Goal: Task Accomplishment & Management: Manage account settings

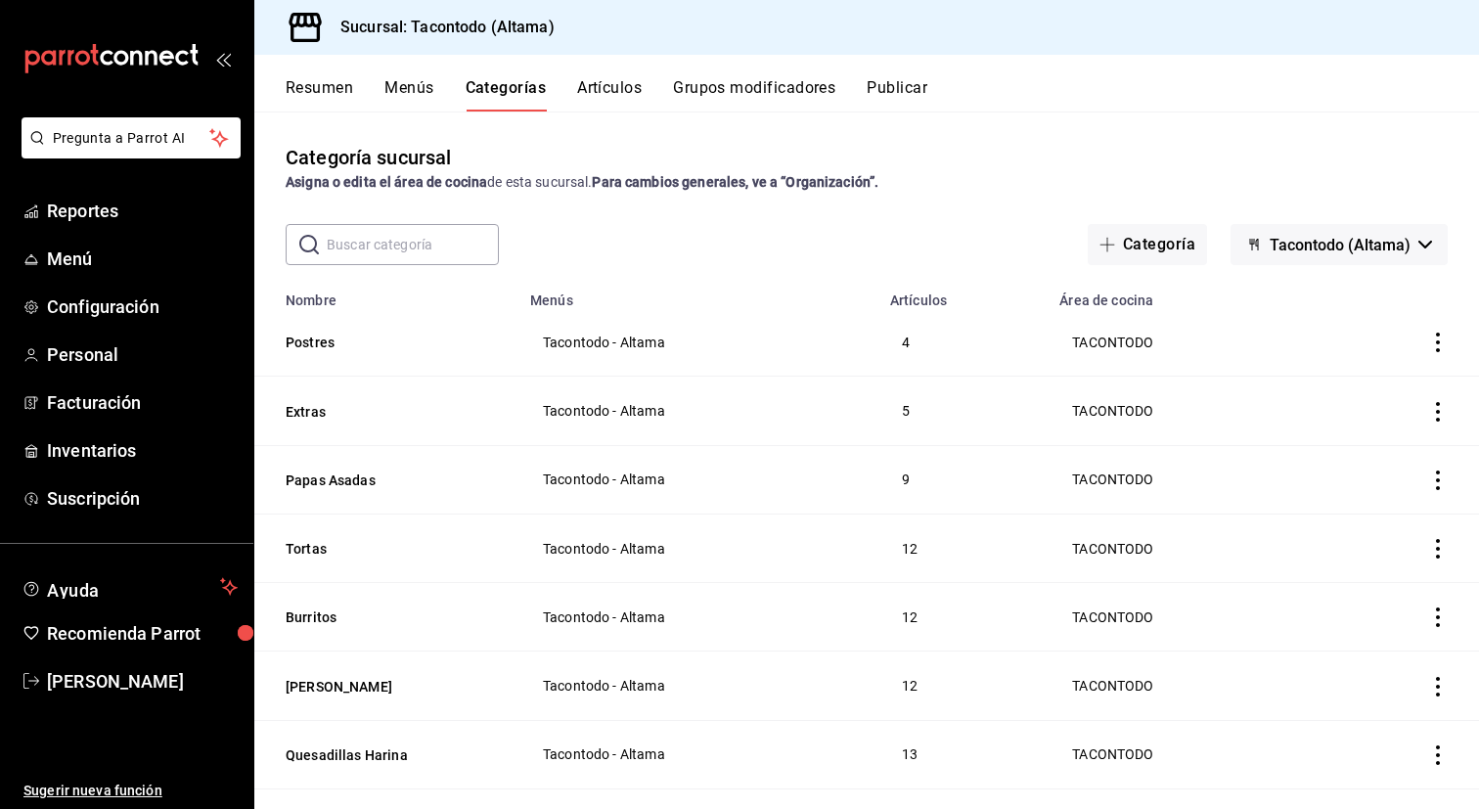
scroll to position [503, 0]
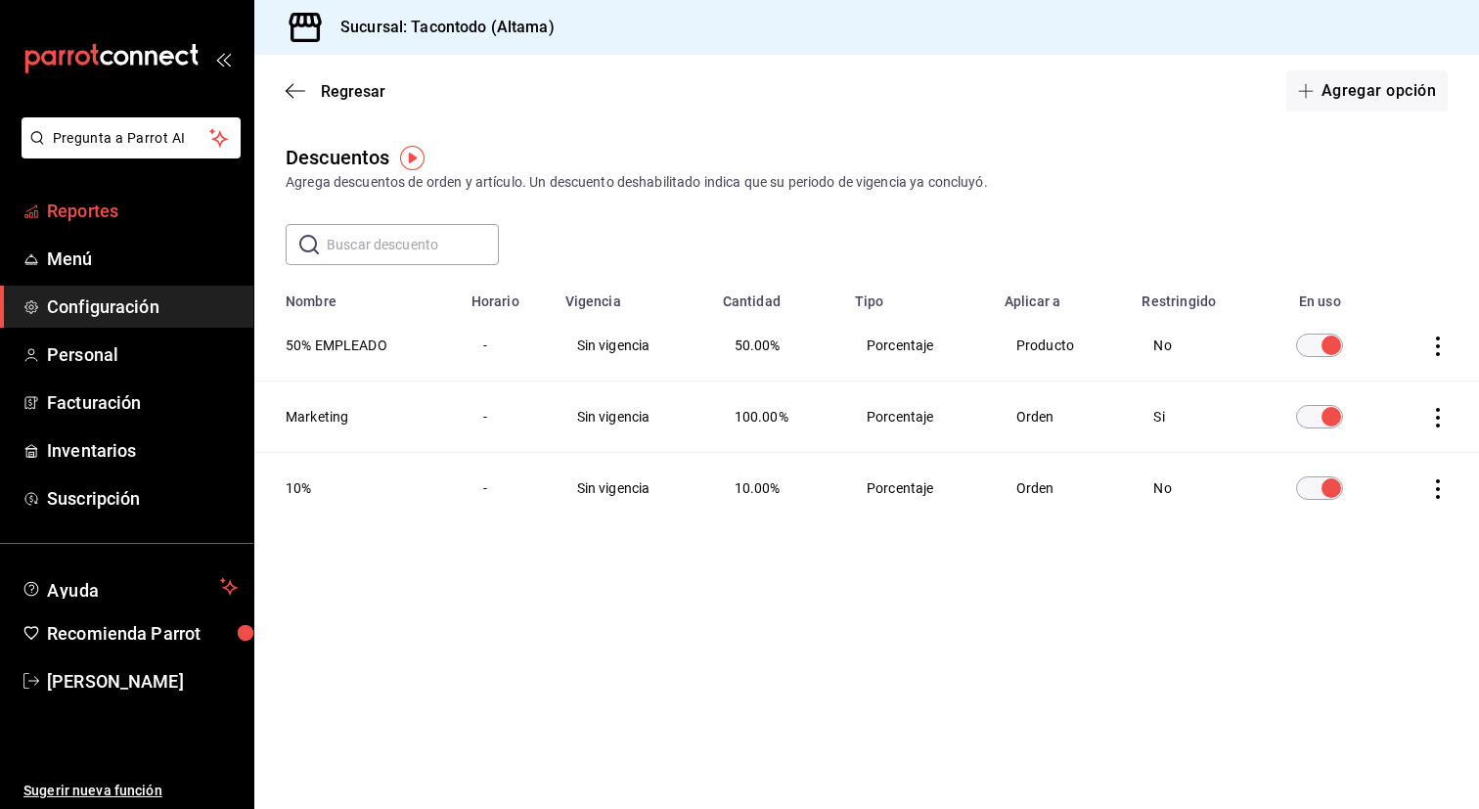
click at [99, 206] on span "Reportes" at bounding box center [142, 211] width 191 height 26
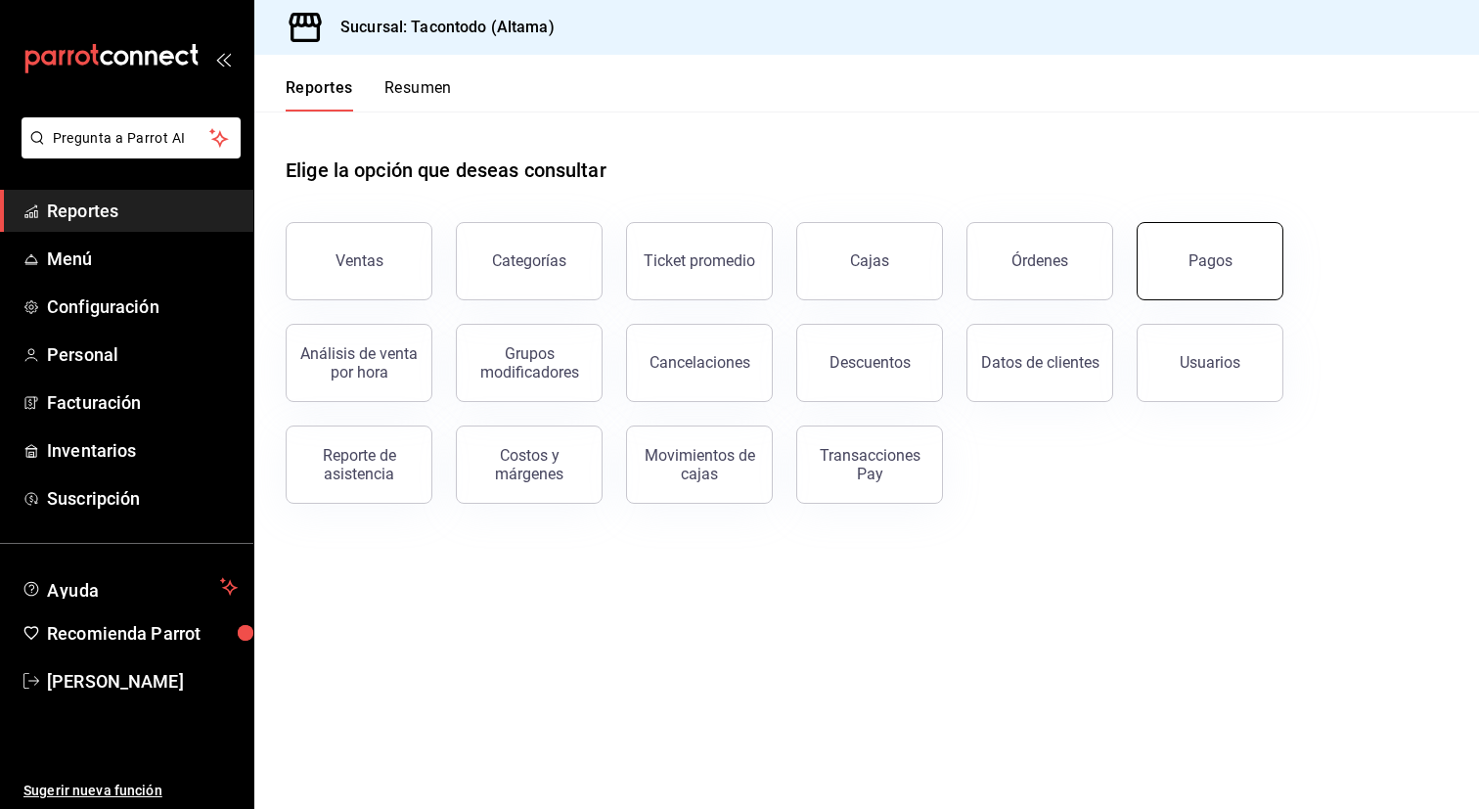
click at [1198, 263] on div "Pagos" at bounding box center [1210, 260] width 44 height 19
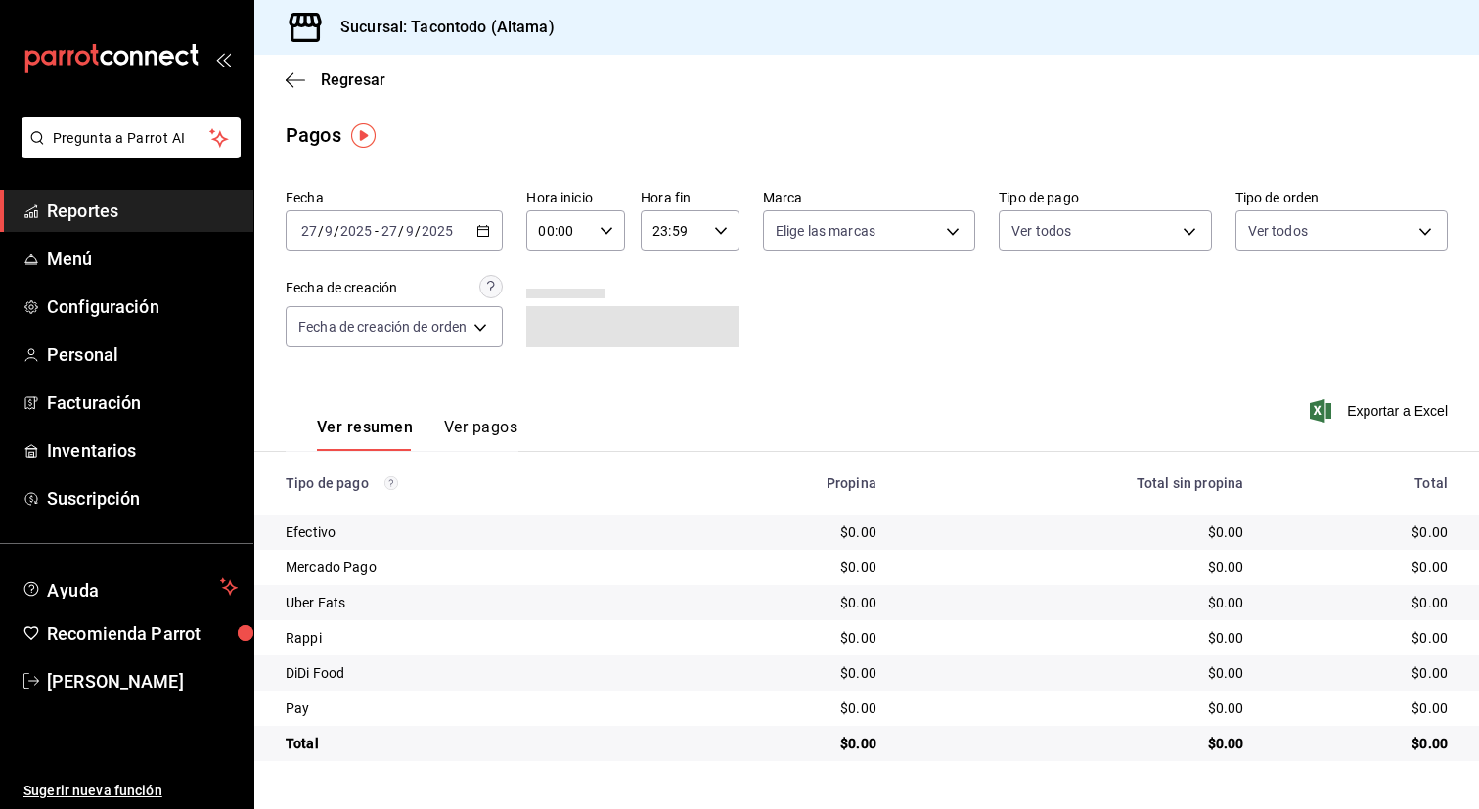
click at [482, 235] on icon "button" at bounding box center [483, 231] width 14 height 14
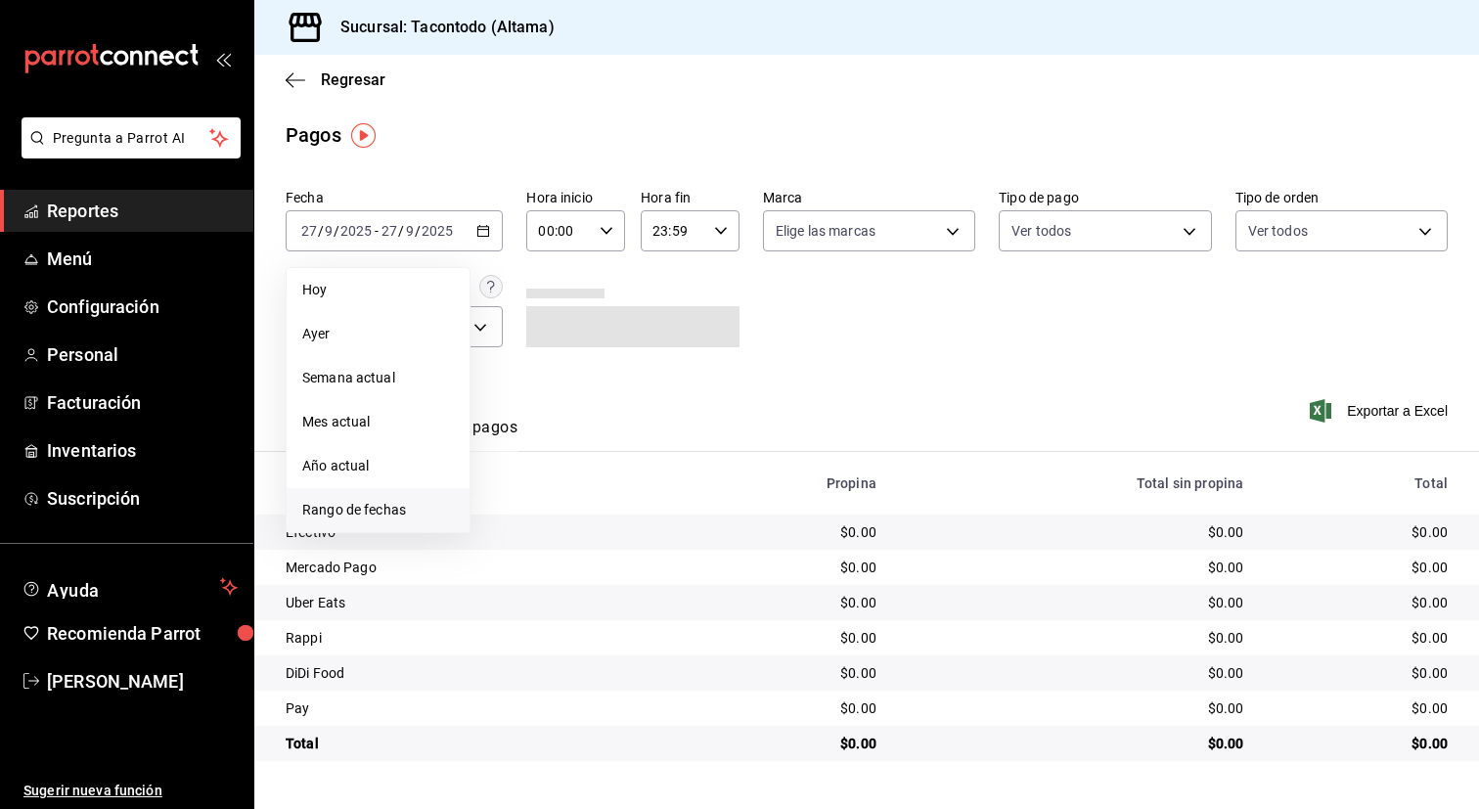
click at [398, 498] on li "Rango de fechas" at bounding box center [378, 510] width 183 height 44
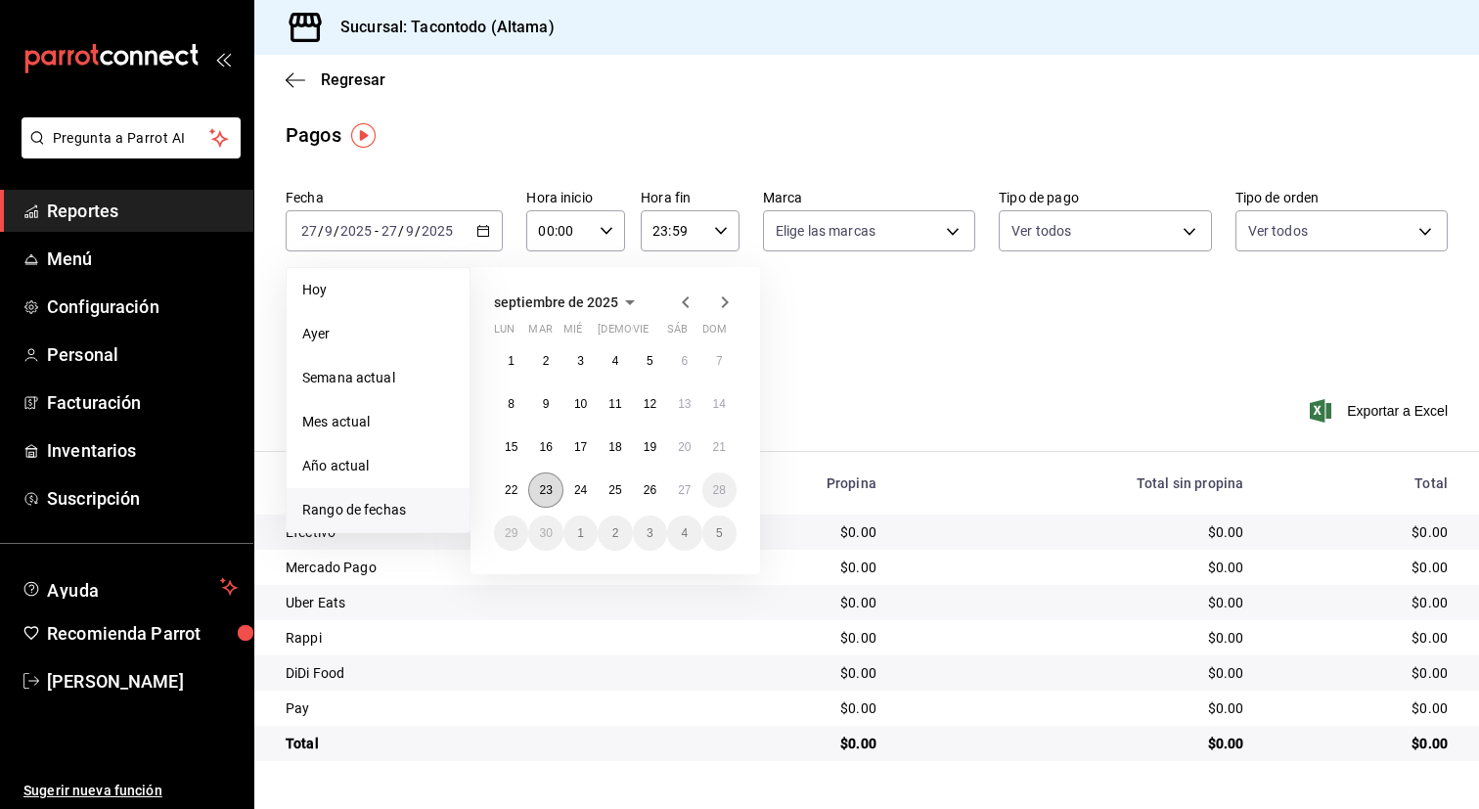
click at [550, 484] on abbr "23" at bounding box center [545, 490] width 13 height 14
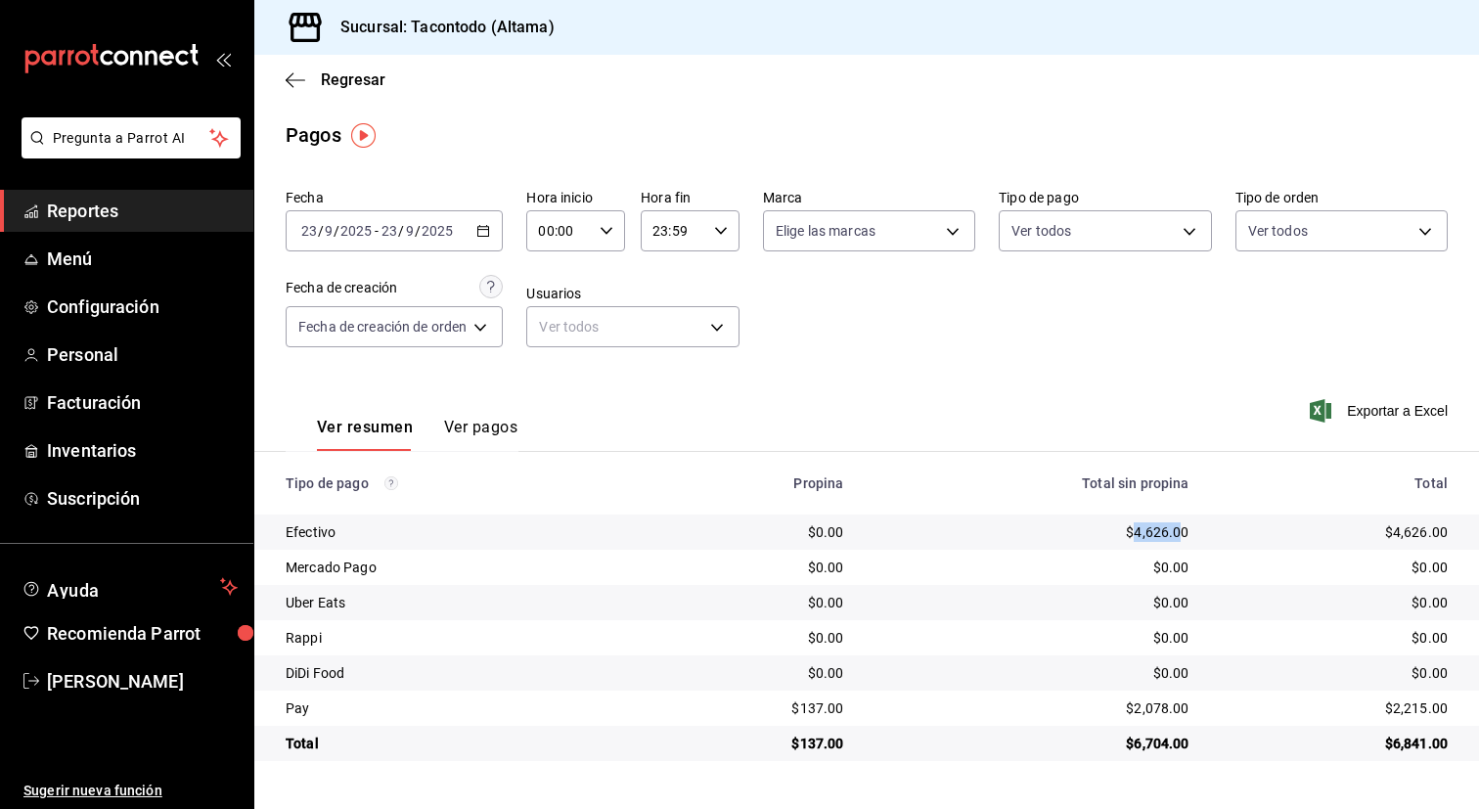
drag, startPoint x: 1136, startPoint y: 532, endPoint x: 1178, endPoint y: 532, distance: 42.1
click at [1178, 532] on div "$4,626.00" at bounding box center [1031, 532] width 314 height 20
copy div "4,626.0"
drag, startPoint x: 1134, startPoint y: 709, endPoint x: 1179, endPoint y: 710, distance: 45.0
click at [1179, 710] on div "$2,078.00" at bounding box center [1031, 708] width 314 height 20
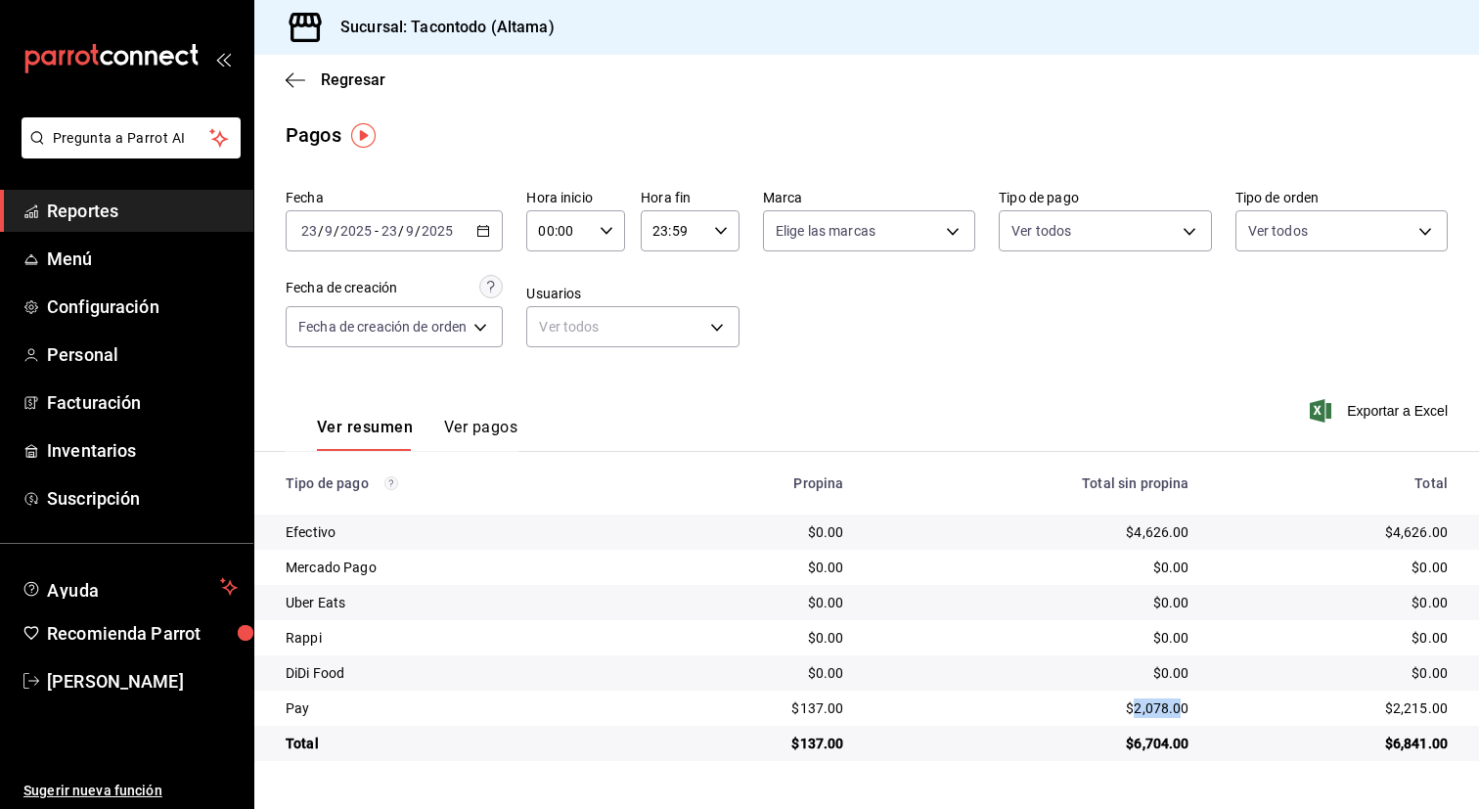
copy div "2,078.0"
click at [488, 239] on div "[DATE] [DATE] - [DATE] [DATE]" at bounding box center [394, 230] width 217 height 41
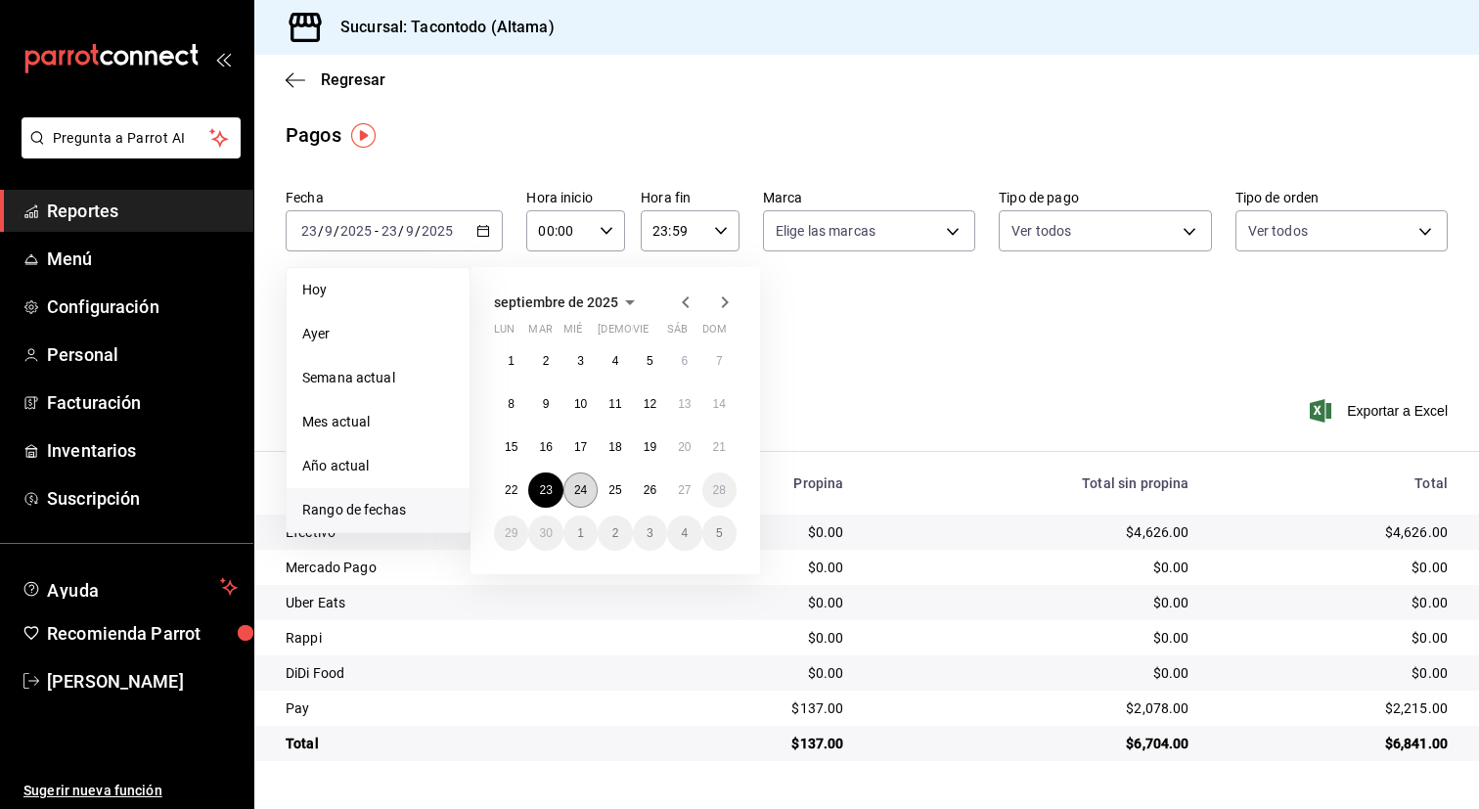
click at [586, 479] on button "24" at bounding box center [580, 489] width 34 height 35
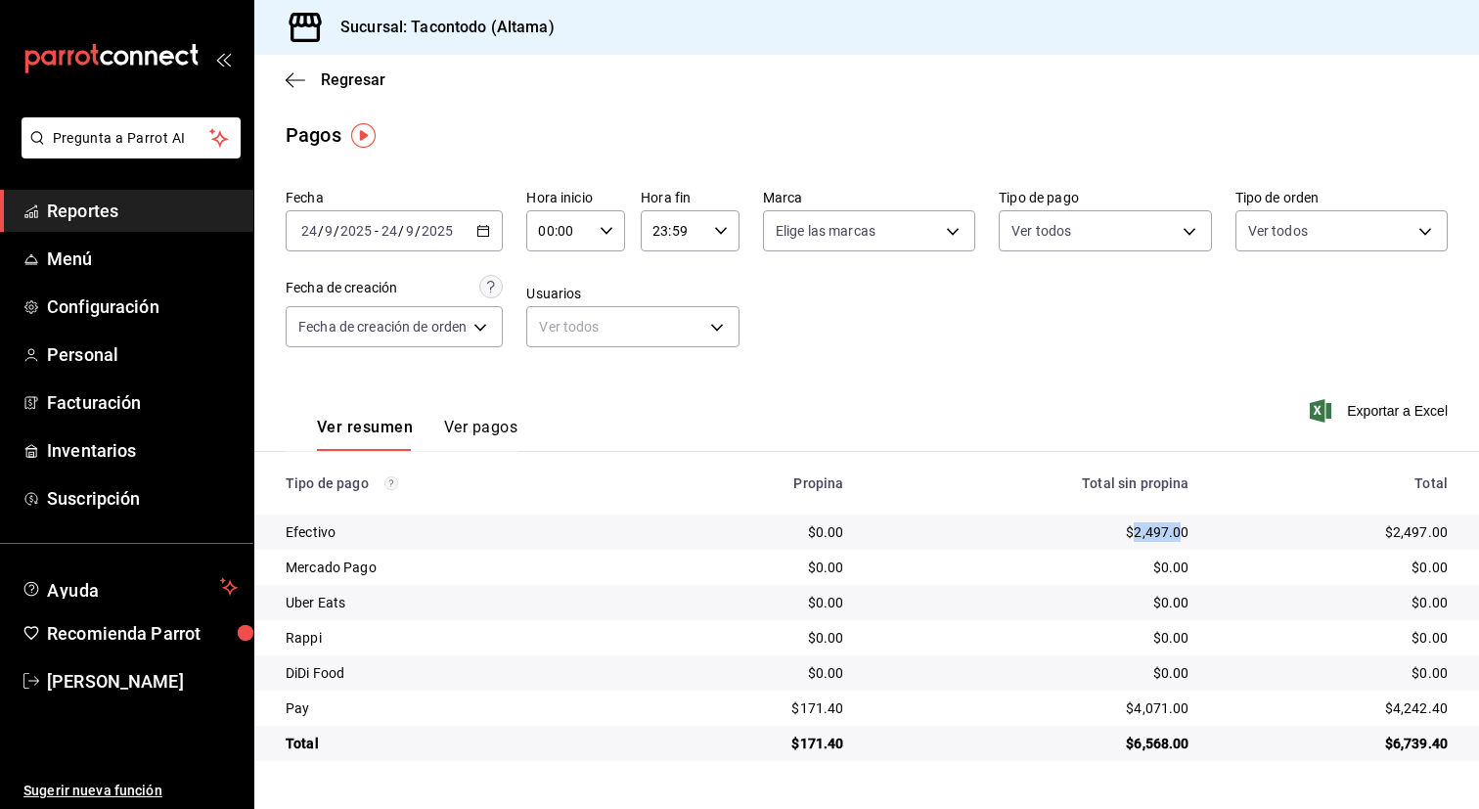
drag, startPoint x: 1135, startPoint y: 532, endPoint x: 1182, endPoint y: 534, distance: 47.0
click at [1182, 534] on div "$2,497.00" at bounding box center [1031, 532] width 314 height 20
copy div "2,497.0"
drag, startPoint x: 1136, startPoint y: 710, endPoint x: 1178, endPoint y: 711, distance: 42.1
click at [1178, 711] on div "$4,071.00" at bounding box center [1031, 708] width 314 height 20
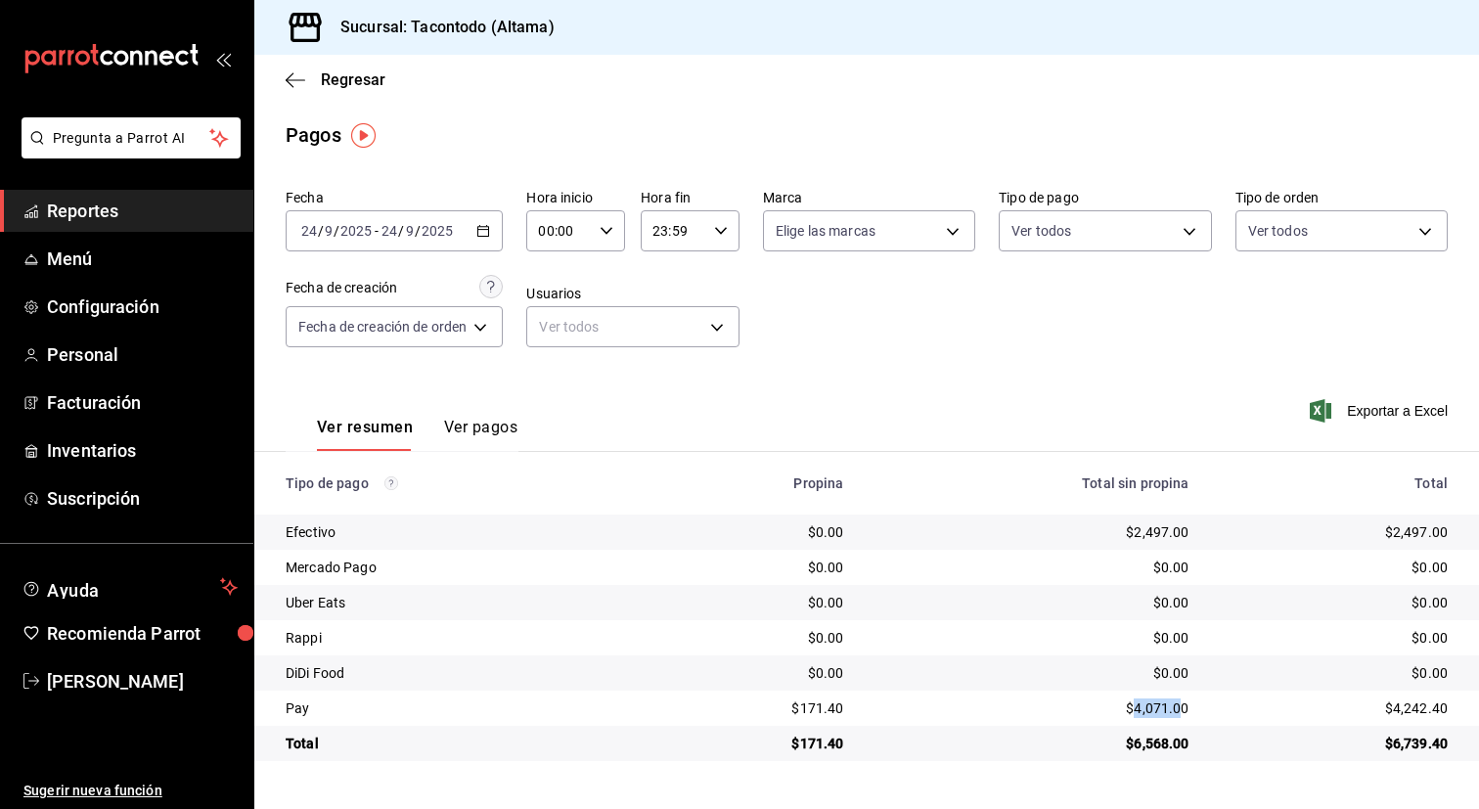
copy div "4,071.0"
click at [480, 231] on \(Stroke\) "button" at bounding box center [483, 231] width 12 height 11
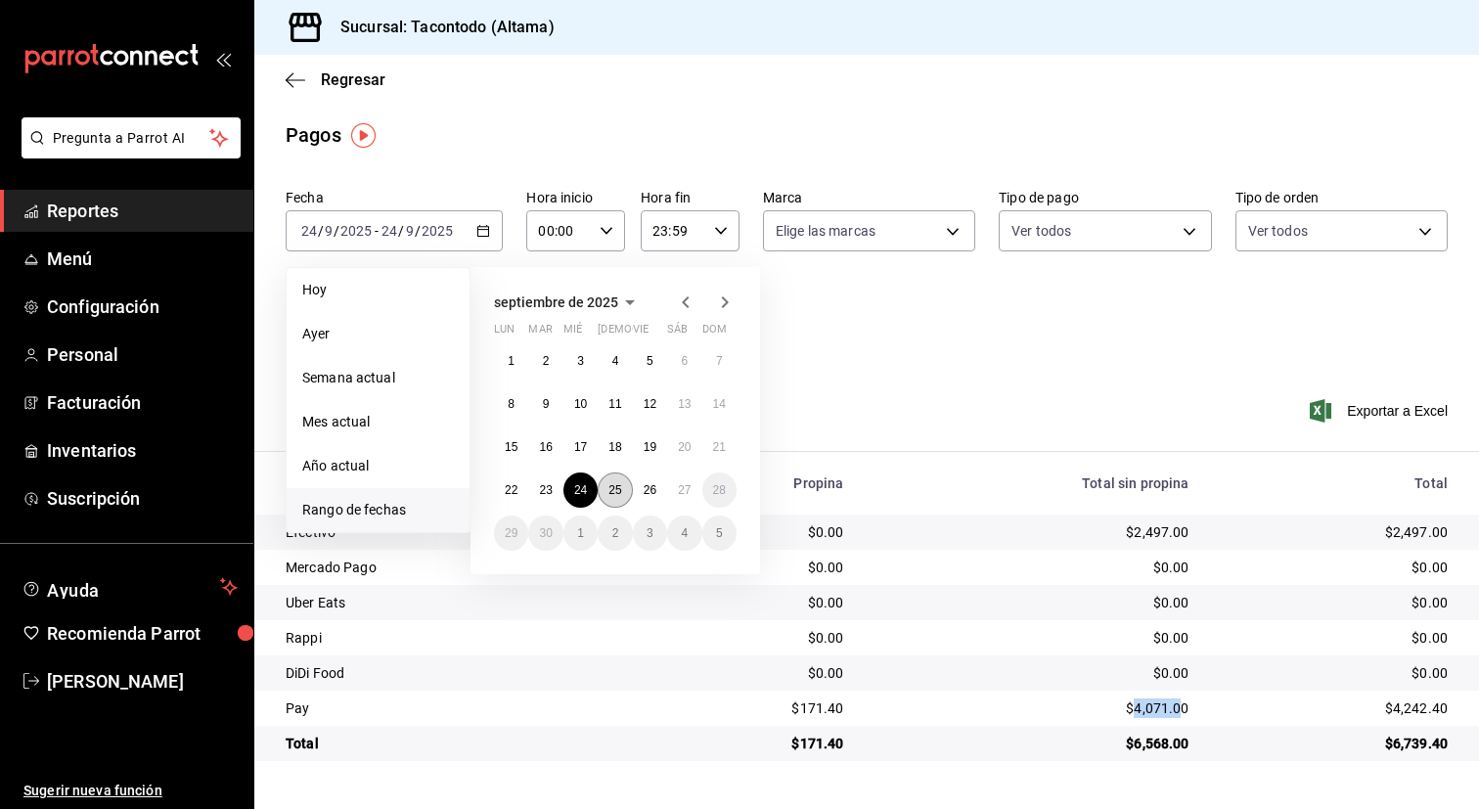
click at [621, 500] on button "25" at bounding box center [615, 489] width 34 height 35
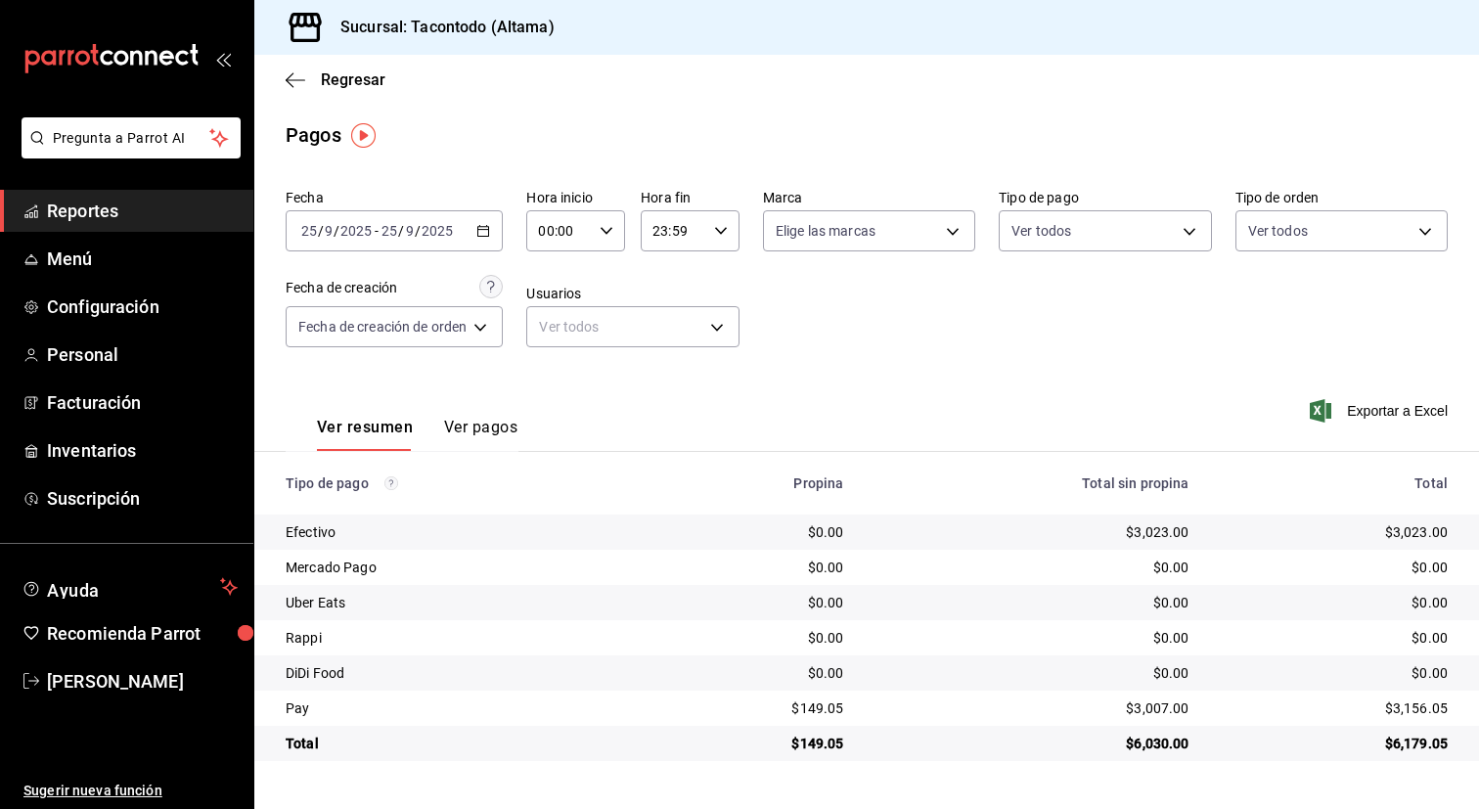
drag, startPoint x: 1137, startPoint y: 533, endPoint x: 1166, endPoint y: 533, distance: 29.3
click at [1166, 533] on div "$3,023.00" at bounding box center [1031, 532] width 314 height 20
drag, startPoint x: 1134, startPoint y: 535, endPoint x: 1178, endPoint y: 535, distance: 44.0
click at [1178, 535] on div "$3,023.00" at bounding box center [1031, 532] width 314 height 20
copy div "3,023.0"
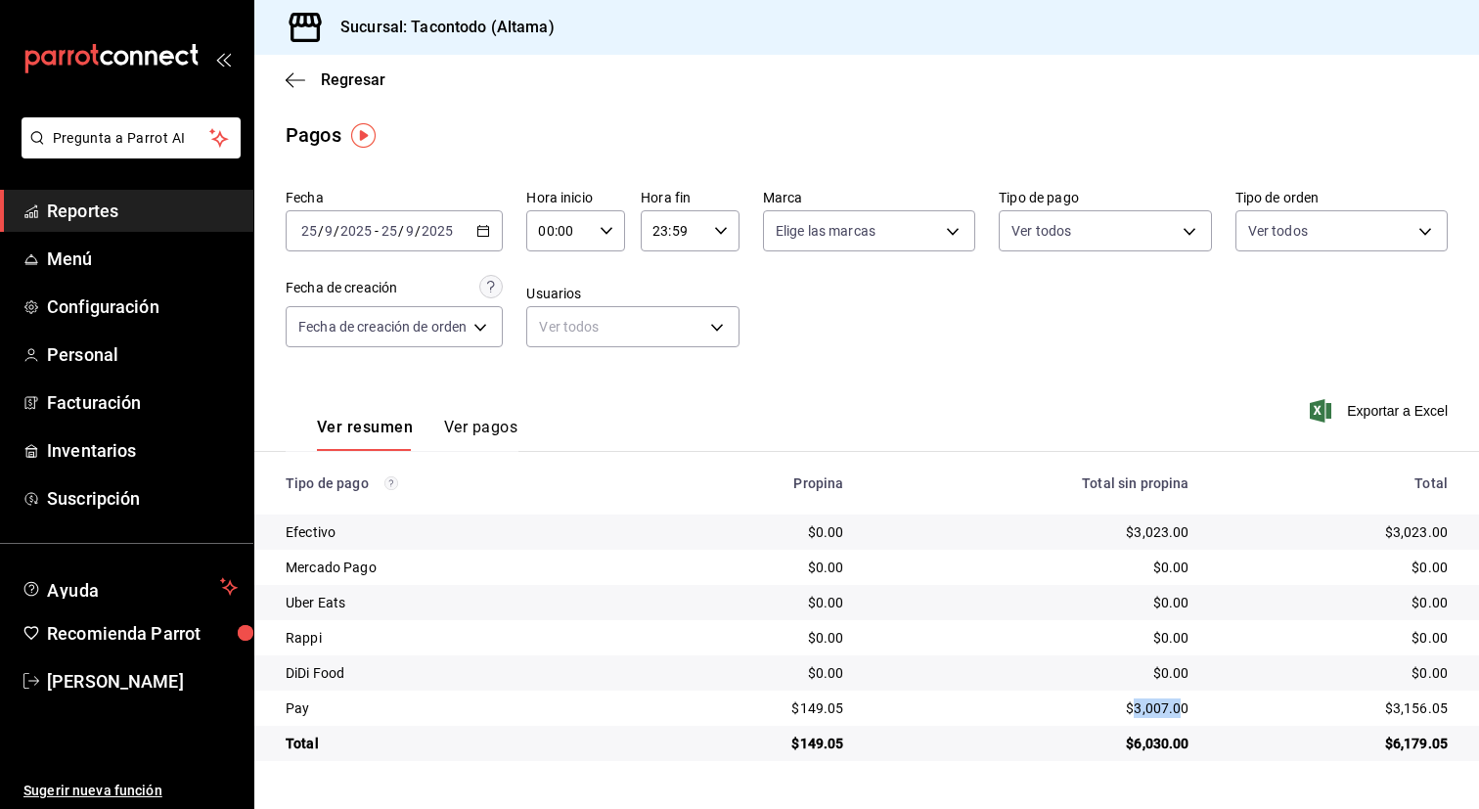
drag, startPoint x: 1136, startPoint y: 708, endPoint x: 1180, endPoint y: 708, distance: 44.0
click at [1180, 708] on div "$3,007.00" at bounding box center [1031, 708] width 314 height 20
copy div "3,007.0"
click at [493, 239] on div "[DATE] [DATE] - [DATE] [DATE]" at bounding box center [394, 230] width 217 height 41
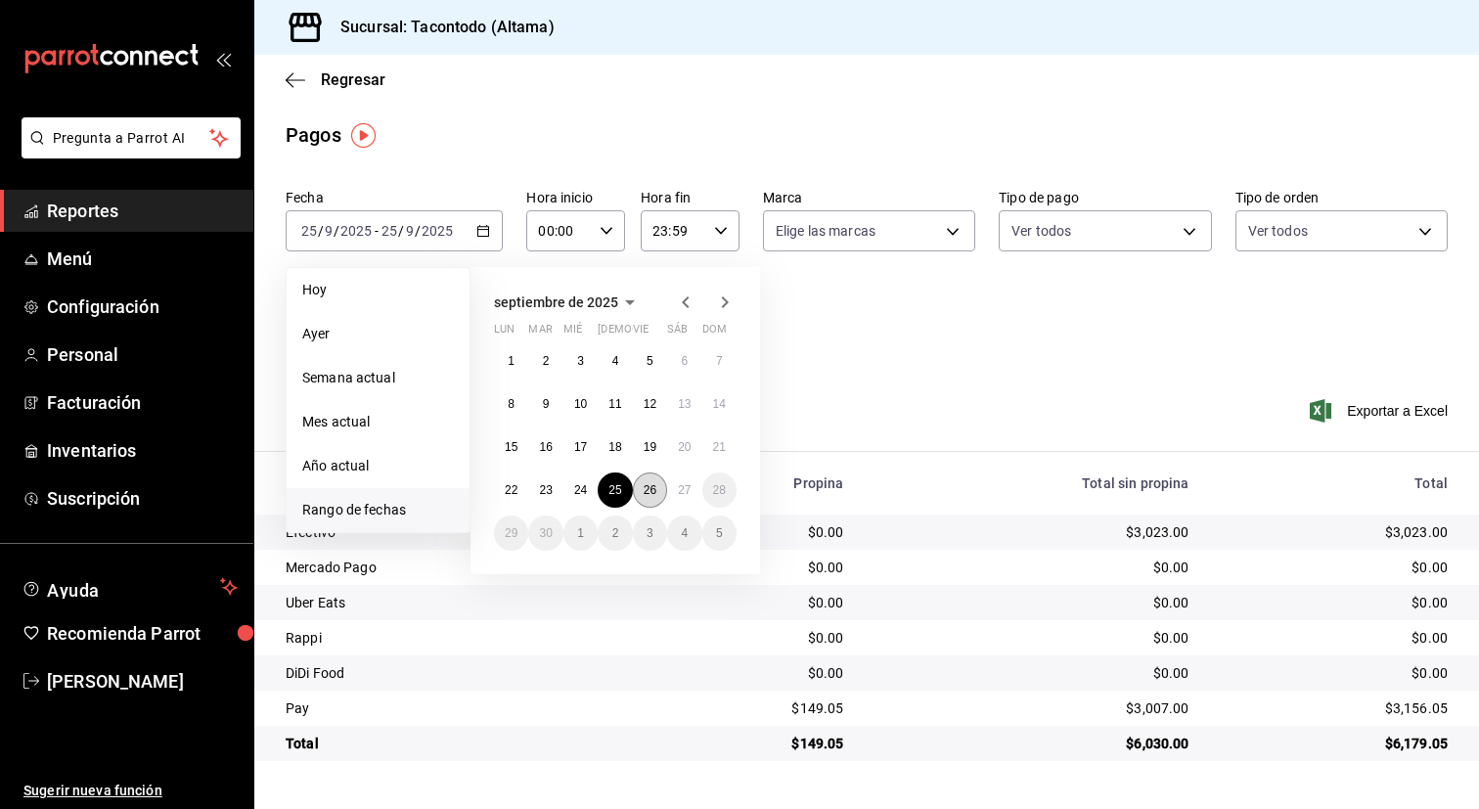
click at [649, 486] on abbr "26" at bounding box center [650, 490] width 13 height 14
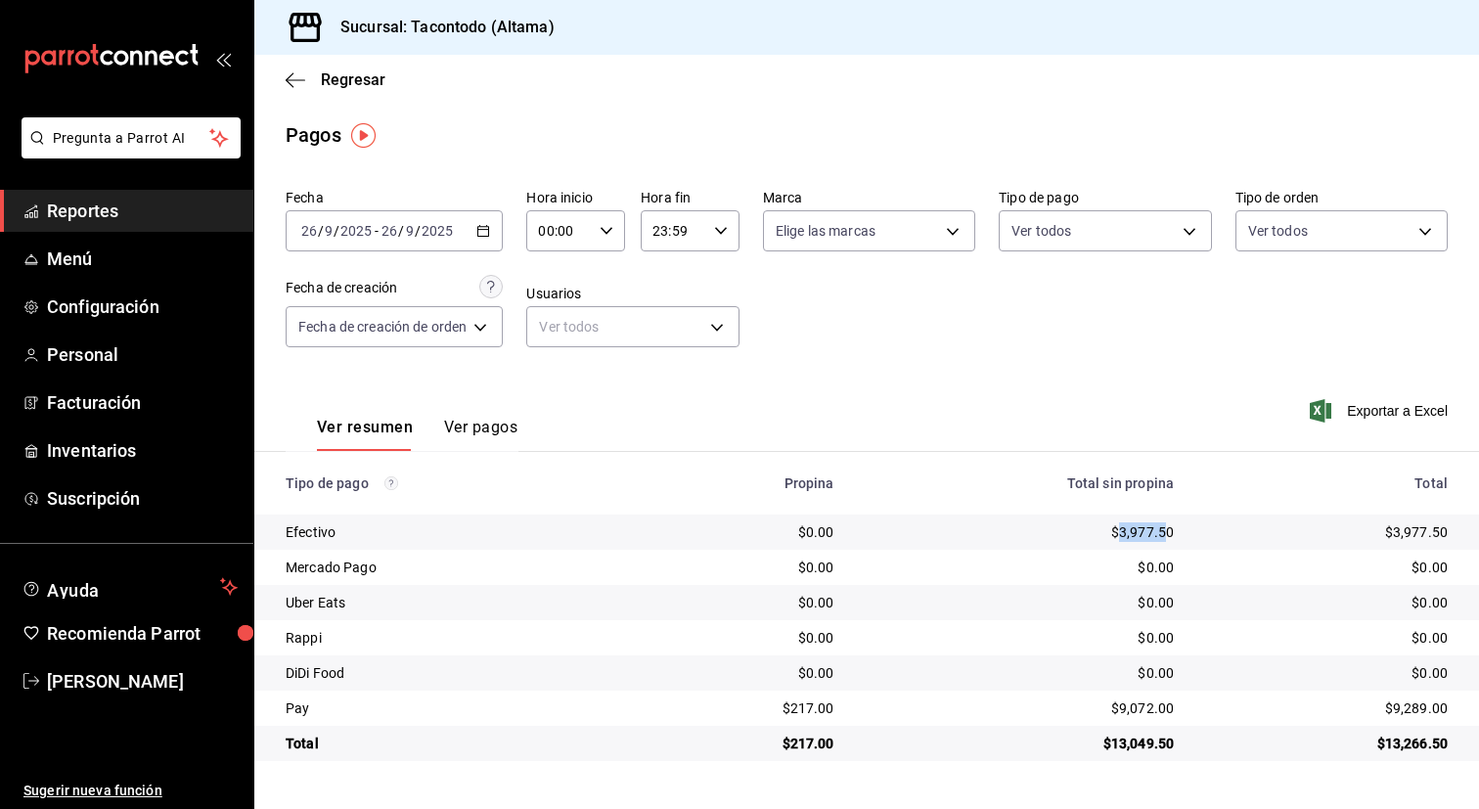
drag, startPoint x: 1121, startPoint y: 533, endPoint x: 1165, endPoint y: 533, distance: 44.0
click at [1165, 533] on div "$3,977.50" at bounding box center [1020, 532] width 309 height 20
copy div "3,977.5"
drag, startPoint x: 1120, startPoint y: 703, endPoint x: 1164, endPoint y: 704, distance: 44.0
click at [1164, 704] on div "$9,072.00" at bounding box center [1020, 708] width 309 height 20
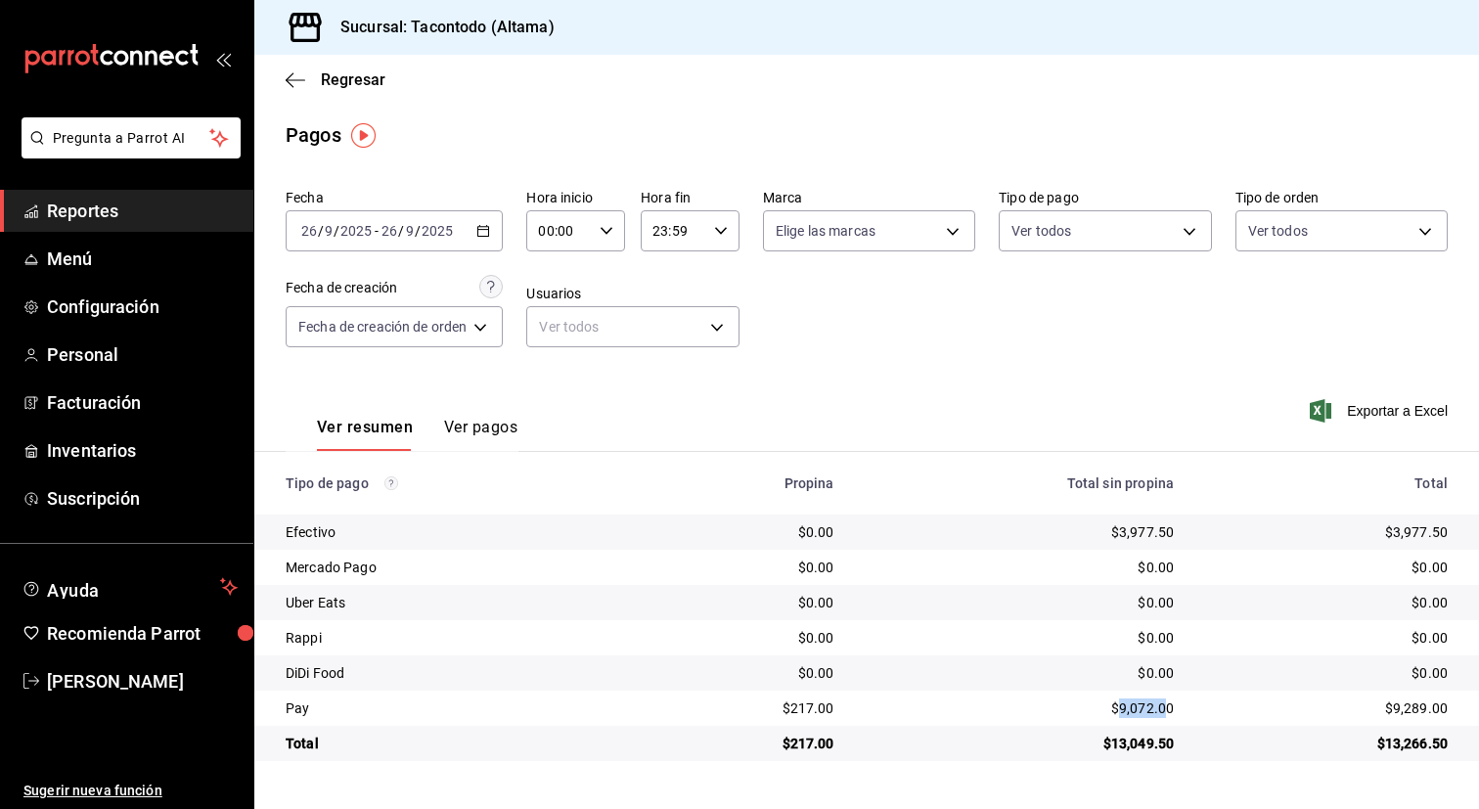
copy div "9,072.0"
click at [348, 71] on span "Regresar" at bounding box center [353, 79] width 65 height 19
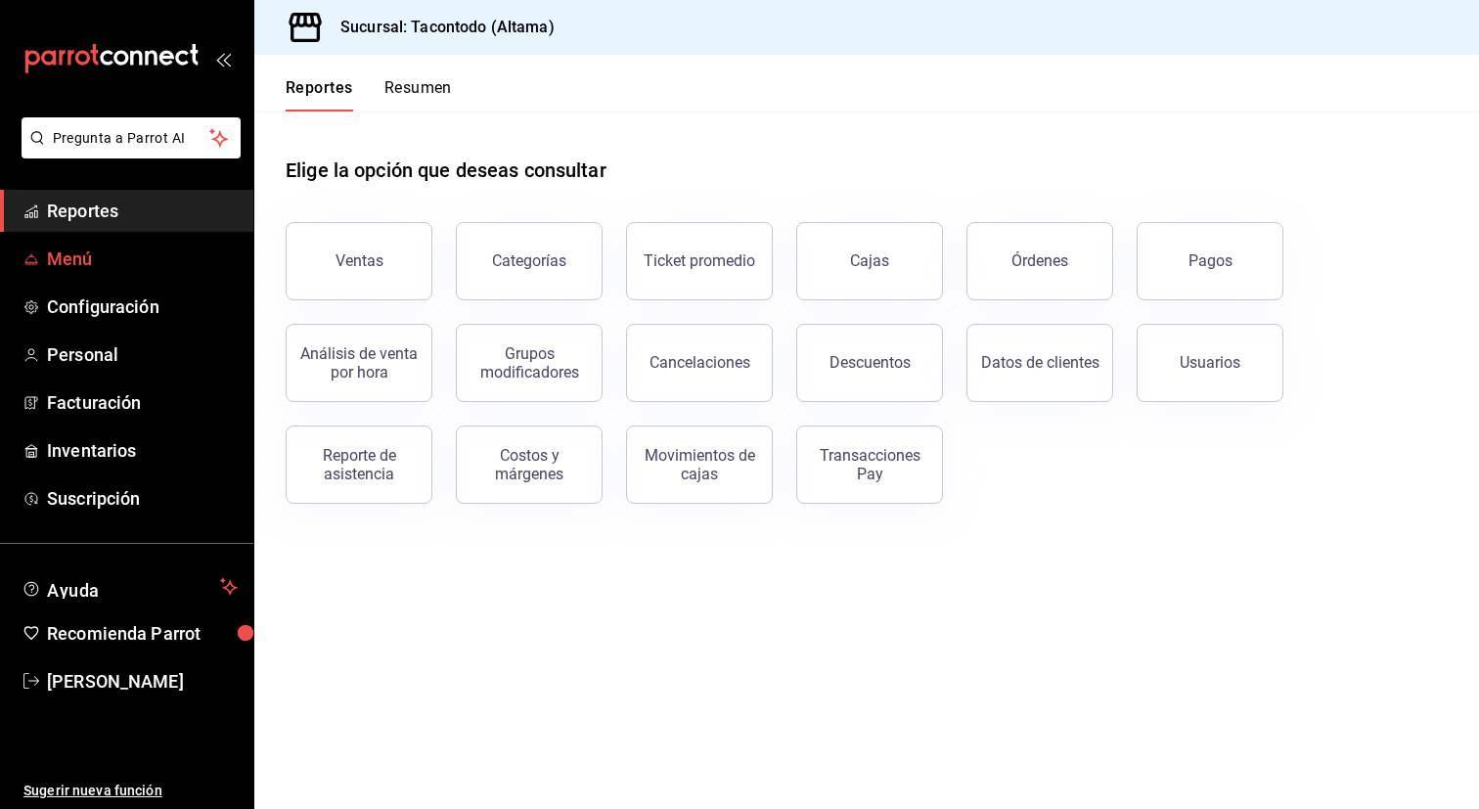
click at [83, 270] on span "Menú" at bounding box center [142, 259] width 191 height 26
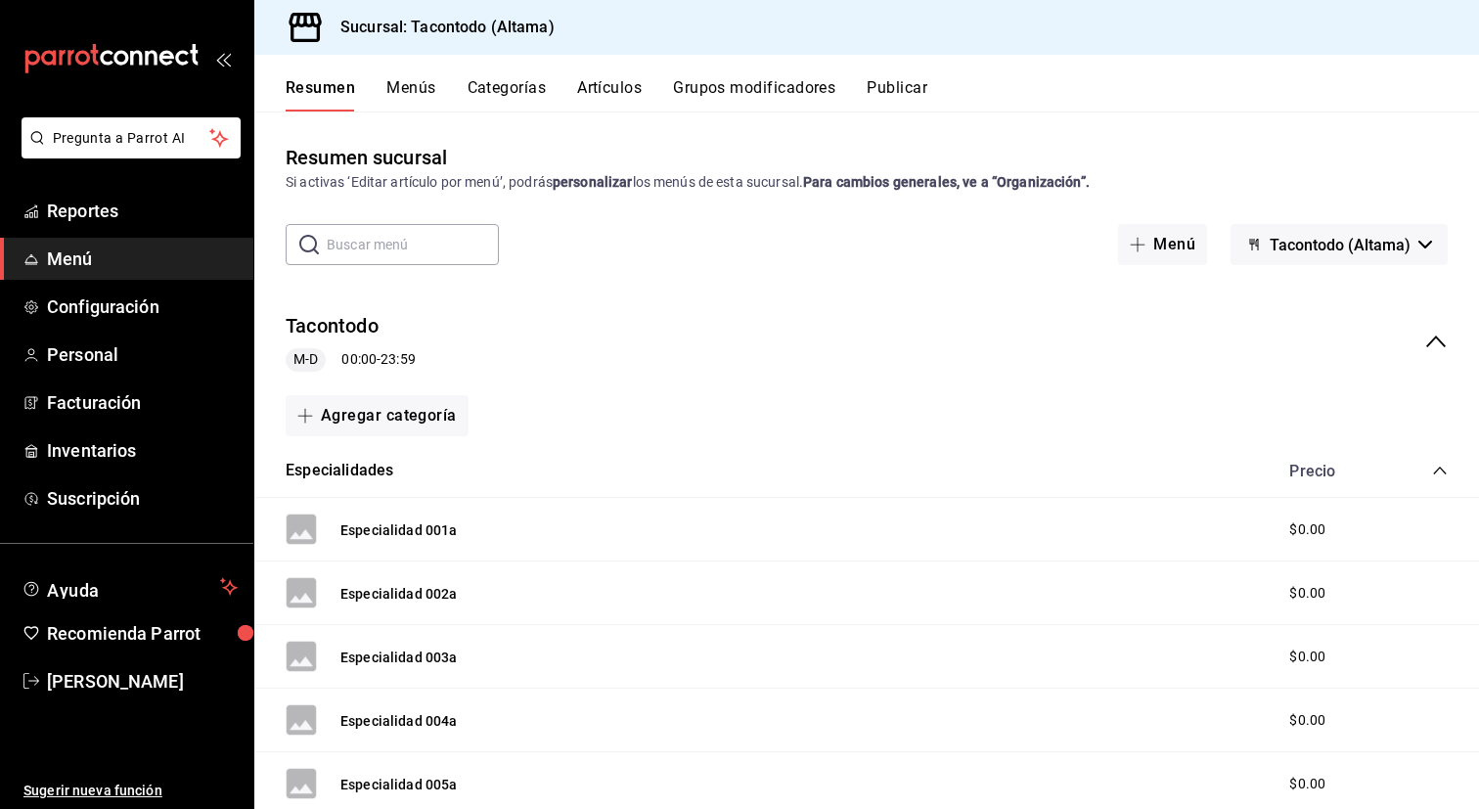
click at [609, 103] on button "Artículos" at bounding box center [609, 94] width 65 height 33
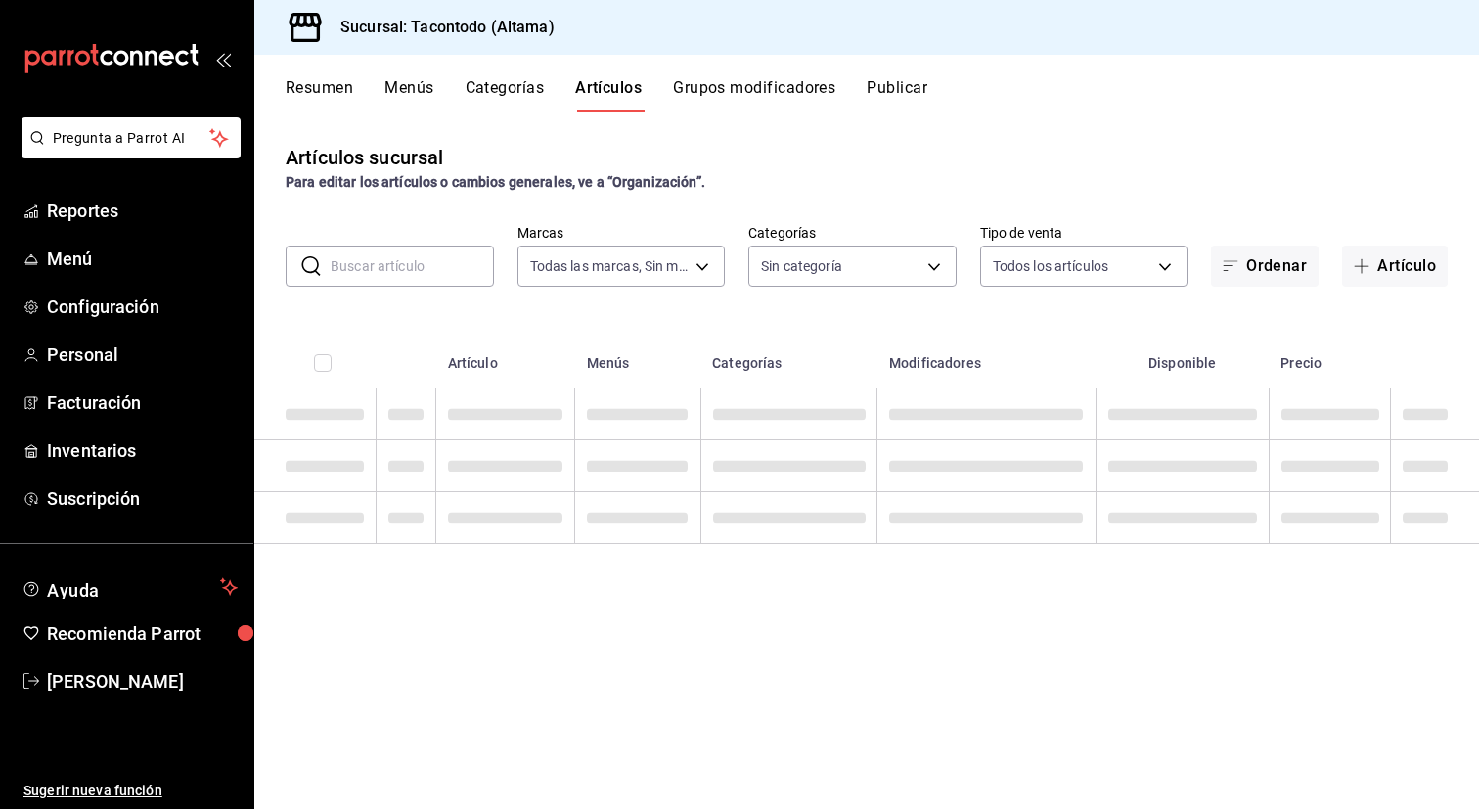
type input "56f755ab-7396-4f10-bb3c-049bffdbebb5"
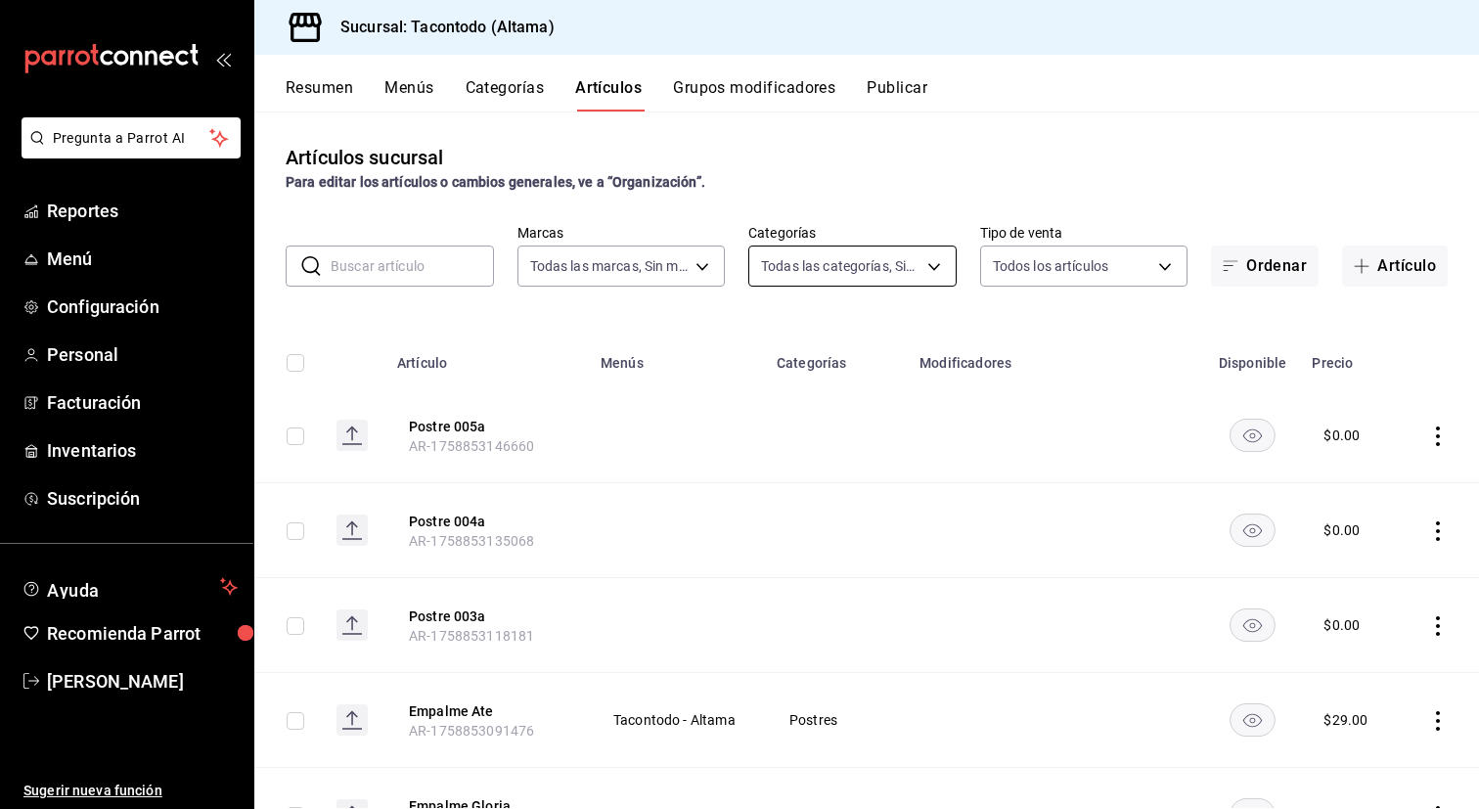
click at [881, 252] on body "Pregunta a Parrot AI Reportes Menú Configuración Personal Facturación Inventari…" at bounding box center [739, 404] width 1479 height 809
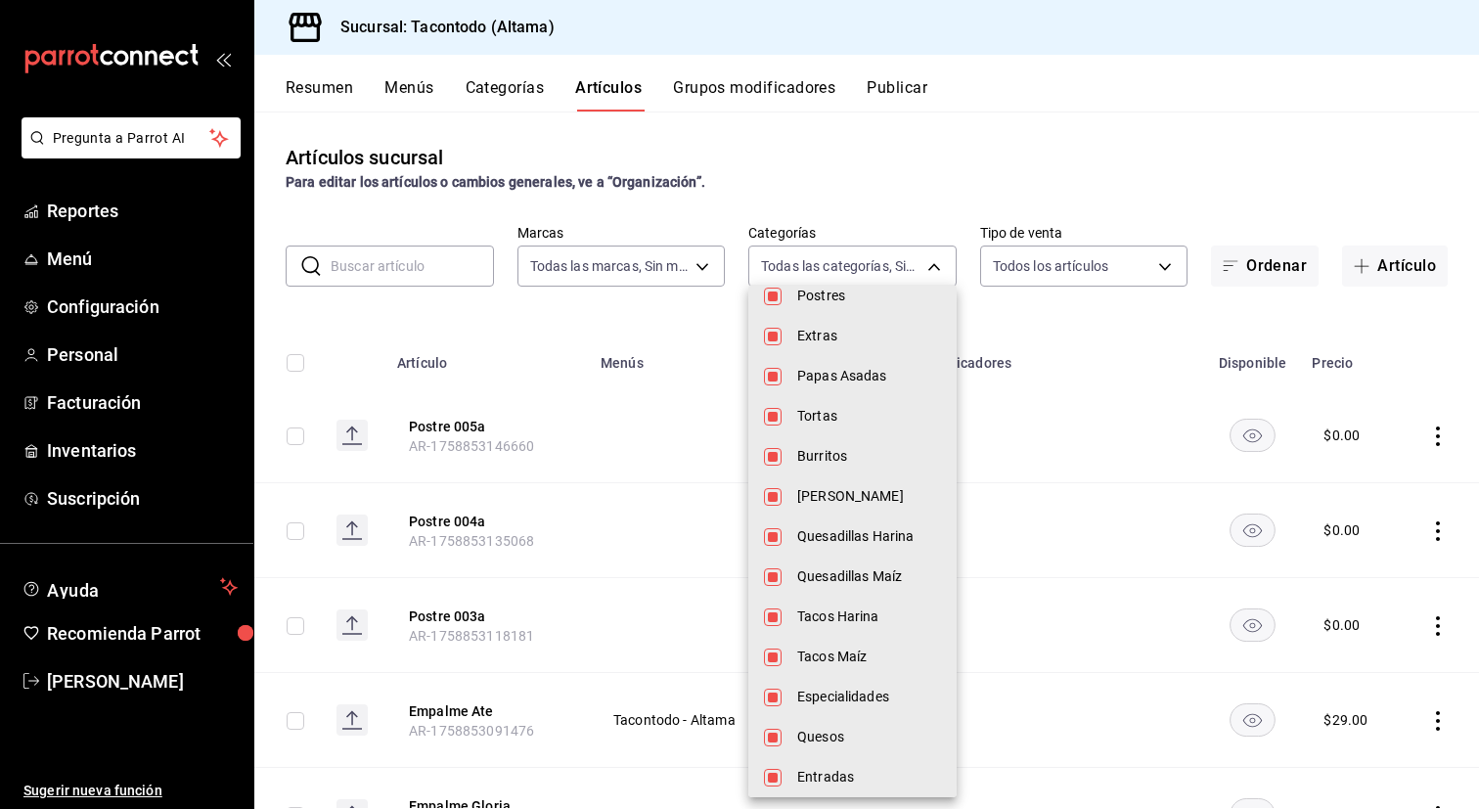
scroll to position [125, 0]
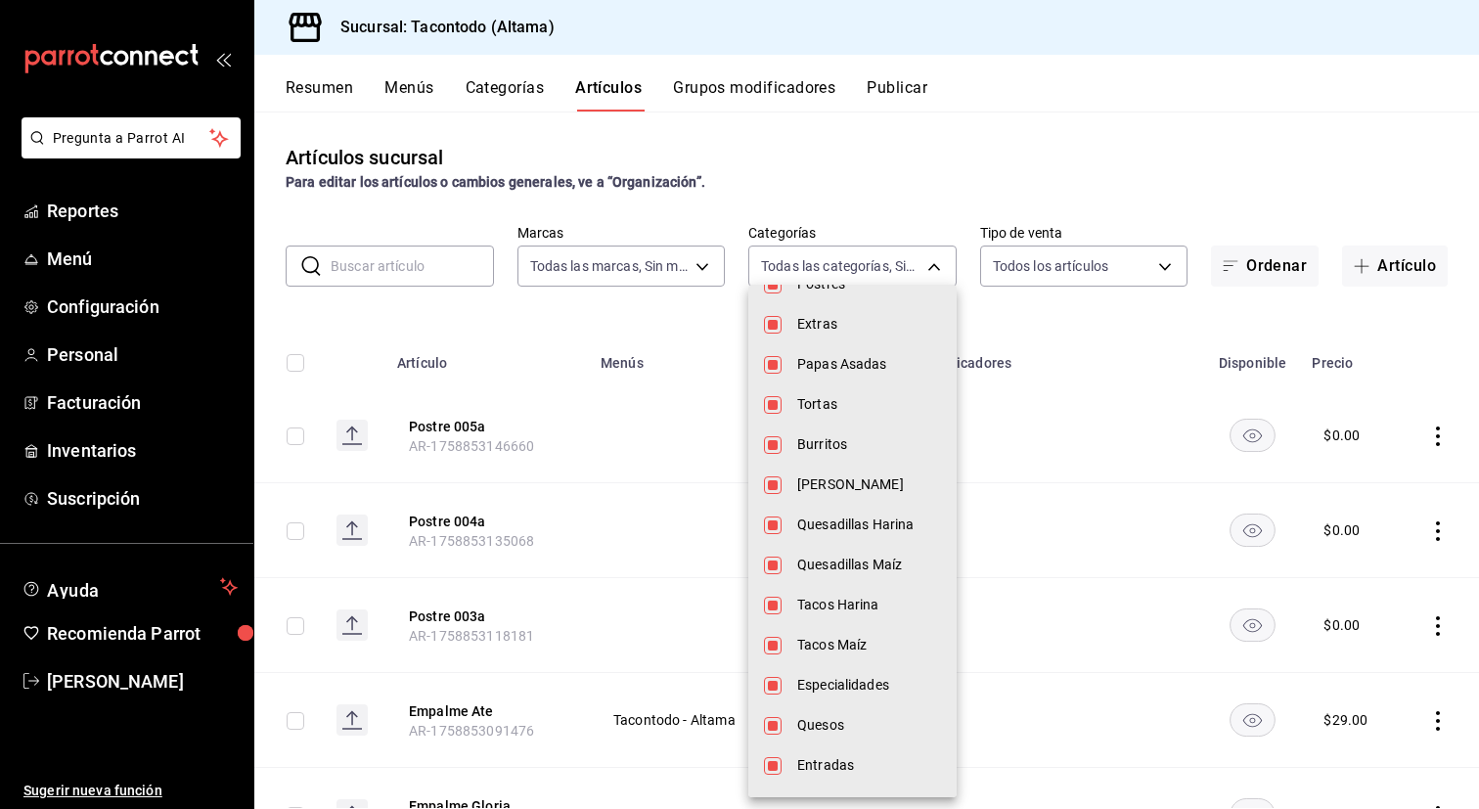
click at [830, 649] on span "Tacos Maíz" at bounding box center [869, 645] width 144 height 21
type input "b6b20e4e-2b02-44db-96d9-36fe6830ced0,ea7f118b-53d1-4281-a9de-b1bc2d85afad,d6f6d…"
checkbox input "false"
click at [615, 402] on div at bounding box center [739, 404] width 1479 height 809
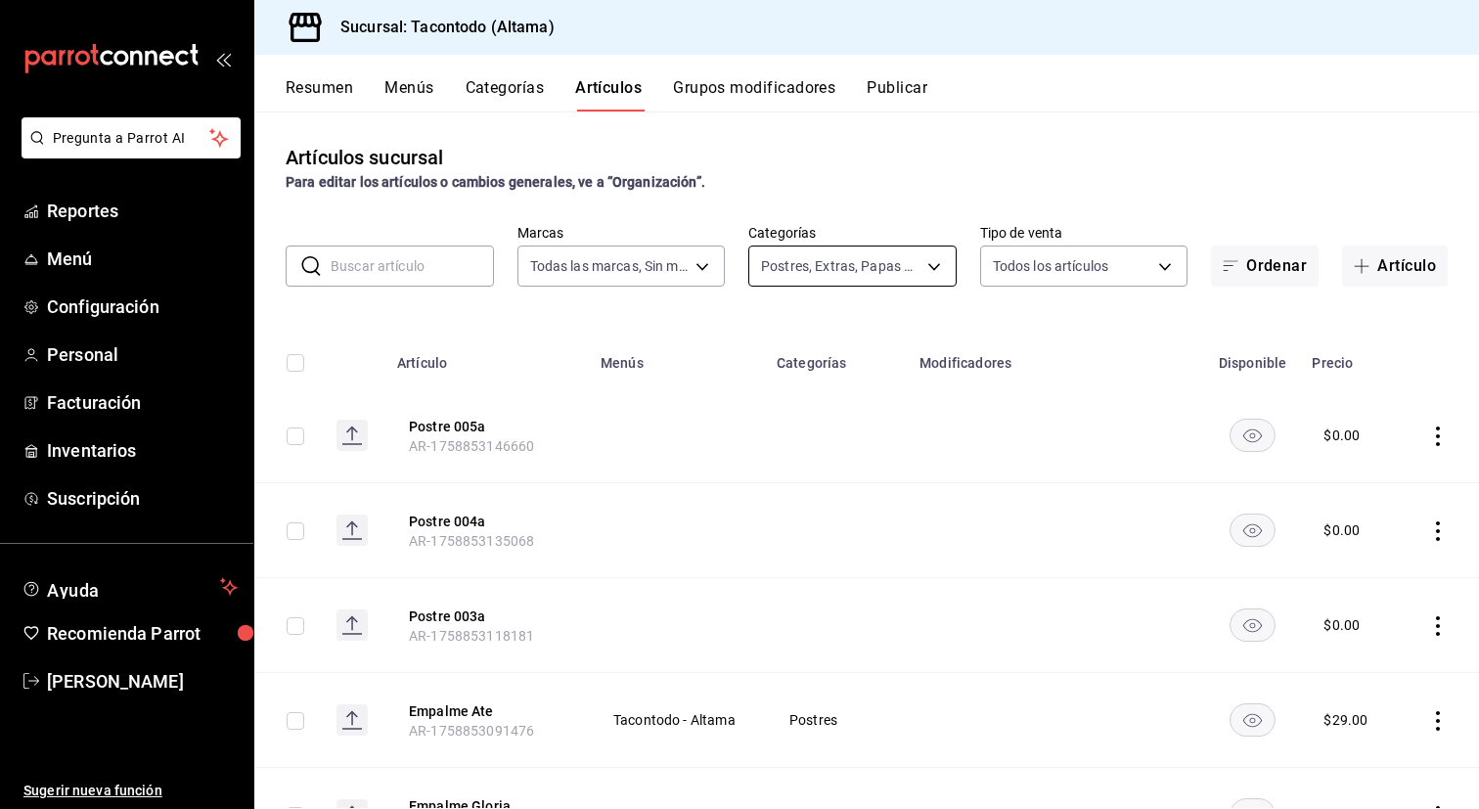
click at [829, 269] on body "Pregunta a Parrot AI Reportes Menú Configuración Personal Facturación Inventari…" at bounding box center [739, 404] width 1479 height 809
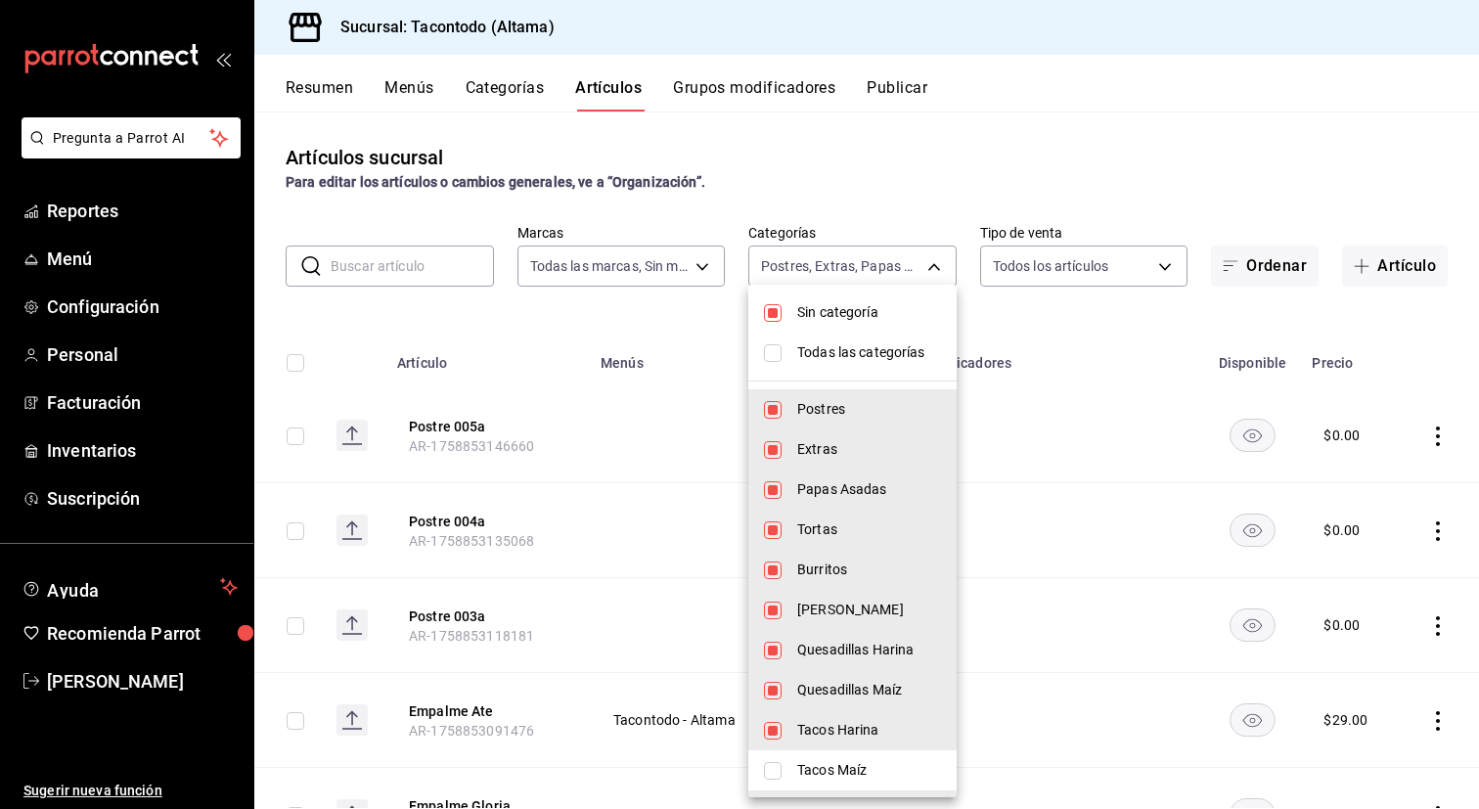
click at [832, 324] on li "Sin categoría" at bounding box center [852, 312] width 208 height 40
checkbox input "false"
click at [836, 354] on span "Todas las categorías" at bounding box center [869, 352] width 144 height 21
type input "b6b20e4e-2b02-44db-96d9-36fe6830ced0,ea7f118b-53d1-4281-a9de-b1bc2d85afad,d6f6d…"
checkbox input "true"
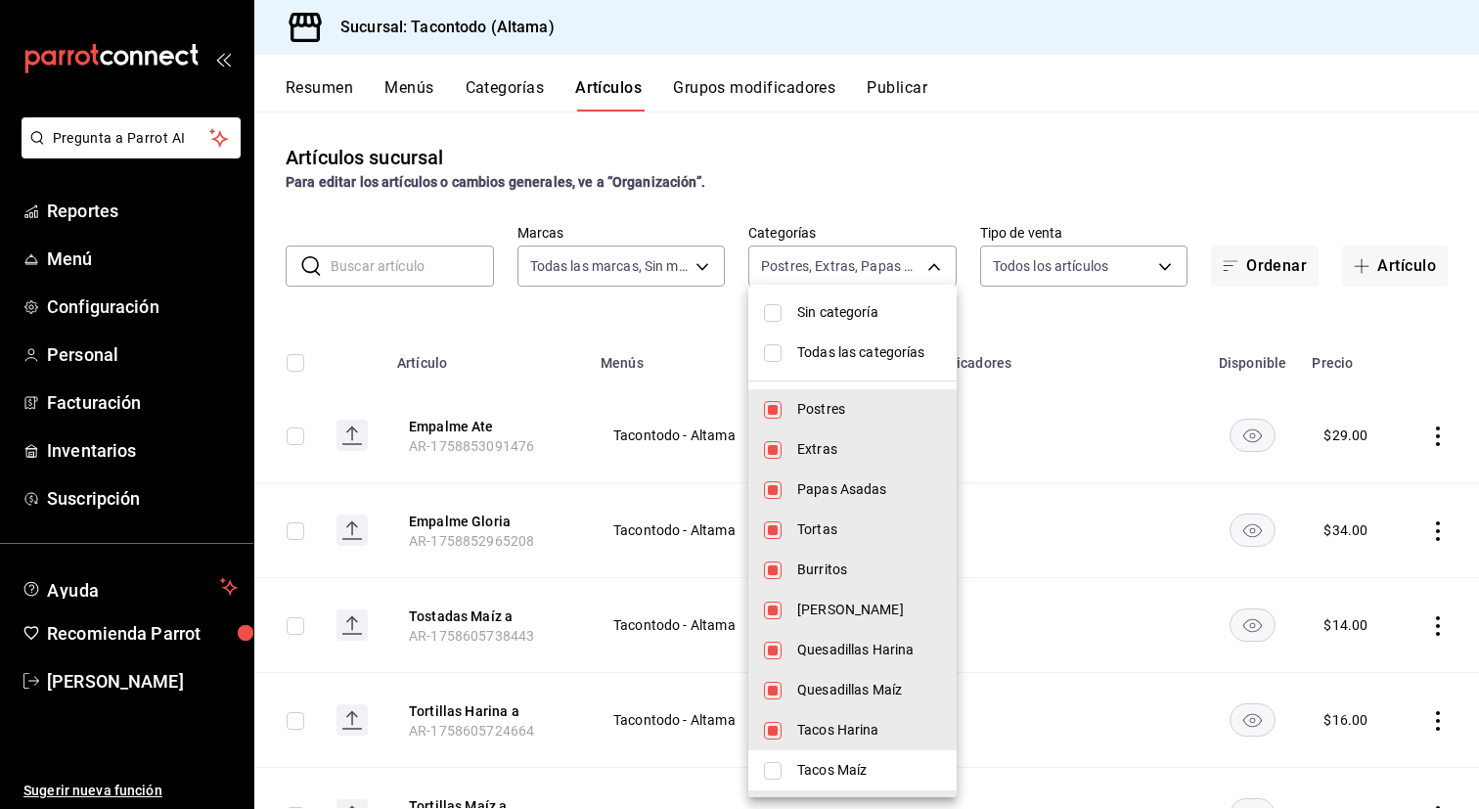
checkbox input "true"
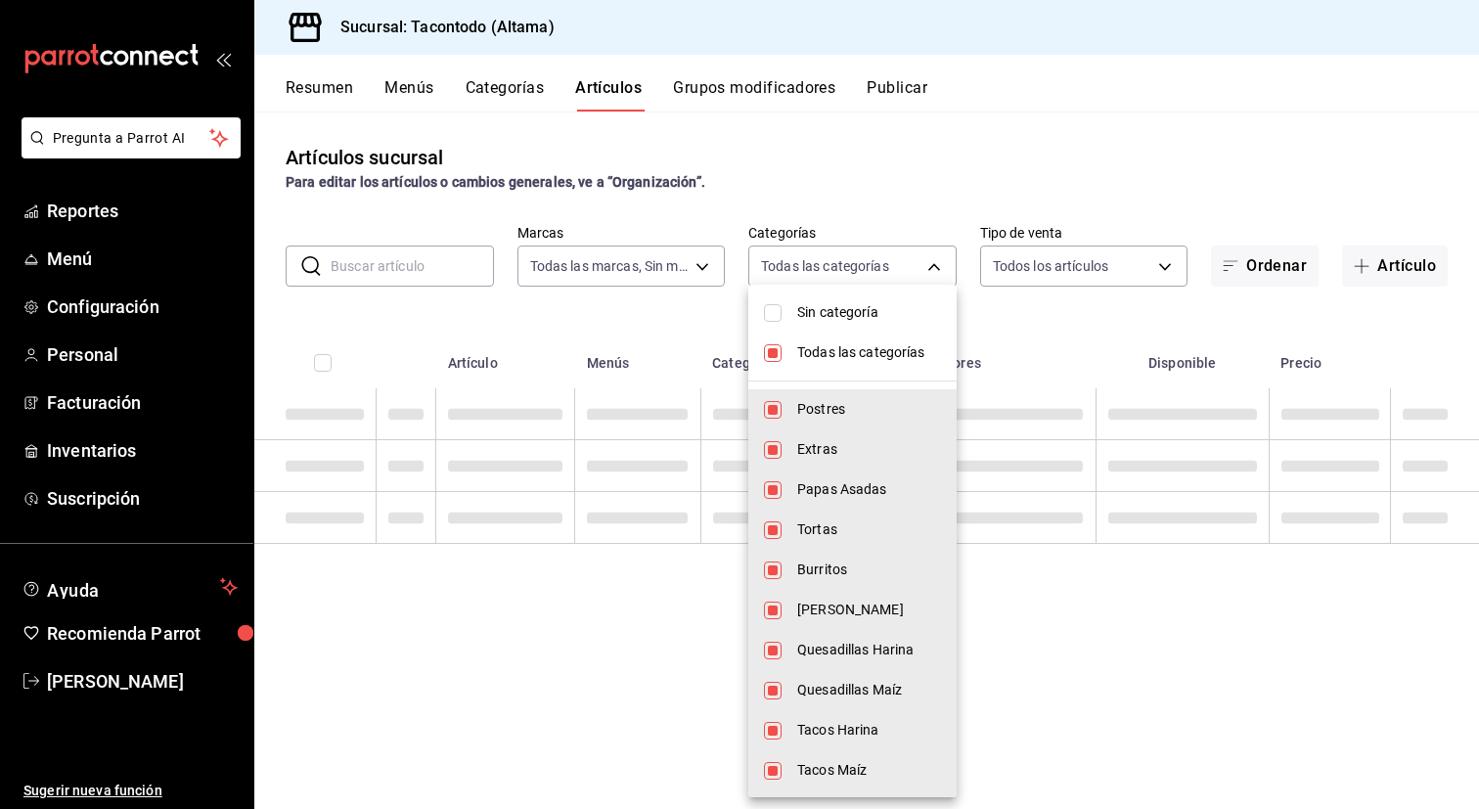
click at [836, 354] on span "Todas las categorías" at bounding box center [869, 352] width 144 height 21
checkbox input "false"
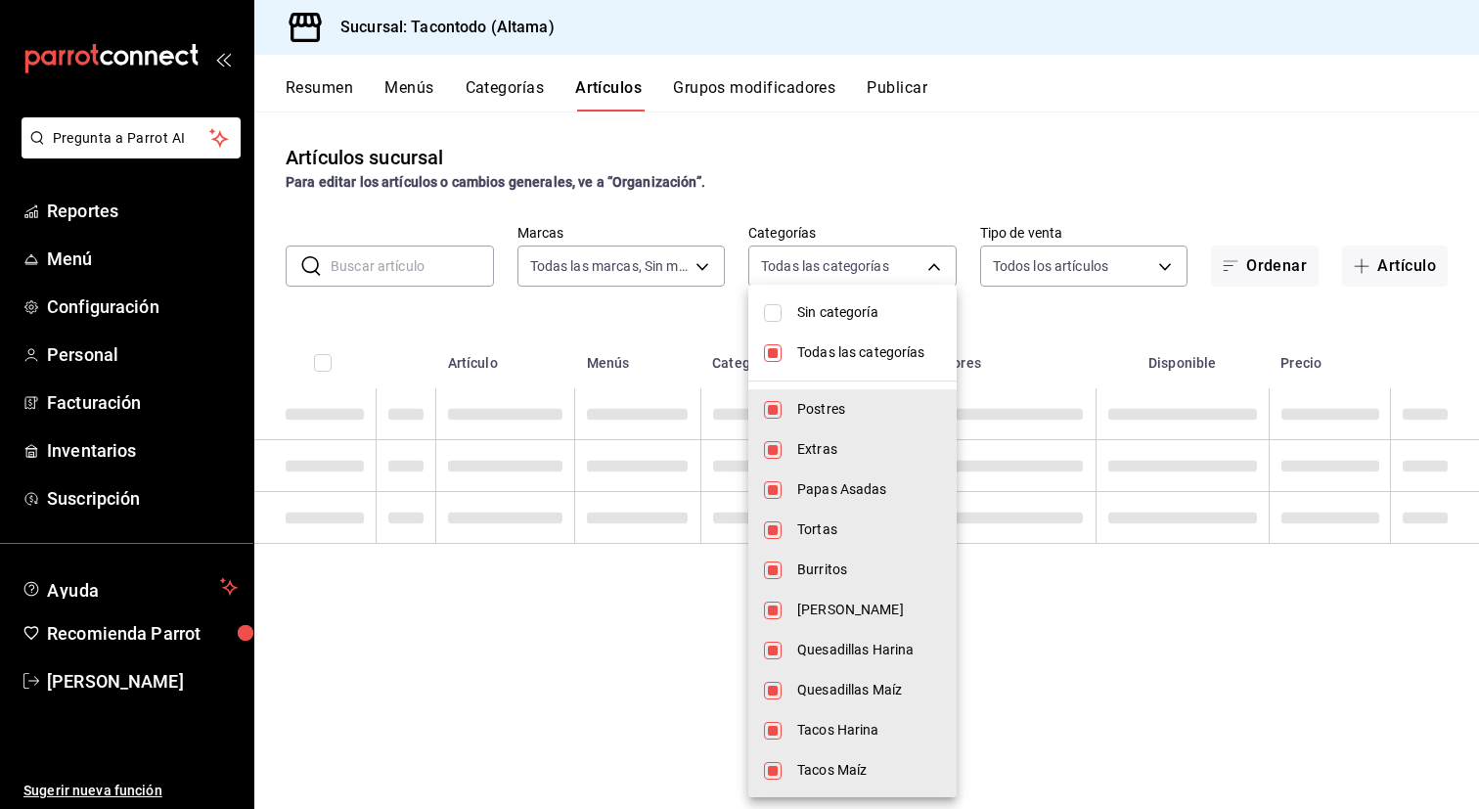
checkbox input "false"
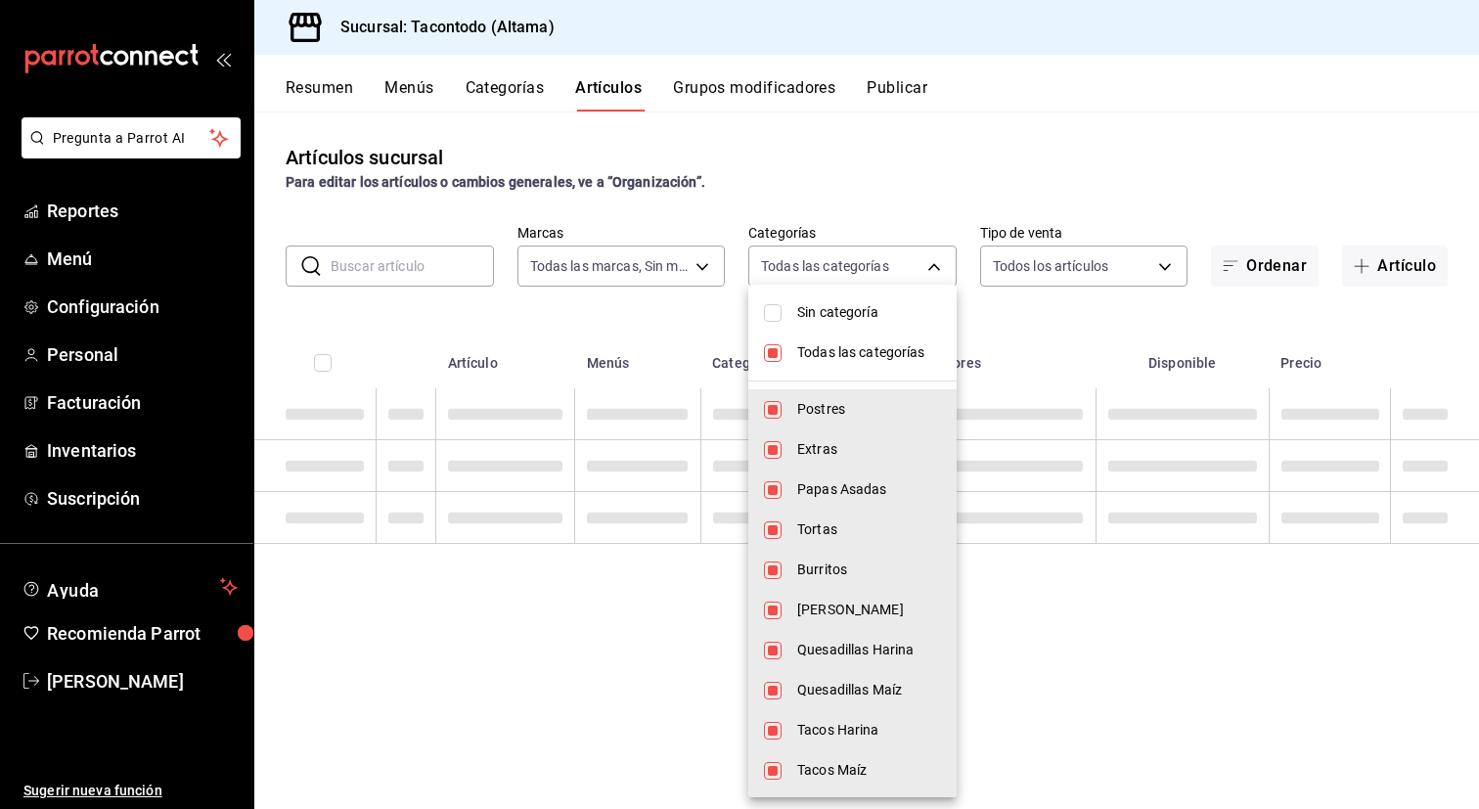
checkbox input "false"
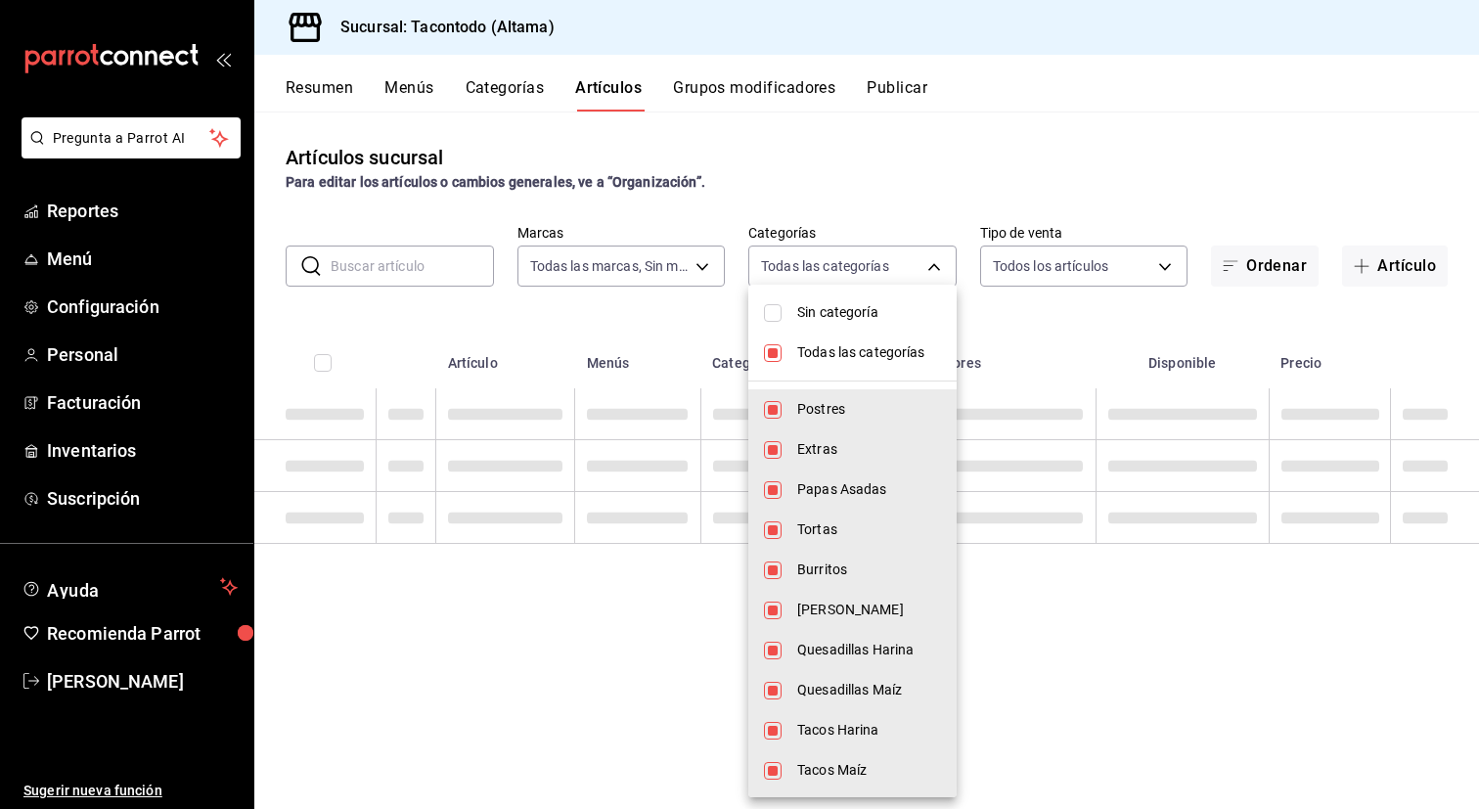
checkbox input "false"
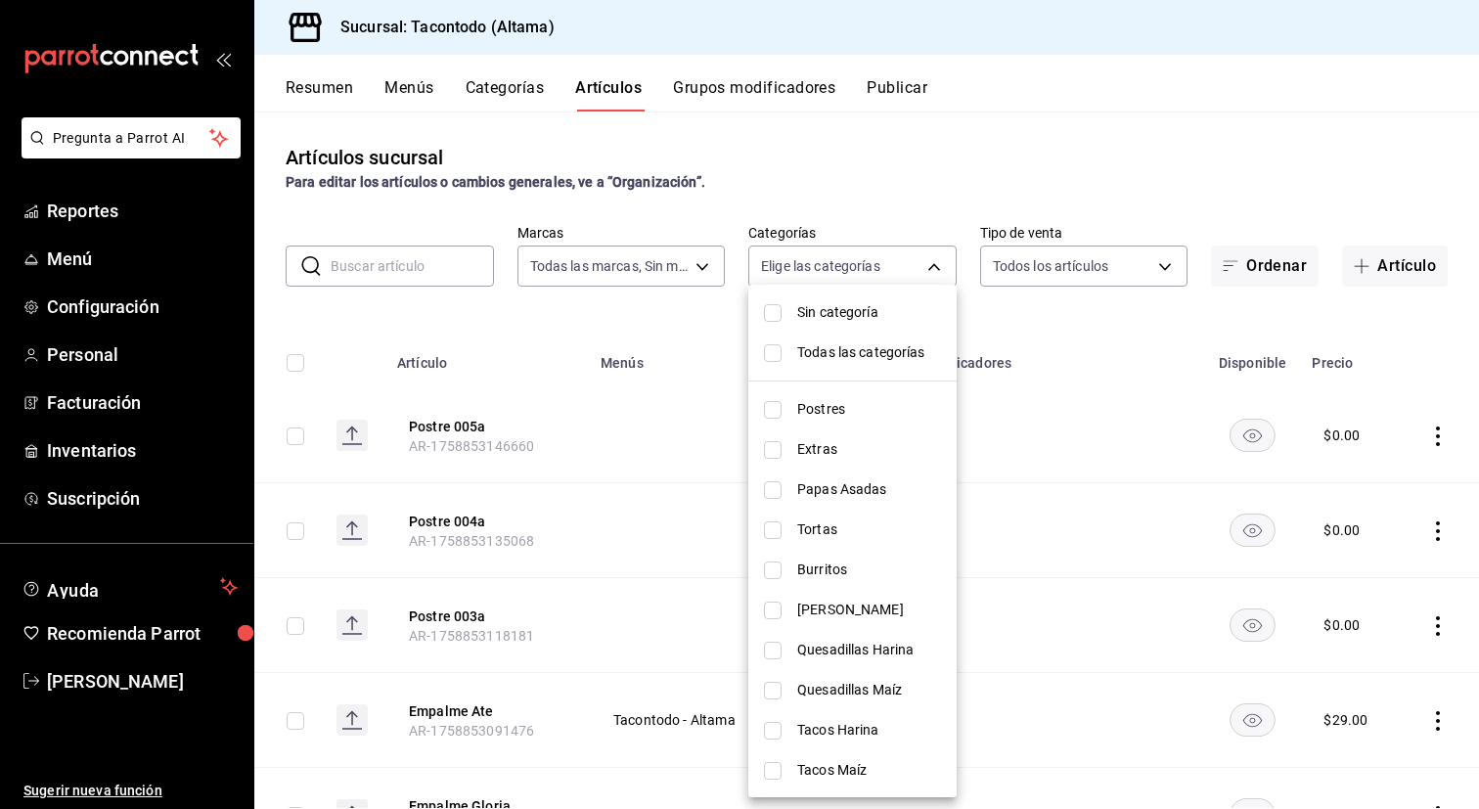
scroll to position [160, 0]
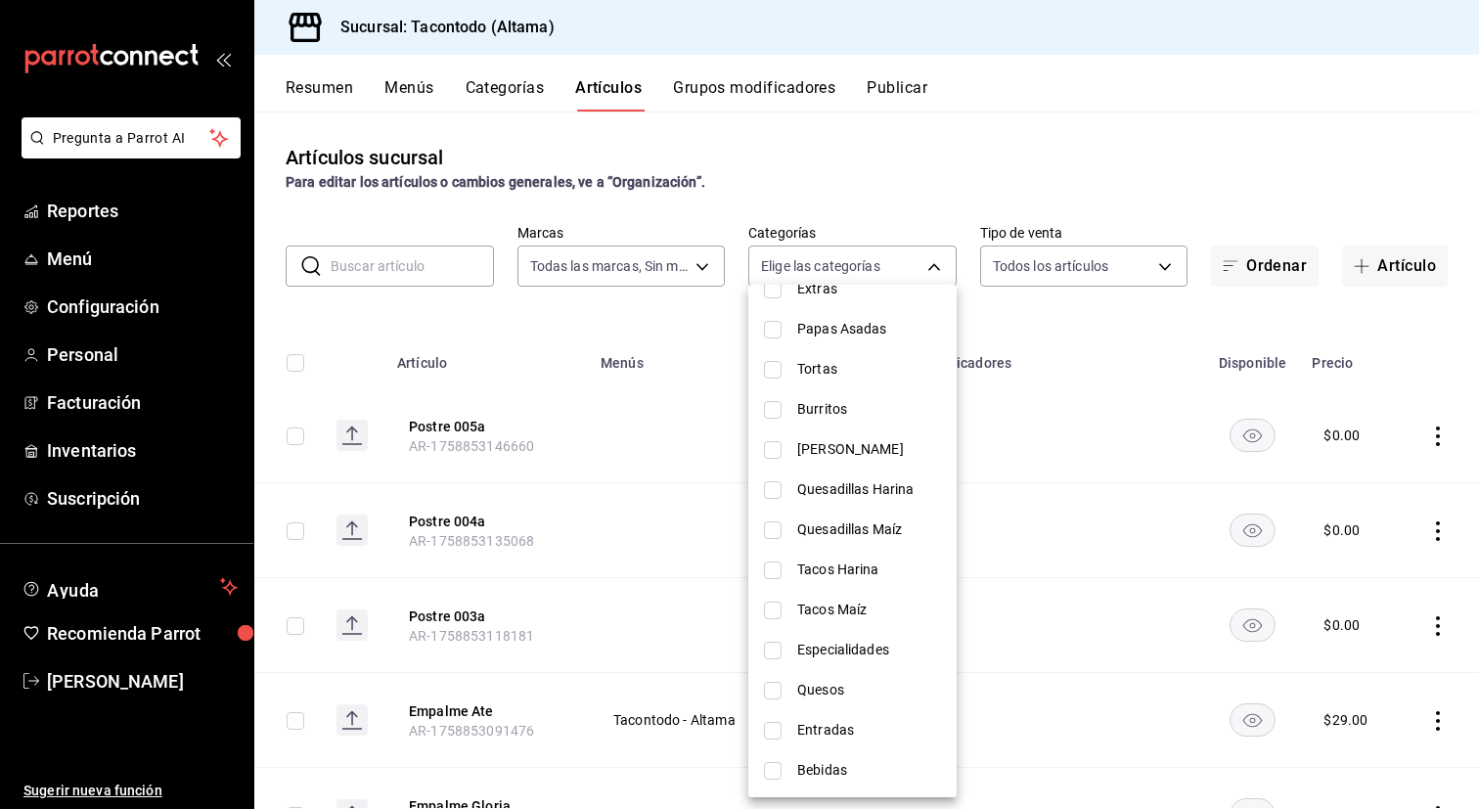
click at [849, 619] on li "Tacos Maíz" at bounding box center [852, 610] width 208 height 40
type input "7d112033-fc47-4141-9bac-2b1d398da5b5"
checkbox input "true"
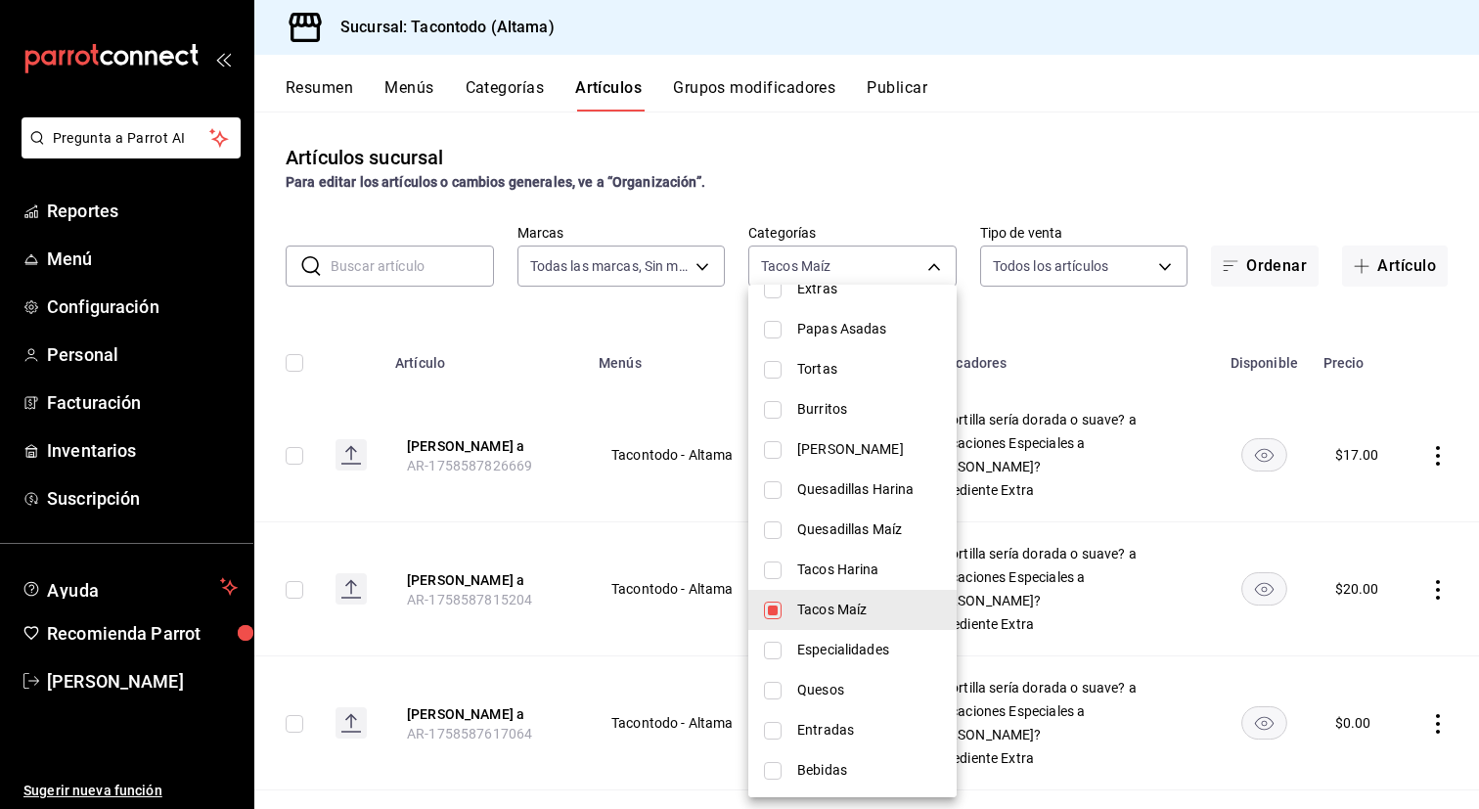
click at [571, 408] on div at bounding box center [739, 404] width 1479 height 809
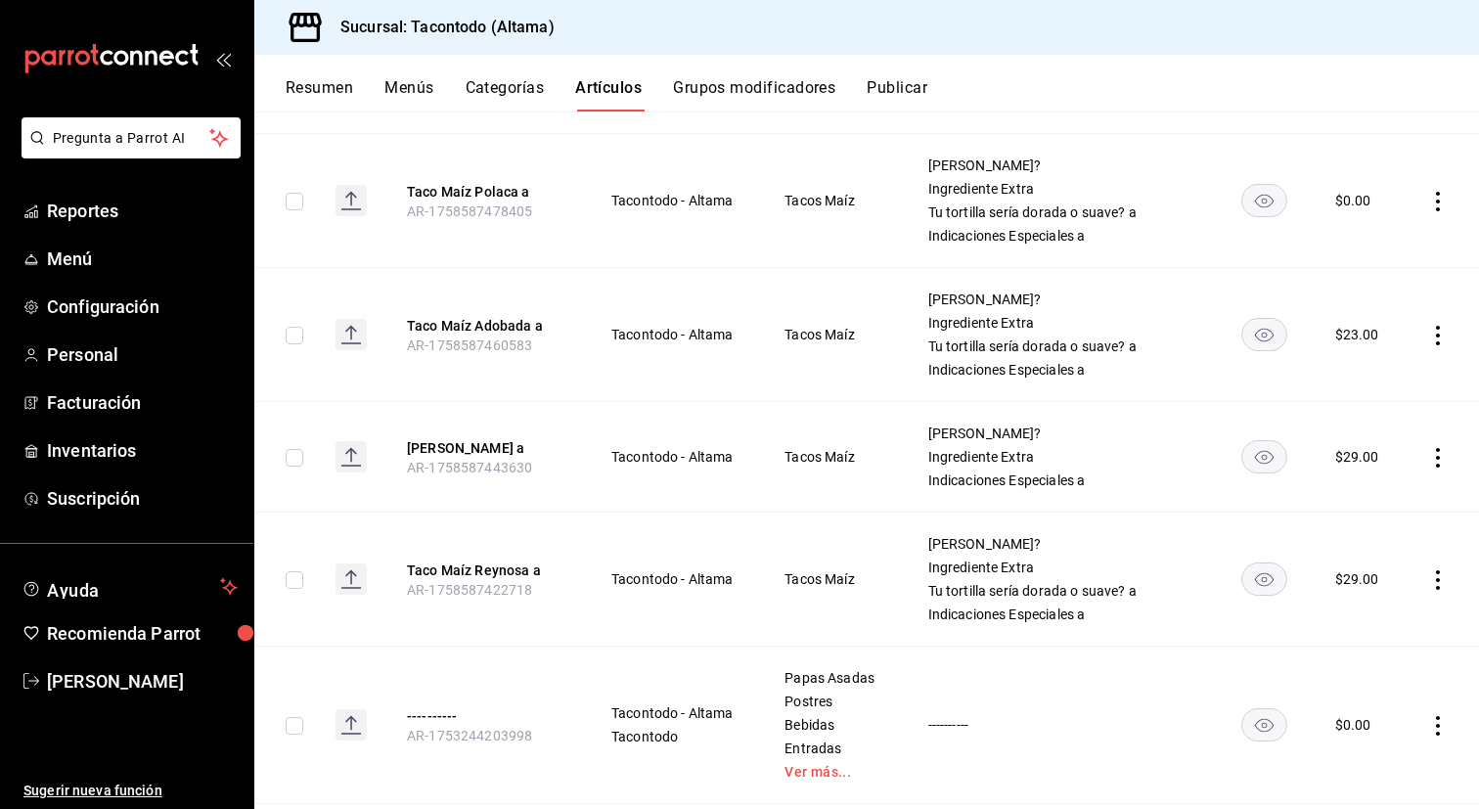
scroll to position [1316, 0]
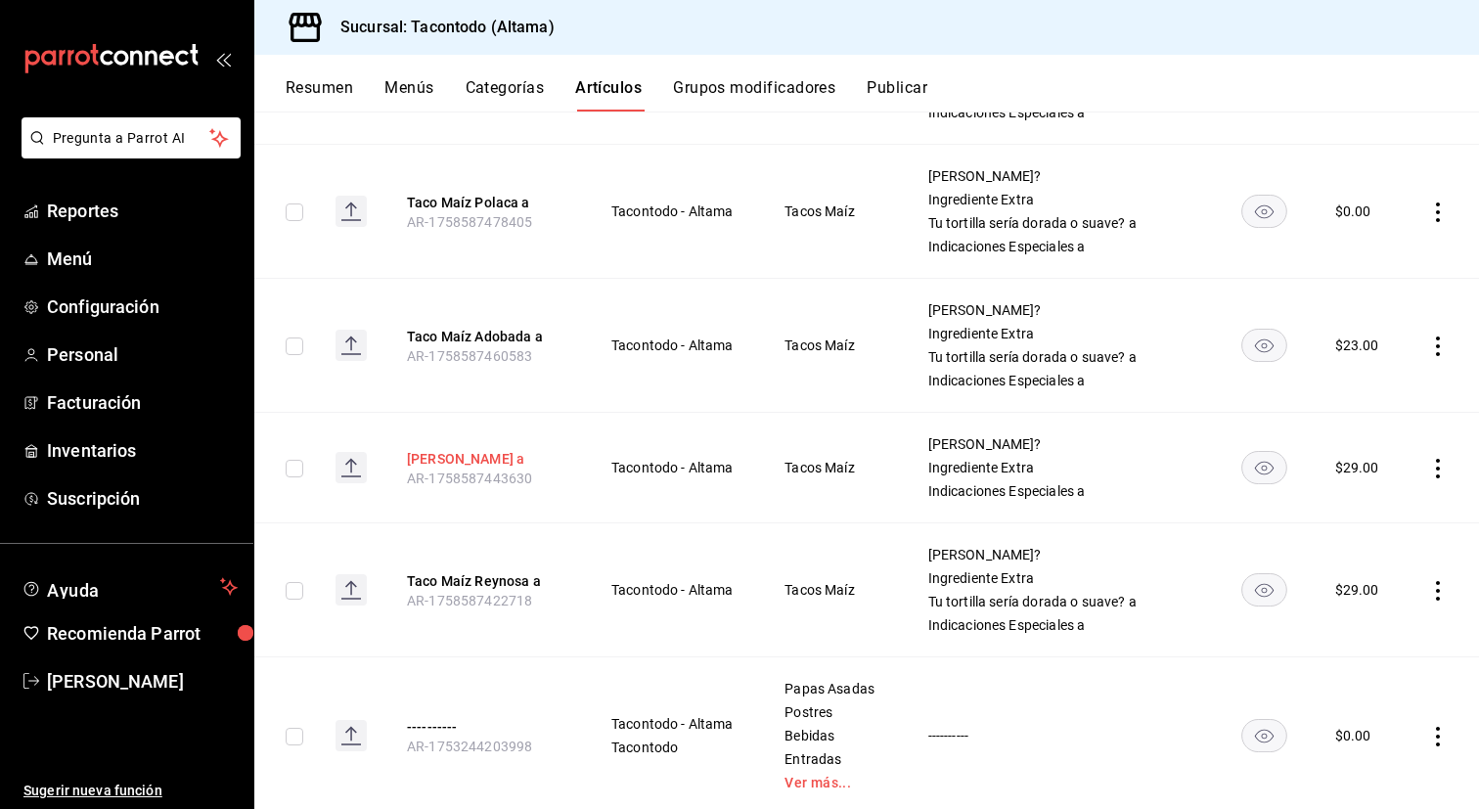
click at [535, 464] on button "[PERSON_NAME] a" at bounding box center [485, 459] width 157 height 20
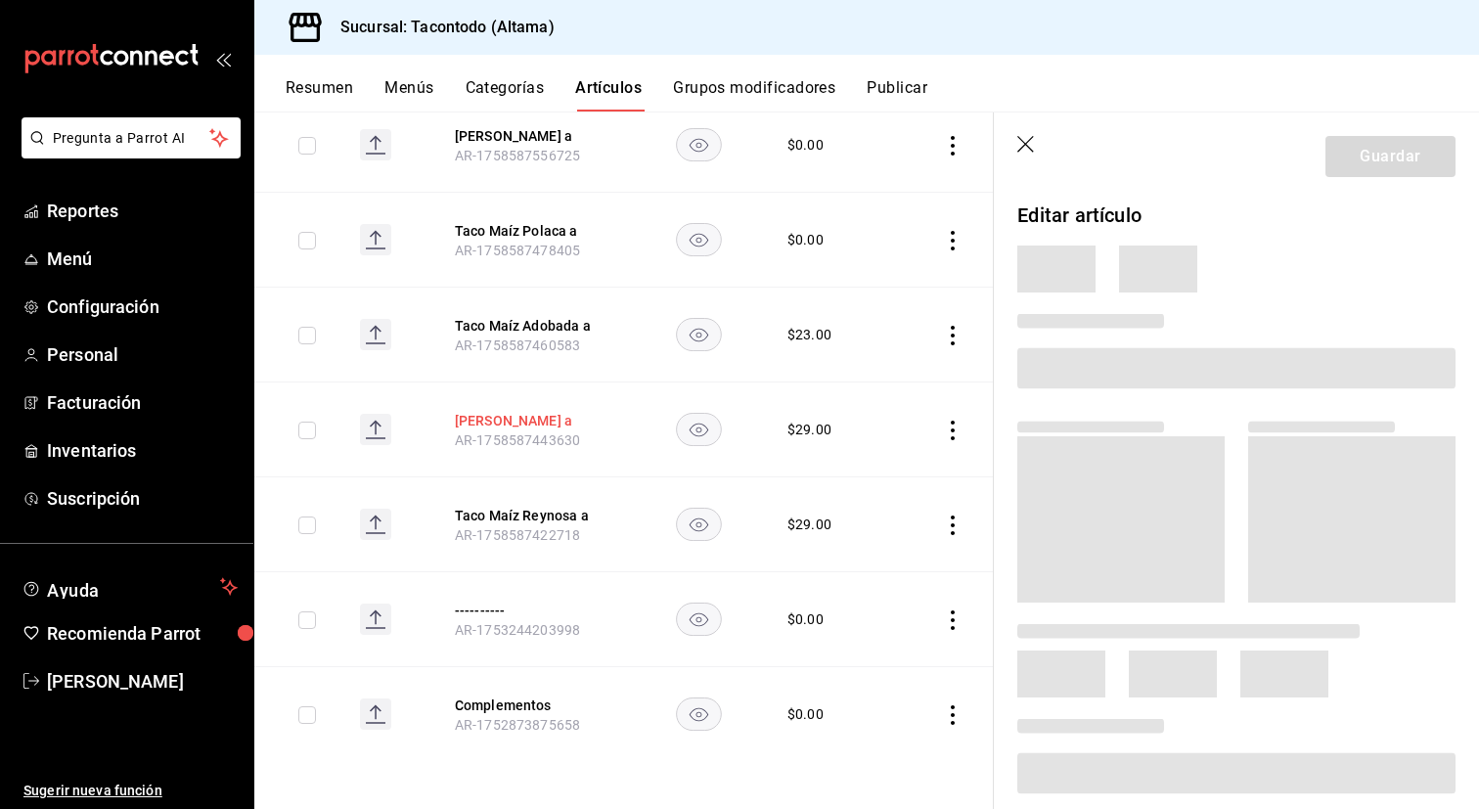
scroll to position [966, 0]
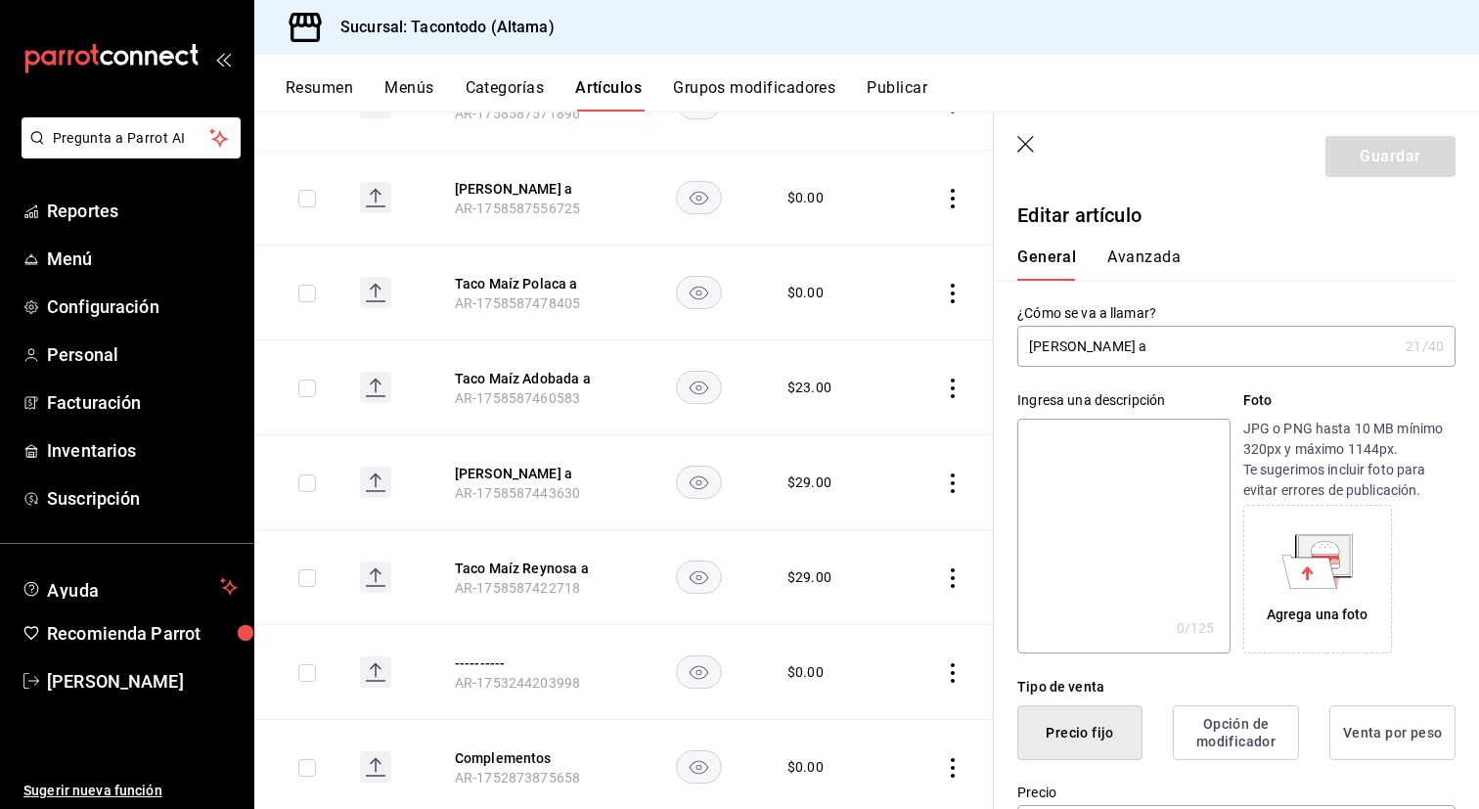
drag, startPoint x: 1098, startPoint y: 348, endPoint x: 1168, endPoint y: 348, distance: 69.4
click at [1168, 348] on input "[PERSON_NAME] a" at bounding box center [1207, 346] width 380 height 39
type input "Taco [PERSON_NAME] a"
click at [1135, 255] on button "Avanzada" at bounding box center [1143, 263] width 73 height 33
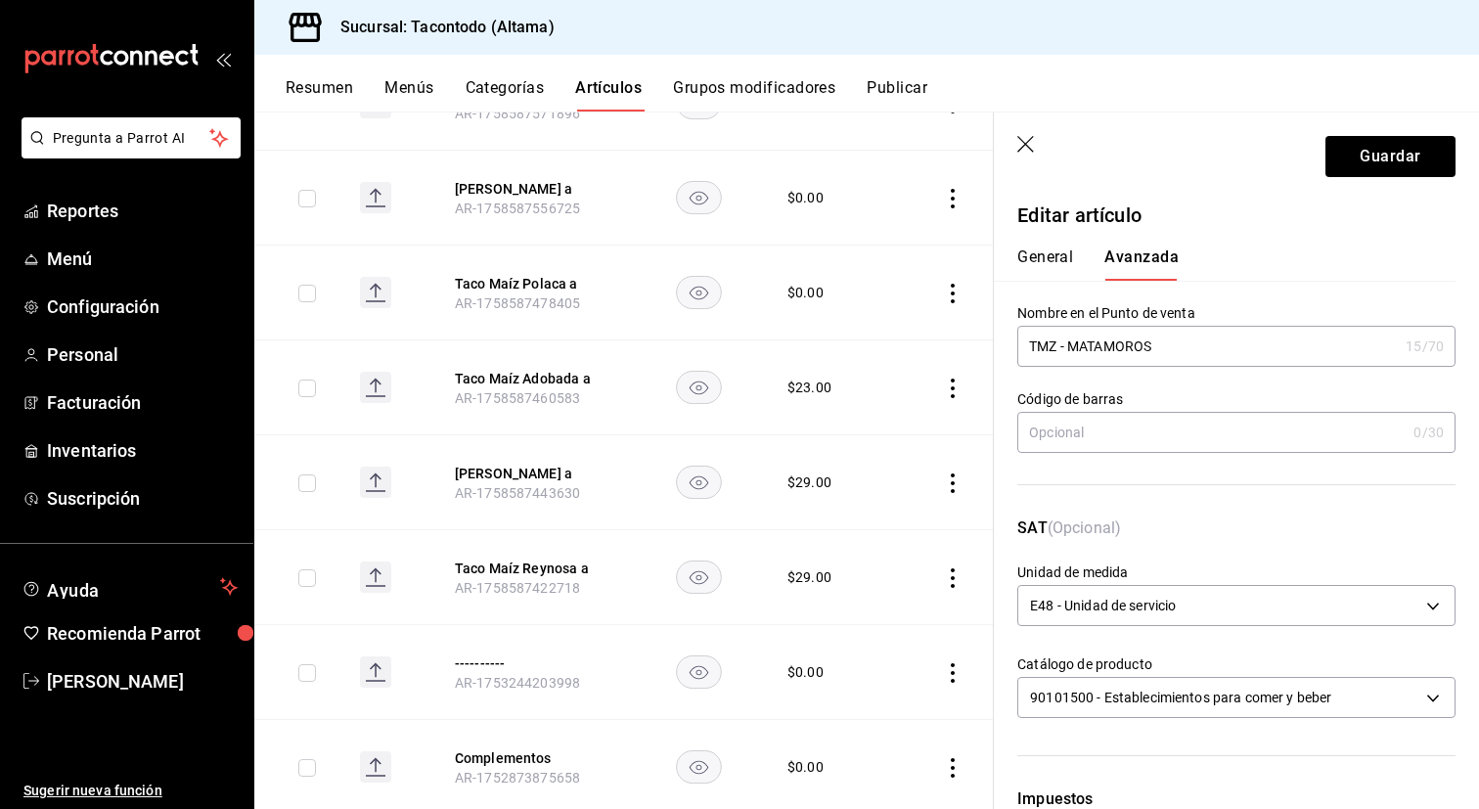
click at [1101, 343] on input "TMZ - MATAMOROS" at bounding box center [1207, 346] width 380 height 39
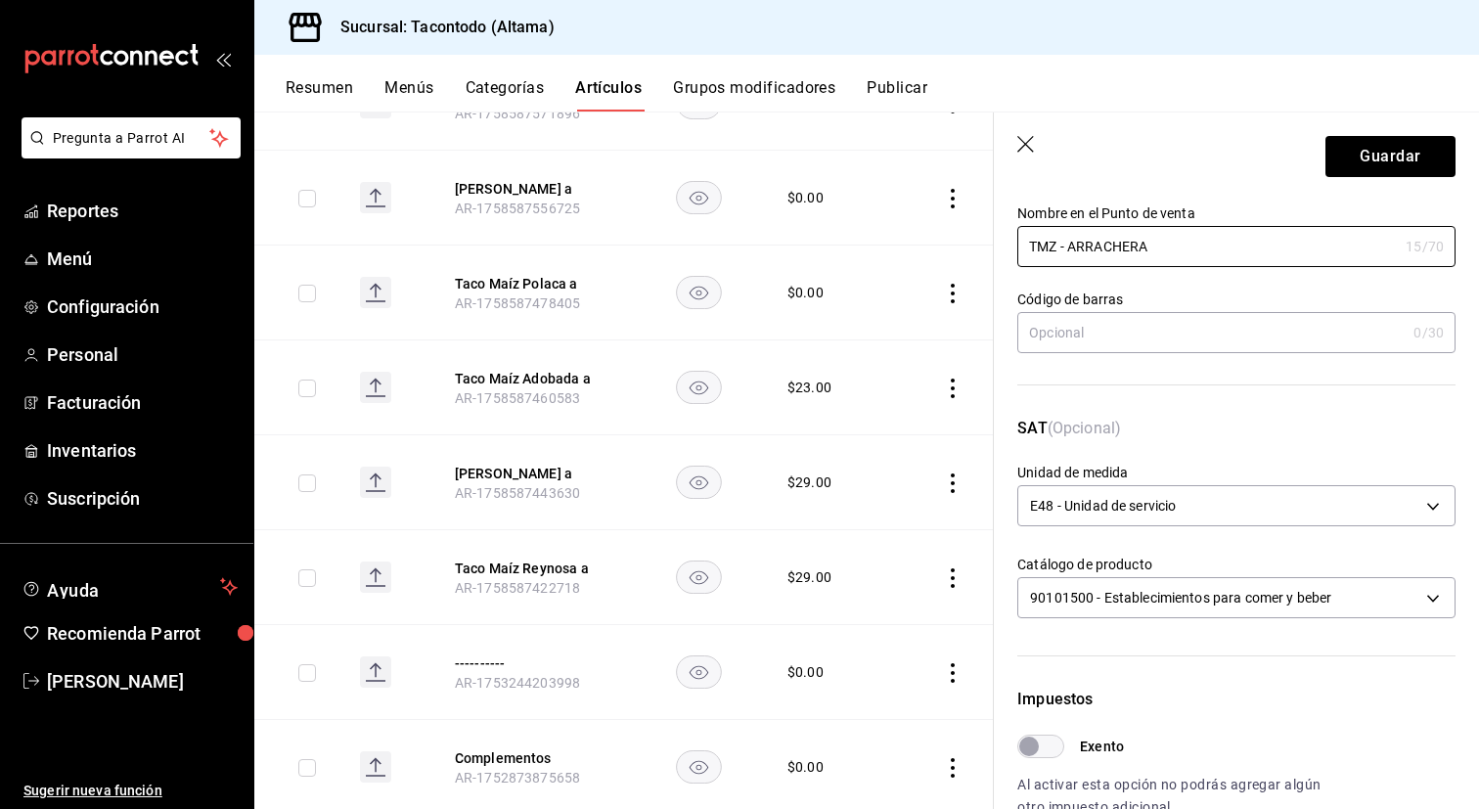
scroll to position [0, 0]
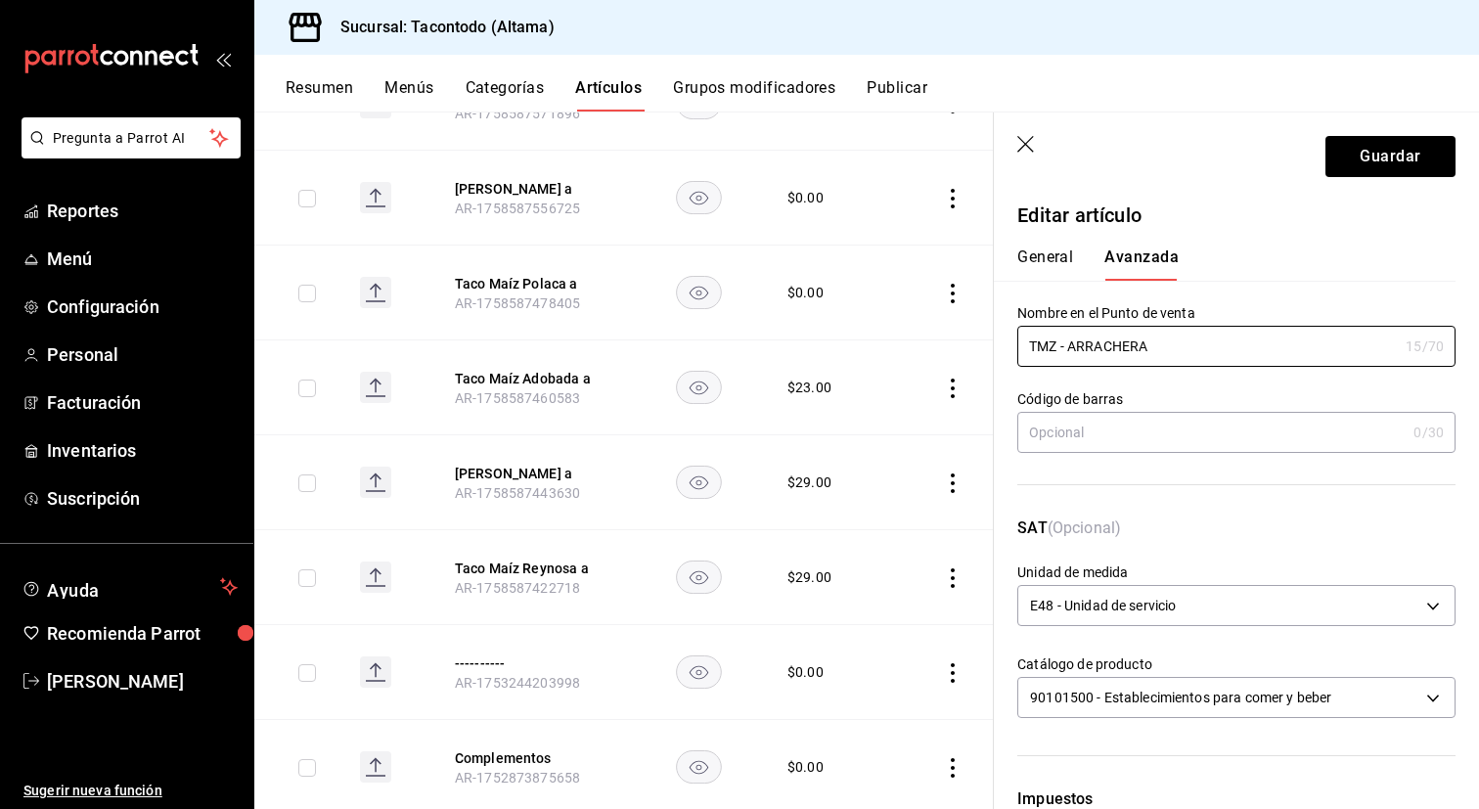
type input "TMZ - ARRACHERA"
click at [1052, 264] on button "General" at bounding box center [1045, 263] width 56 height 33
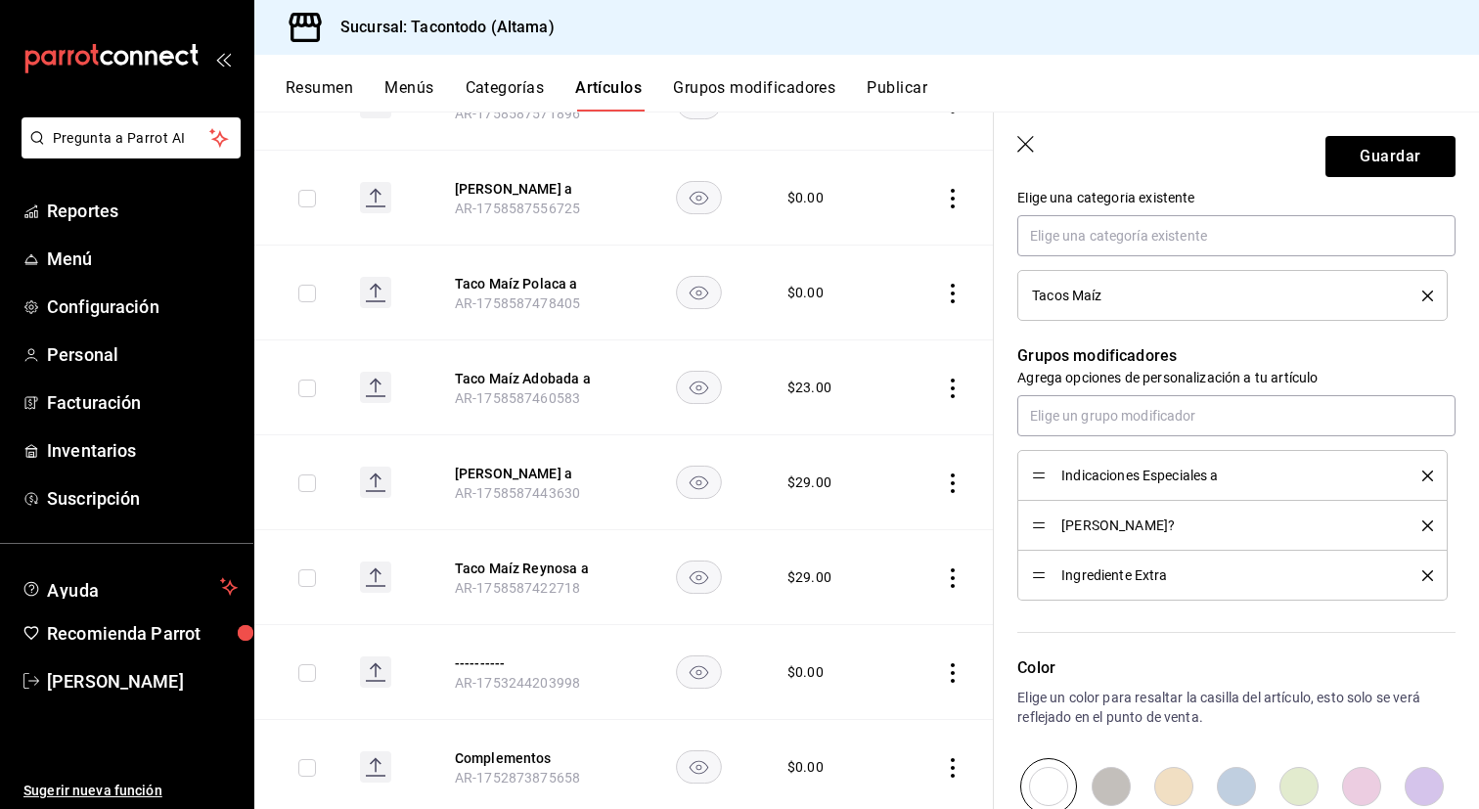
scroll to position [734, 0]
click at [1160, 430] on input "text" at bounding box center [1236, 414] width 438 height 41
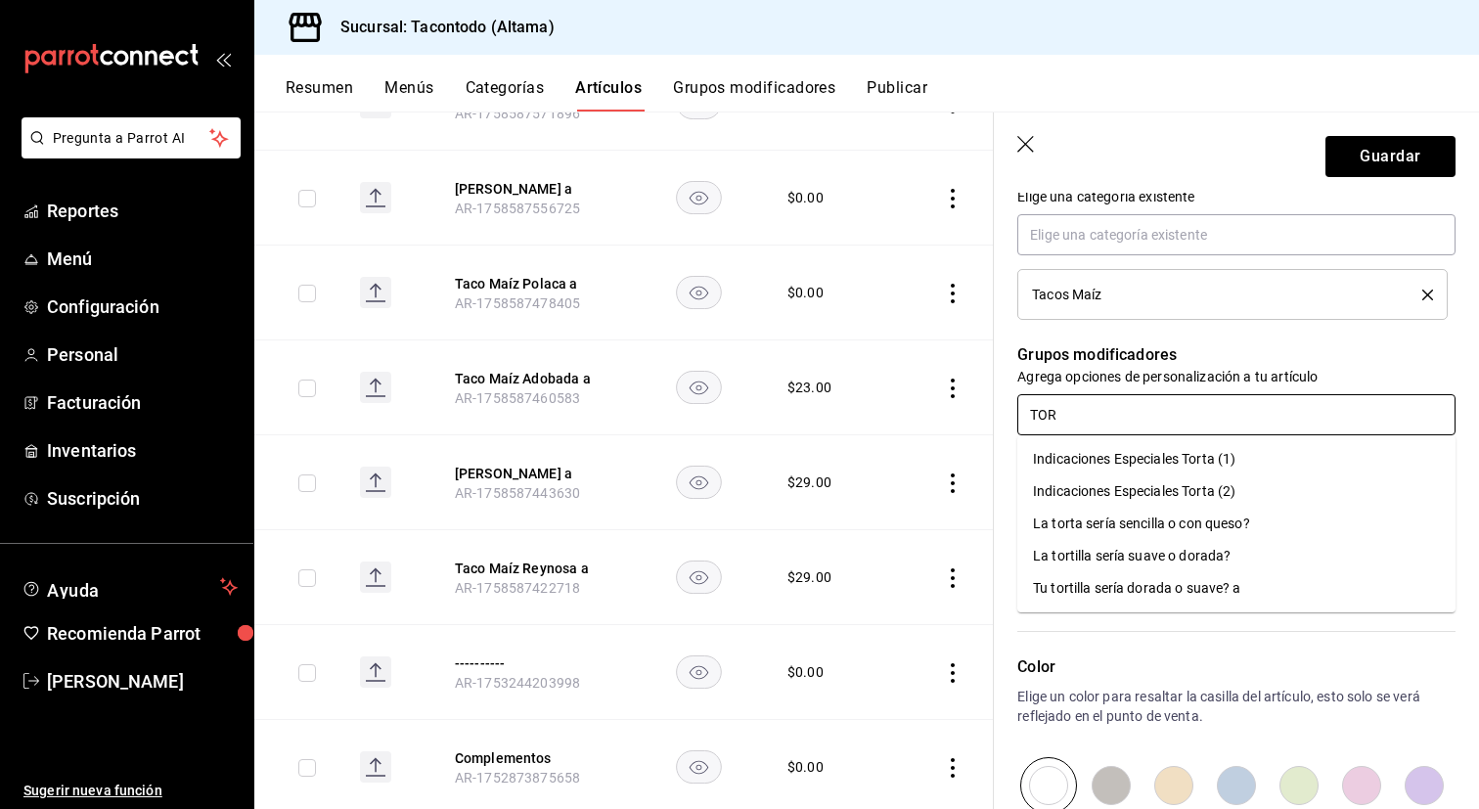
type input "TORT"
click at [1185, 588] on div "Tu tortilla sería dorada o suave? a" at bounding box center [1137, 588] width 208 height 21
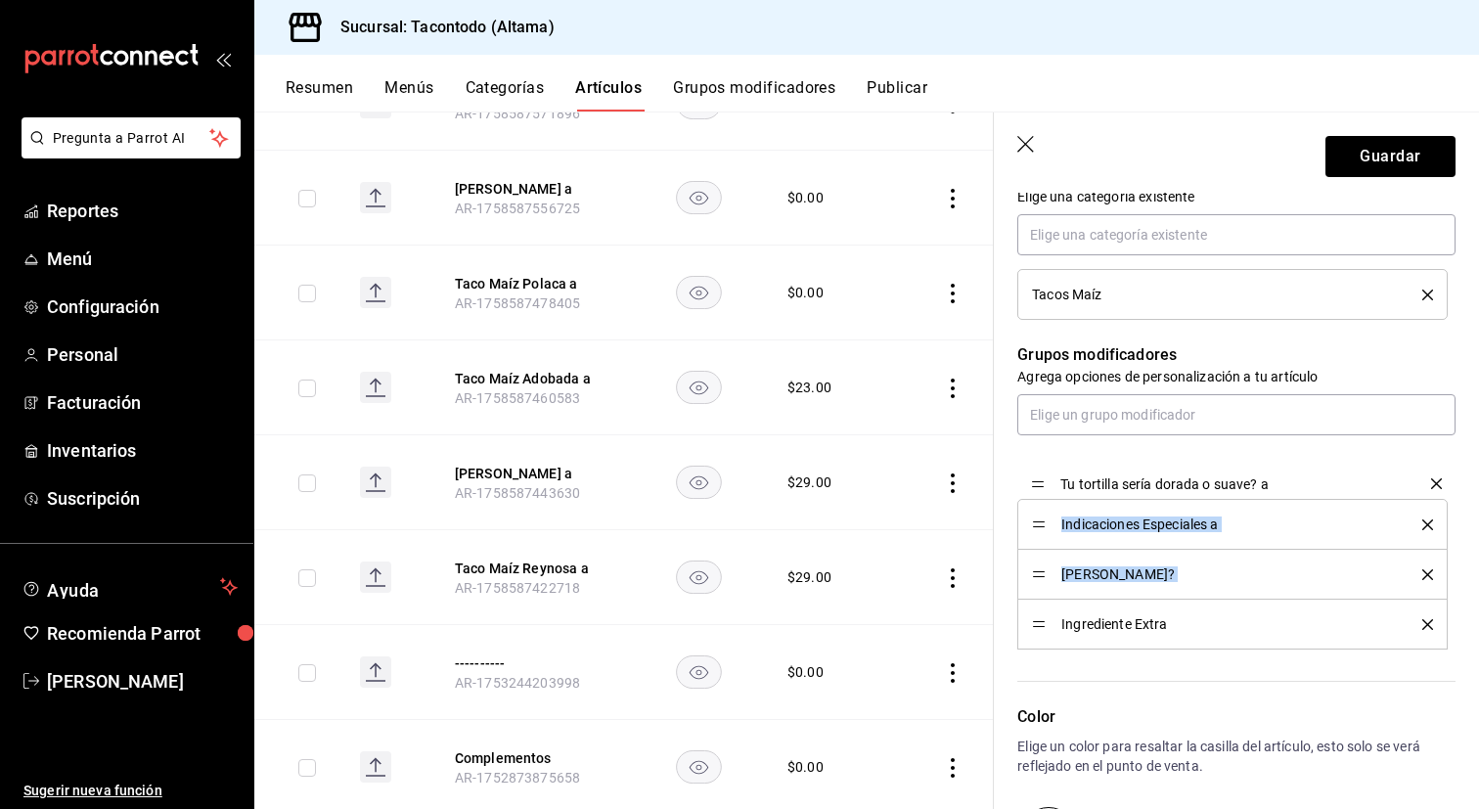
drag, startPoint x: 1035, startPoint y: 627, endPoint x: 1048, endPoint y: 486, distance: 141.4
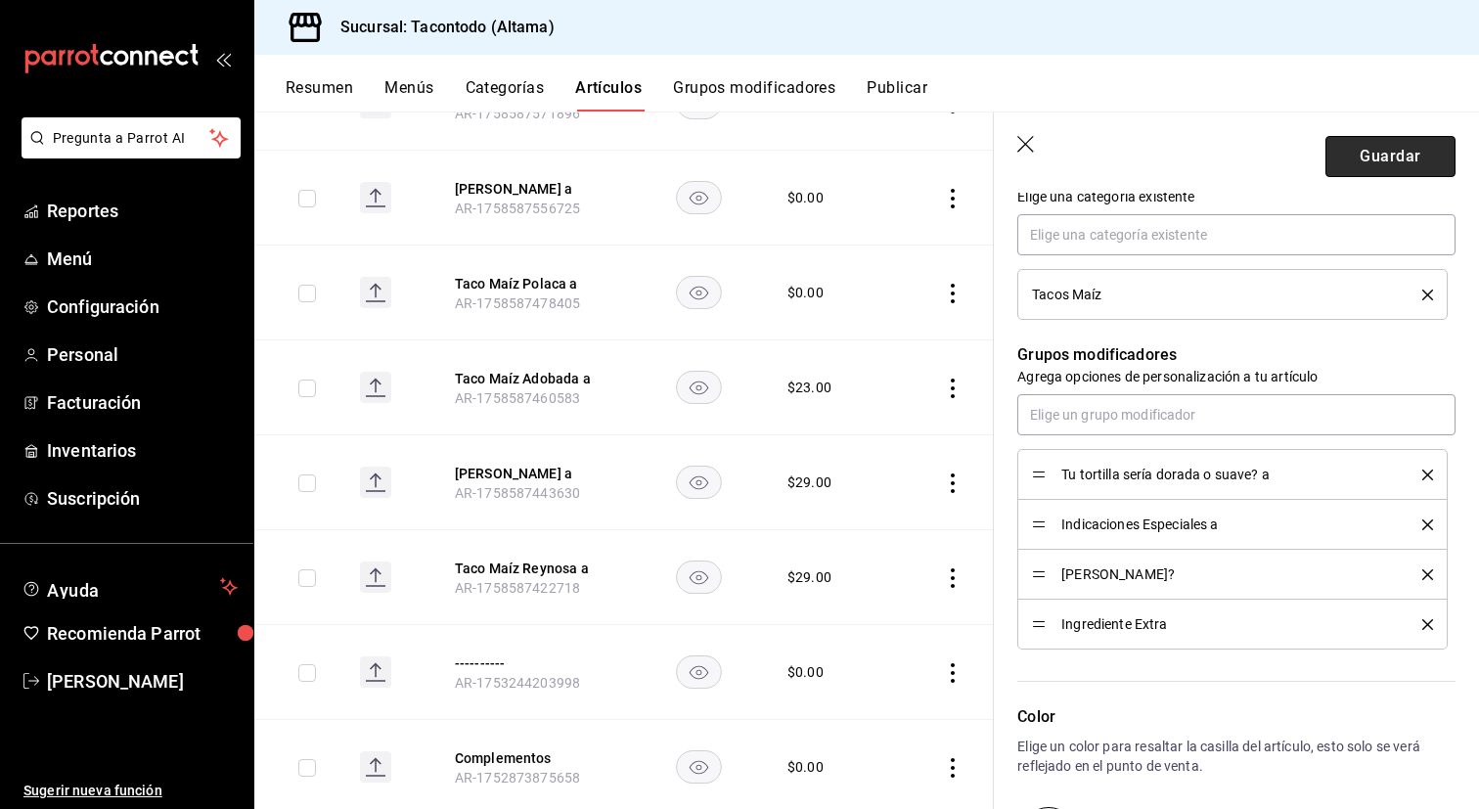
click at [1391, 156] on button "Guardar" at bounding box center [1390, 156] width 130 height 41
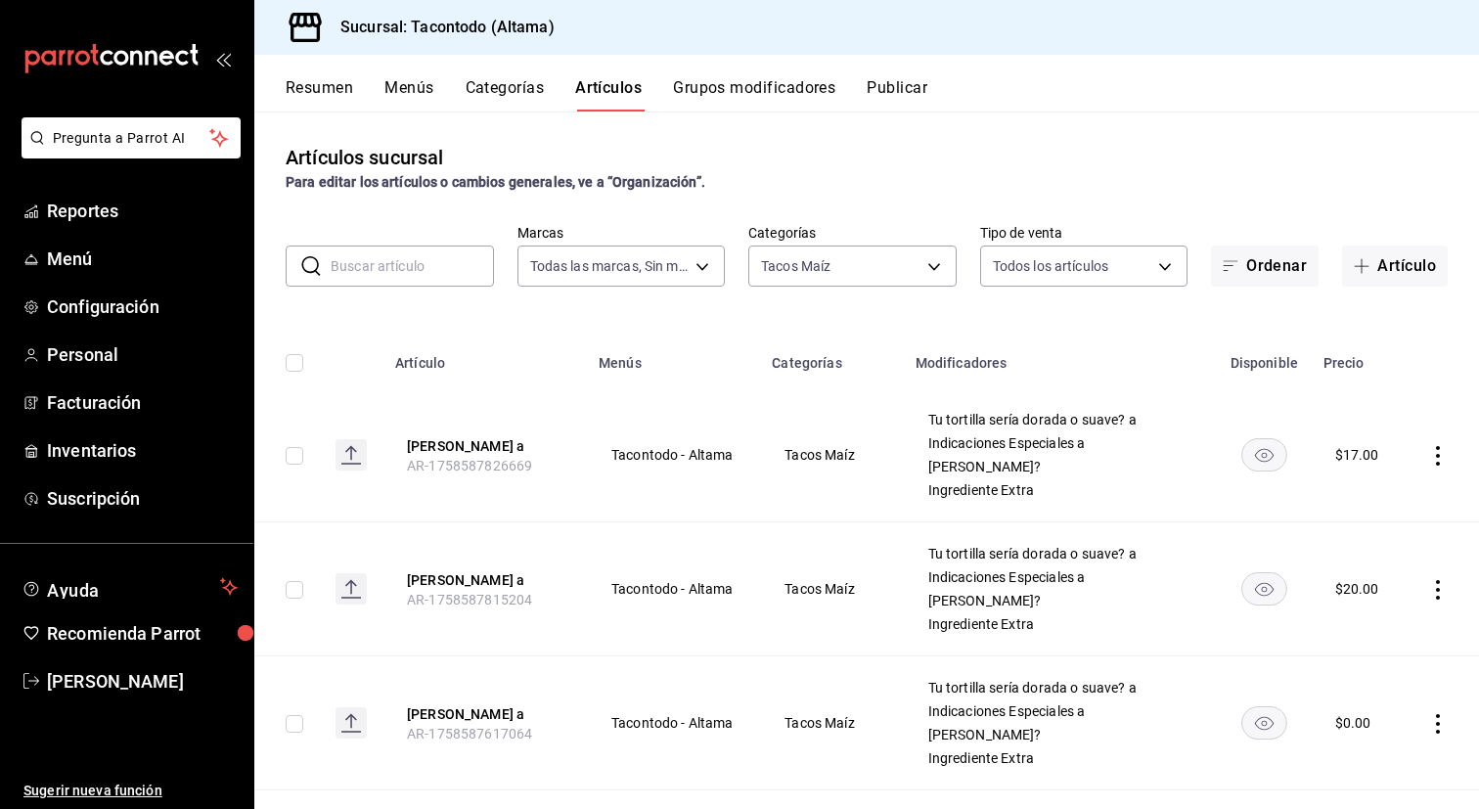
click at [703, 100] on button "Grupos modificadores" at bounding box center [754, 94] width 162 height 33
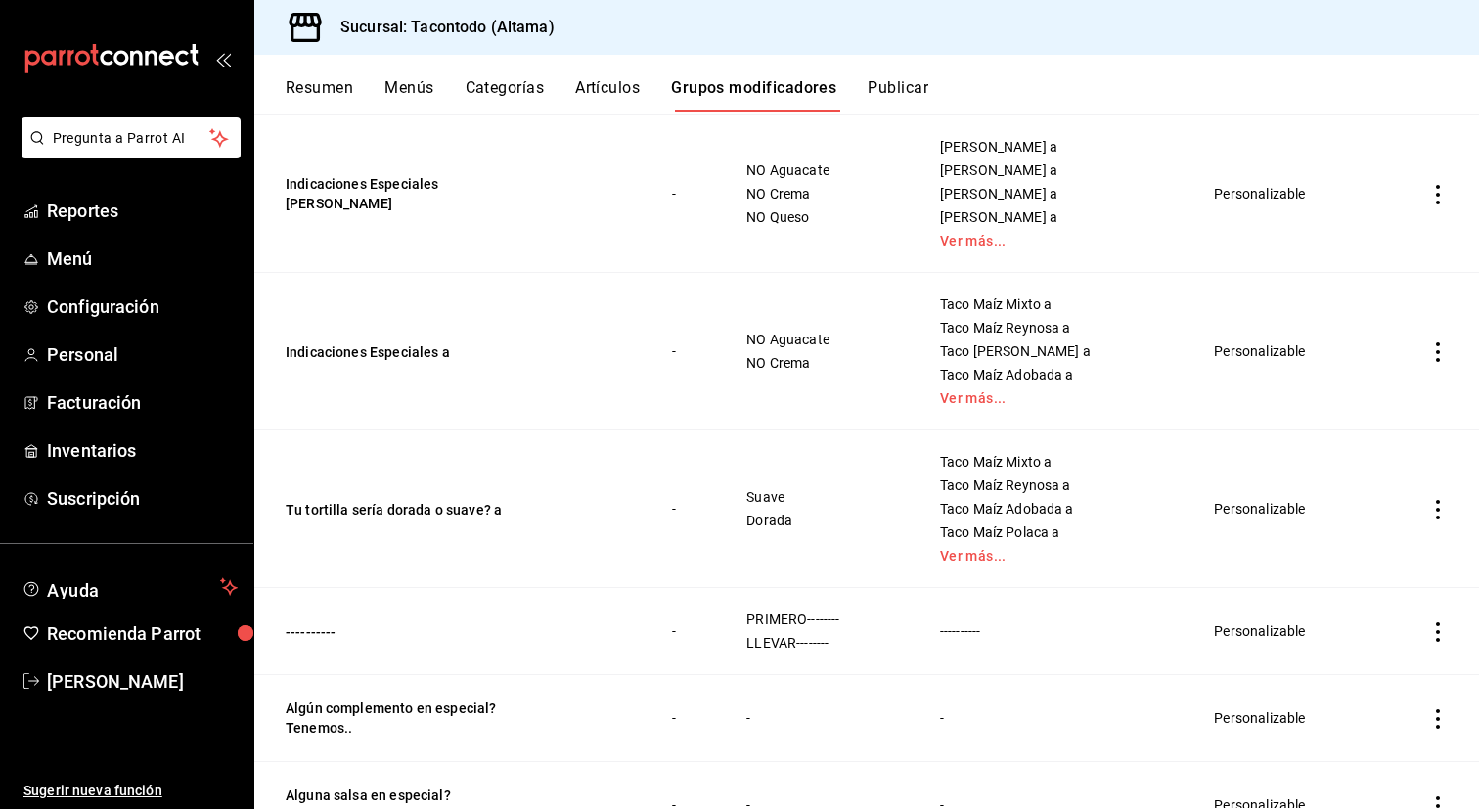
scroll to position [1420, 0]
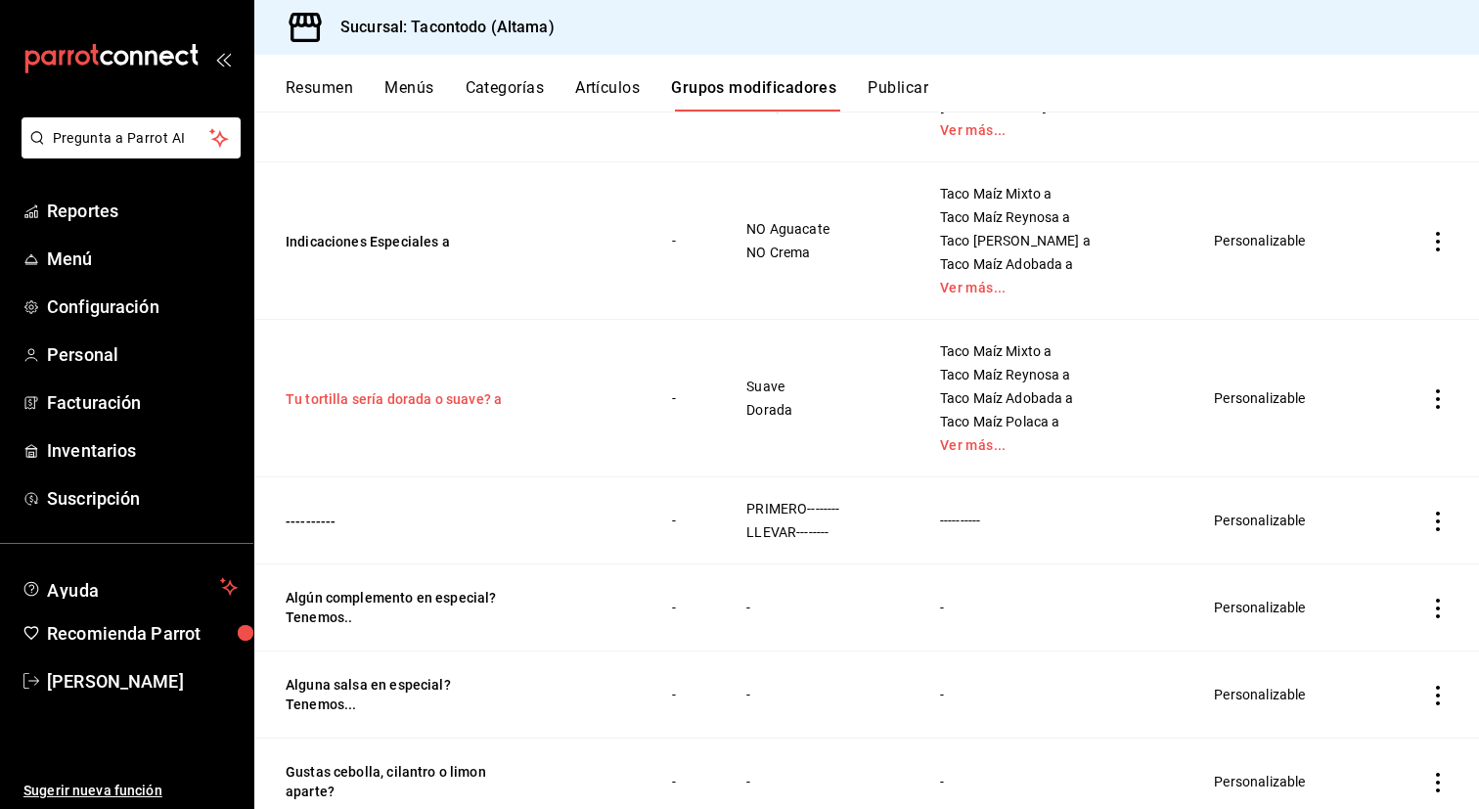
click at [453, 391] on button "Tu tortilla sería dorada o suave? a" at bounding box center [403, 399] width 235 height 20
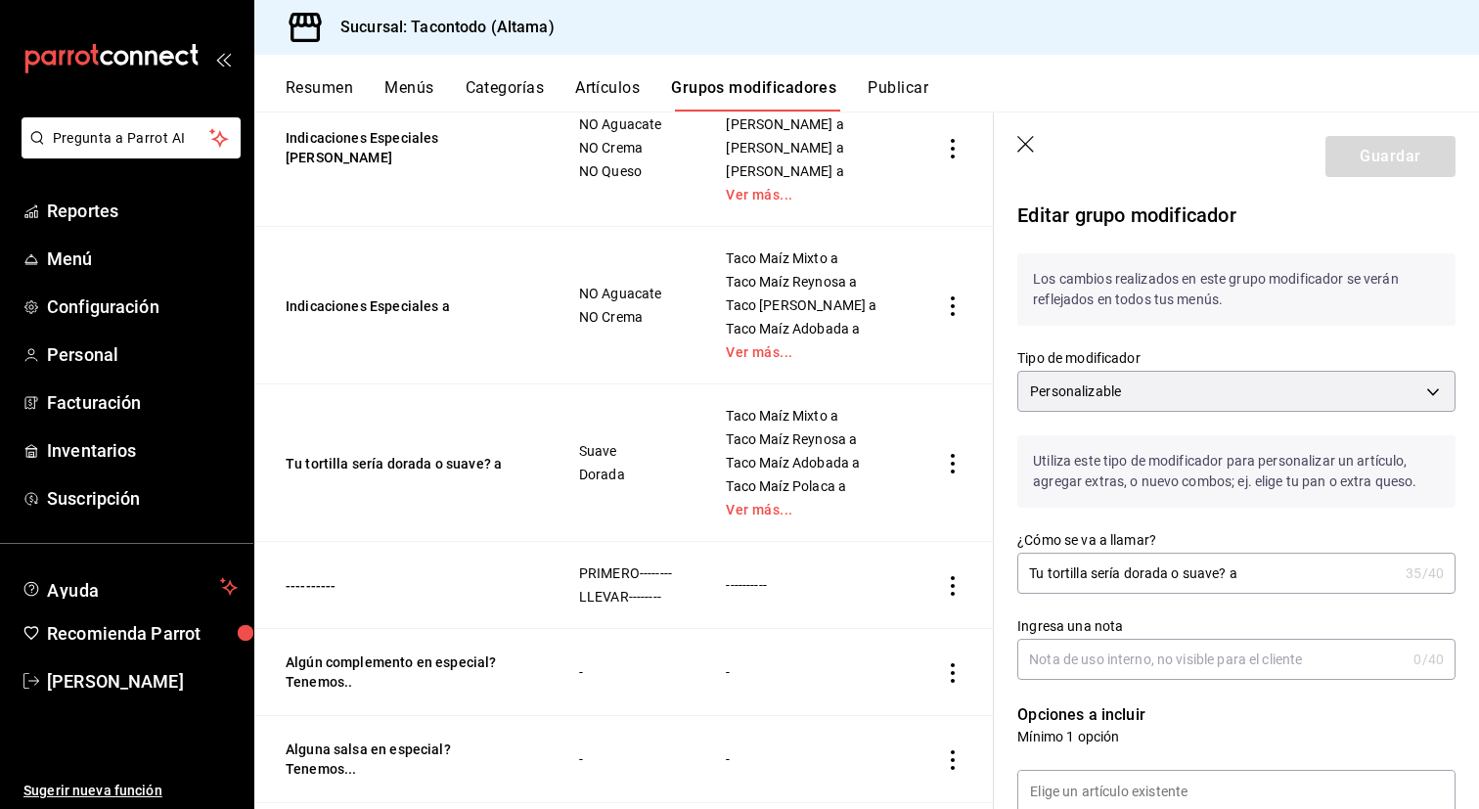
drag, startPoint x: 1185, startPoint y: 583, endPoint x: 1160, endPoint y: 577, distance: 25.1
click at [1160, 577] on input "Tu tortilla sería dorada o suave? a" at bounding box center [1207, 573] width 380 height 39
click at [1182, 575] on input "Tu tortilla sería dorada o suave? a" at bounding box center [1207, 573] width 380 height 39
drag, startPoint x: 1182, startPoint y: 575, endPoint x: 1127, endPoint y: 574, distance: 54.8
click at [1127, 574] on input "Tu tortilla sería dorada o suave? a" at bounding box center [1207, 573] width 380 height 39
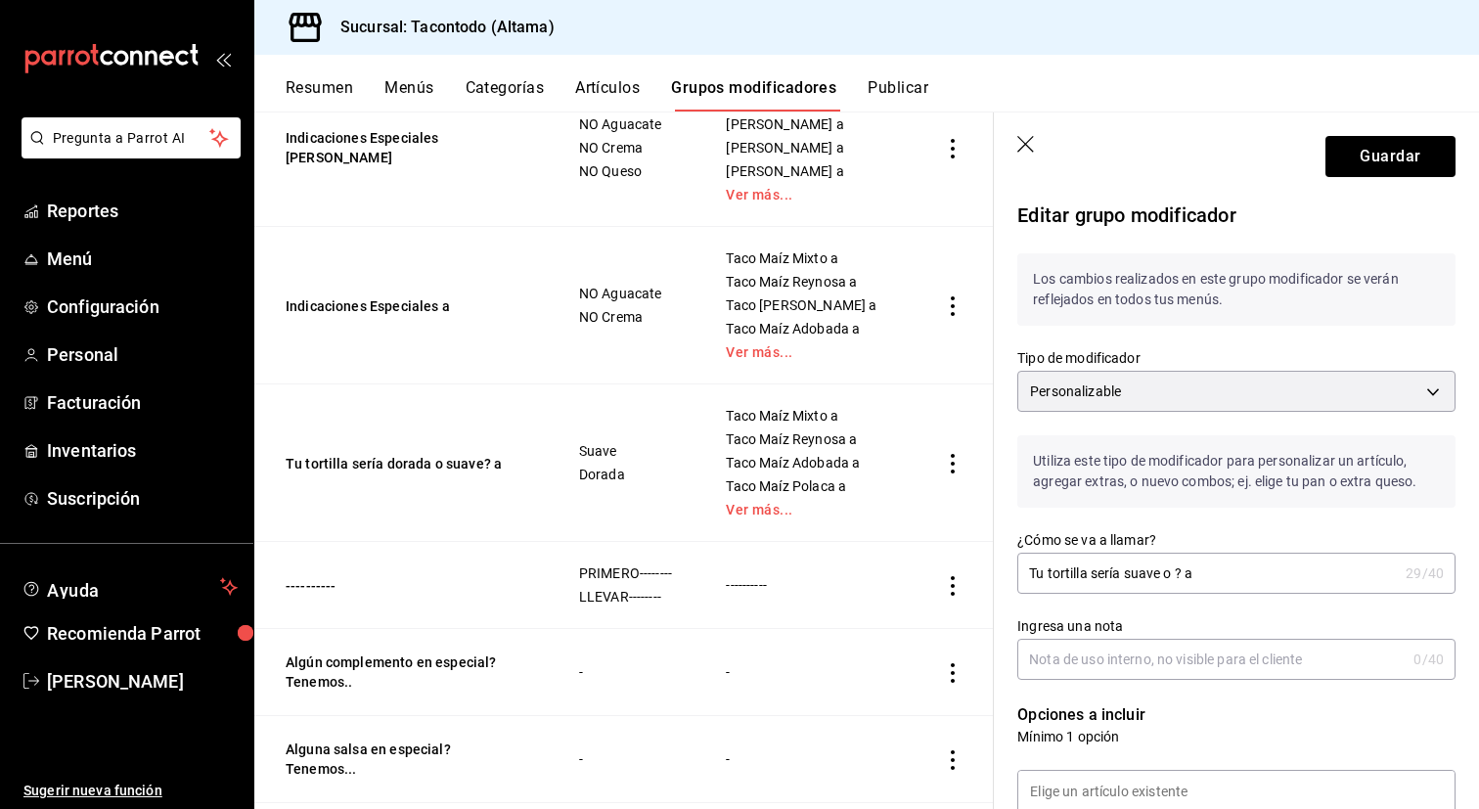
paste input "dorada o"
type input "Tu tortilla sería suave o dorada? a"
click at [1389, 156] on button "Guardar" at bounding box center [1390, 156] width 130 height 41
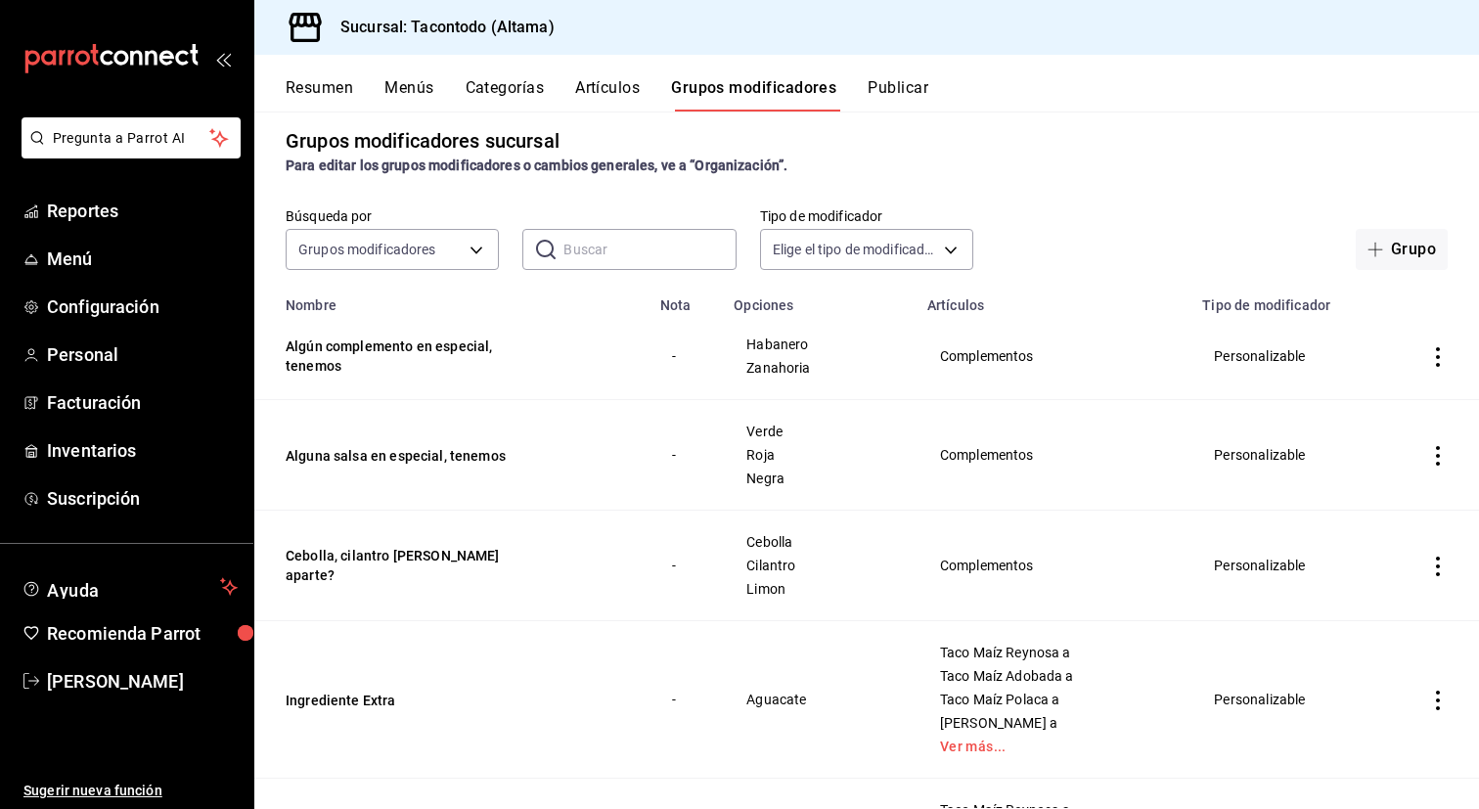
scroll to position [10, 0]
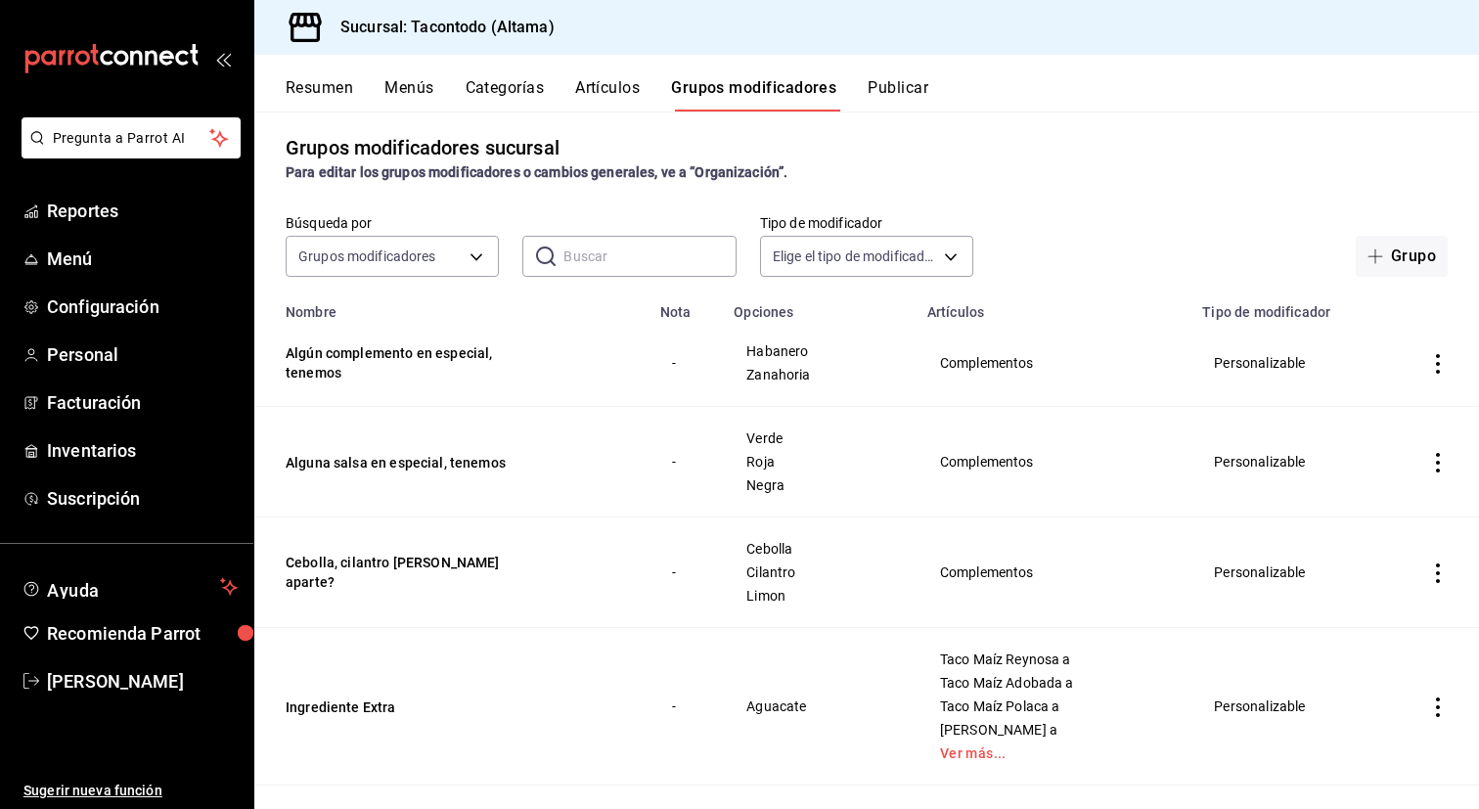
click at [598, 91] on button "Artículos" at bounding box center [607, 94] width 65 height 33
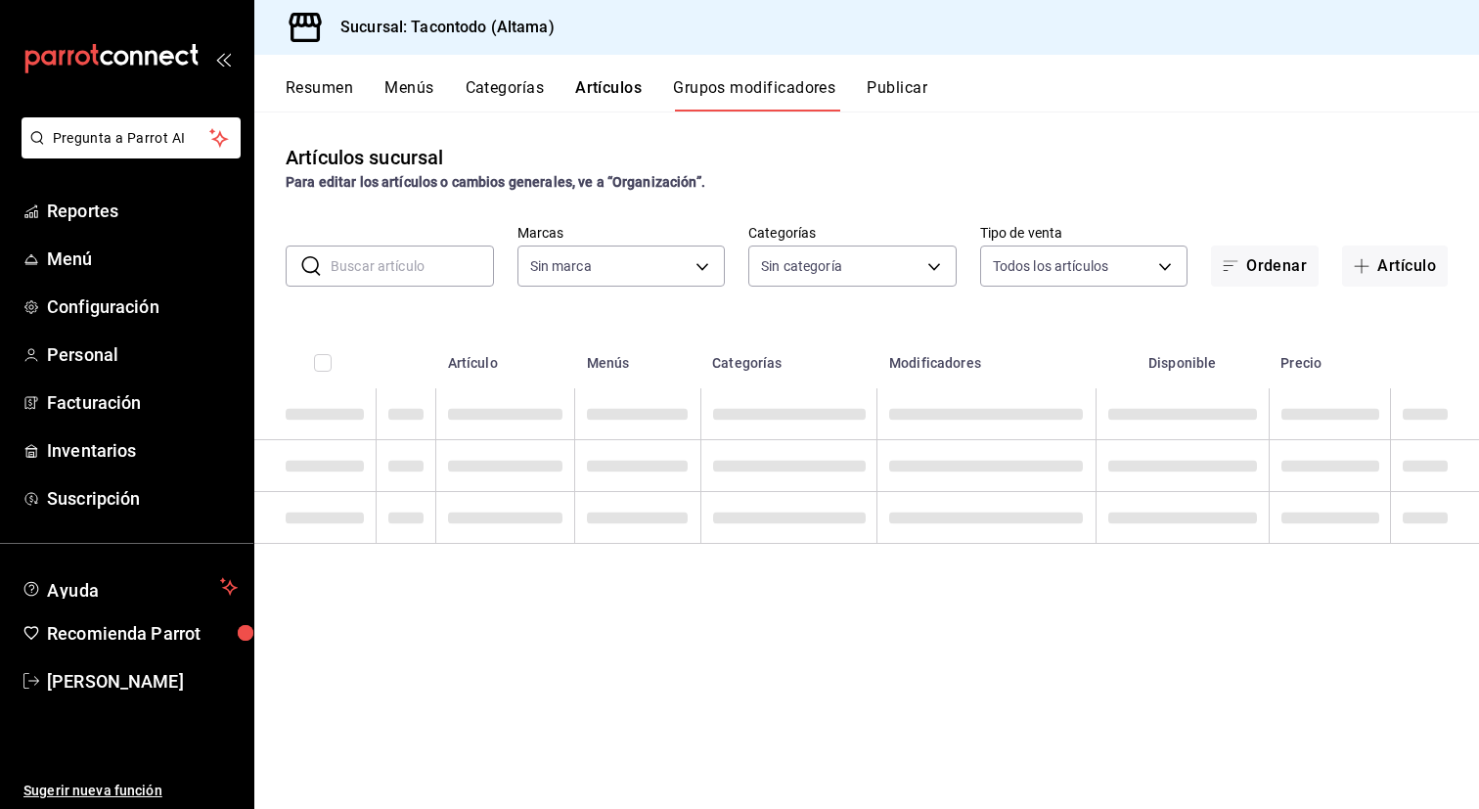
type input "56f755ab-7396-4f10-bb3c-049bffdbebb5"
type input "b6b20e4e-2b02-44db-96d9-36fe6830ced0,ea7f118b-53d1-4281-a9de-b1bc2d85afad,d6f6d…"
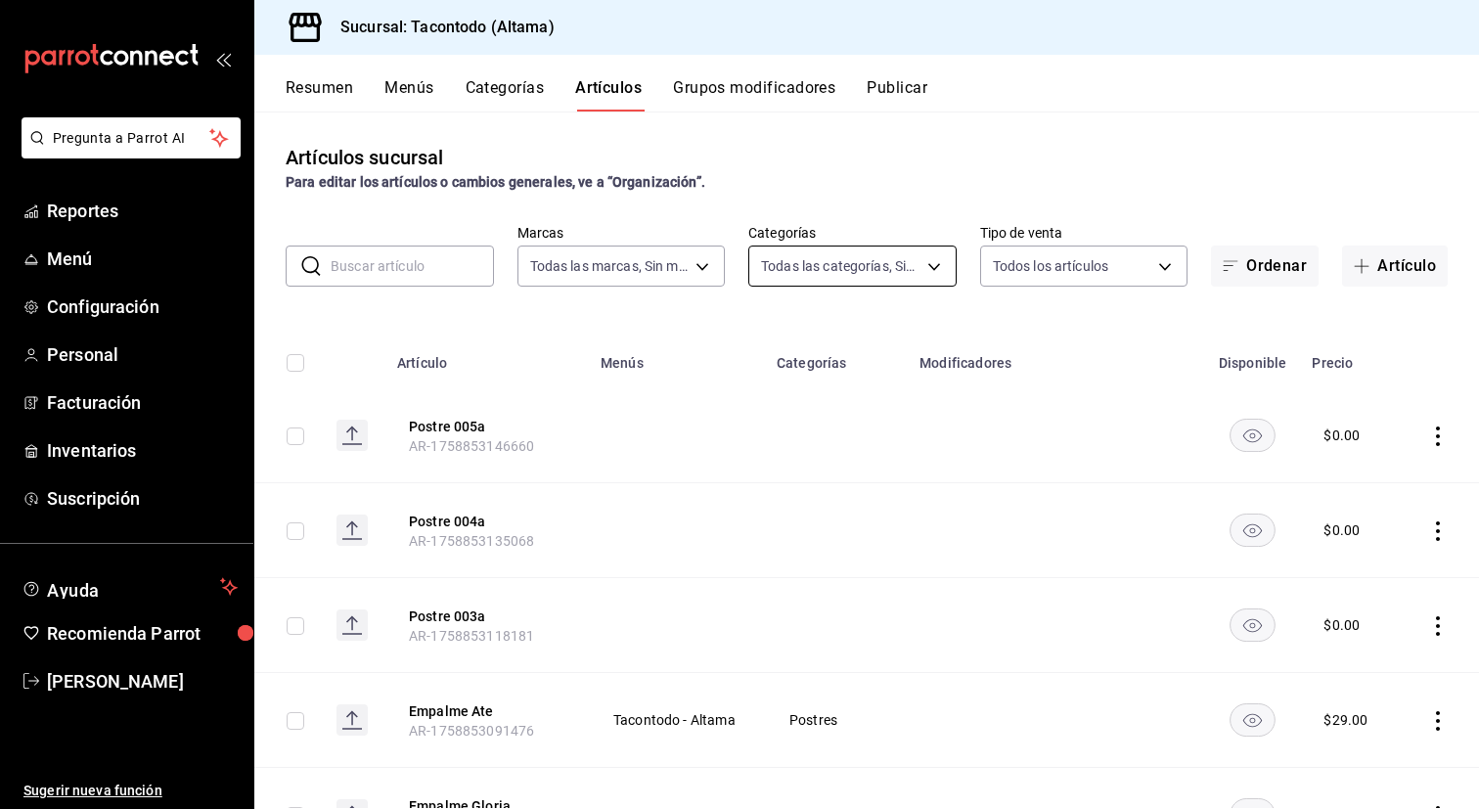
click at [927, 259] on body "Pregunta a Parrot AI Reportes Menú Configuración Personal Facturación Inventari…" at bounding box center [739, 404] width 1479 height 809
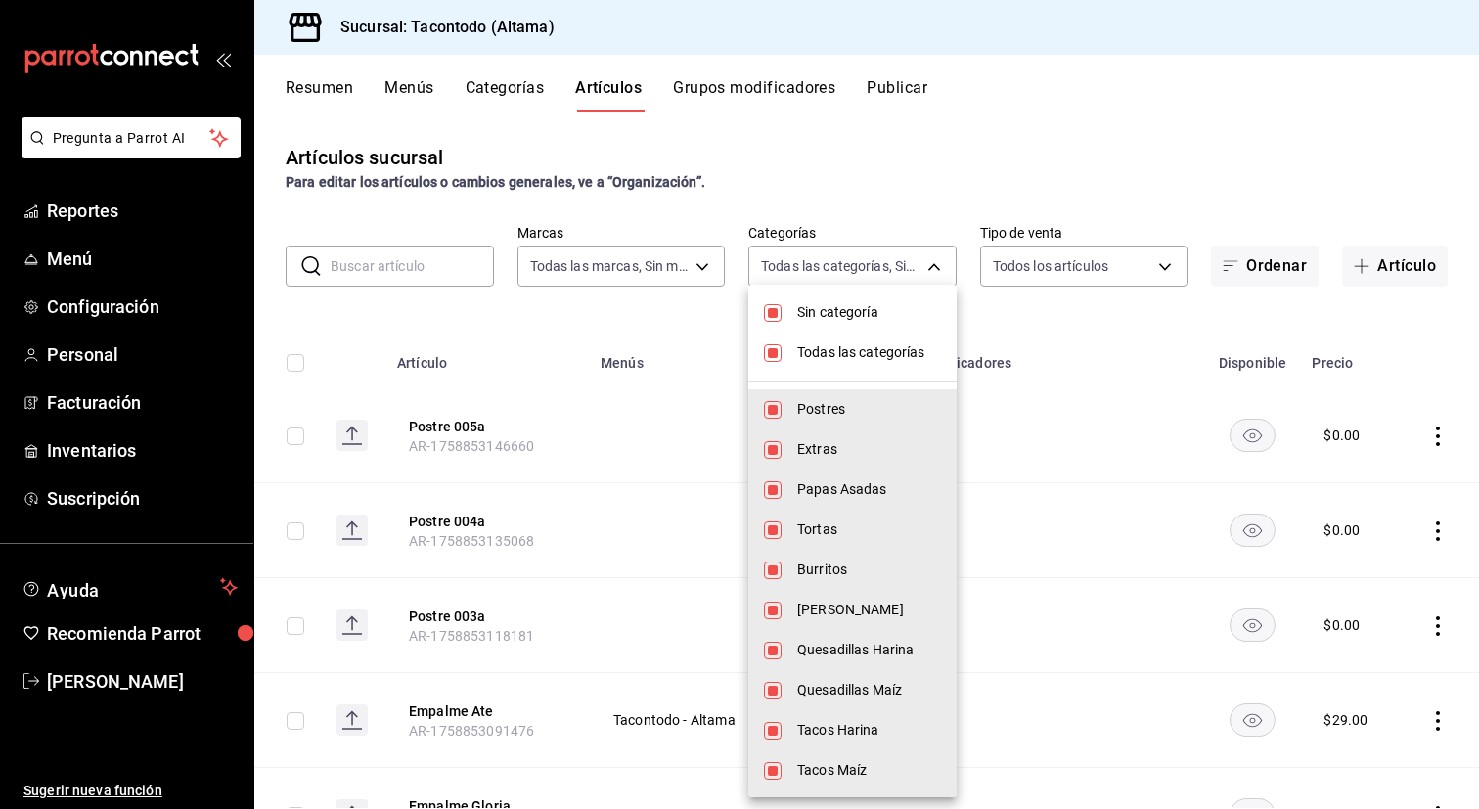
click at [865, 315] on span "Sin categoría" at bounding box center [869, 312] width 144 height 21
checkbox input "false"
click at [864, 343] on span "Todas las categorías" at bounding box center [869, 352] width 144 height 21
checkbox input "false"
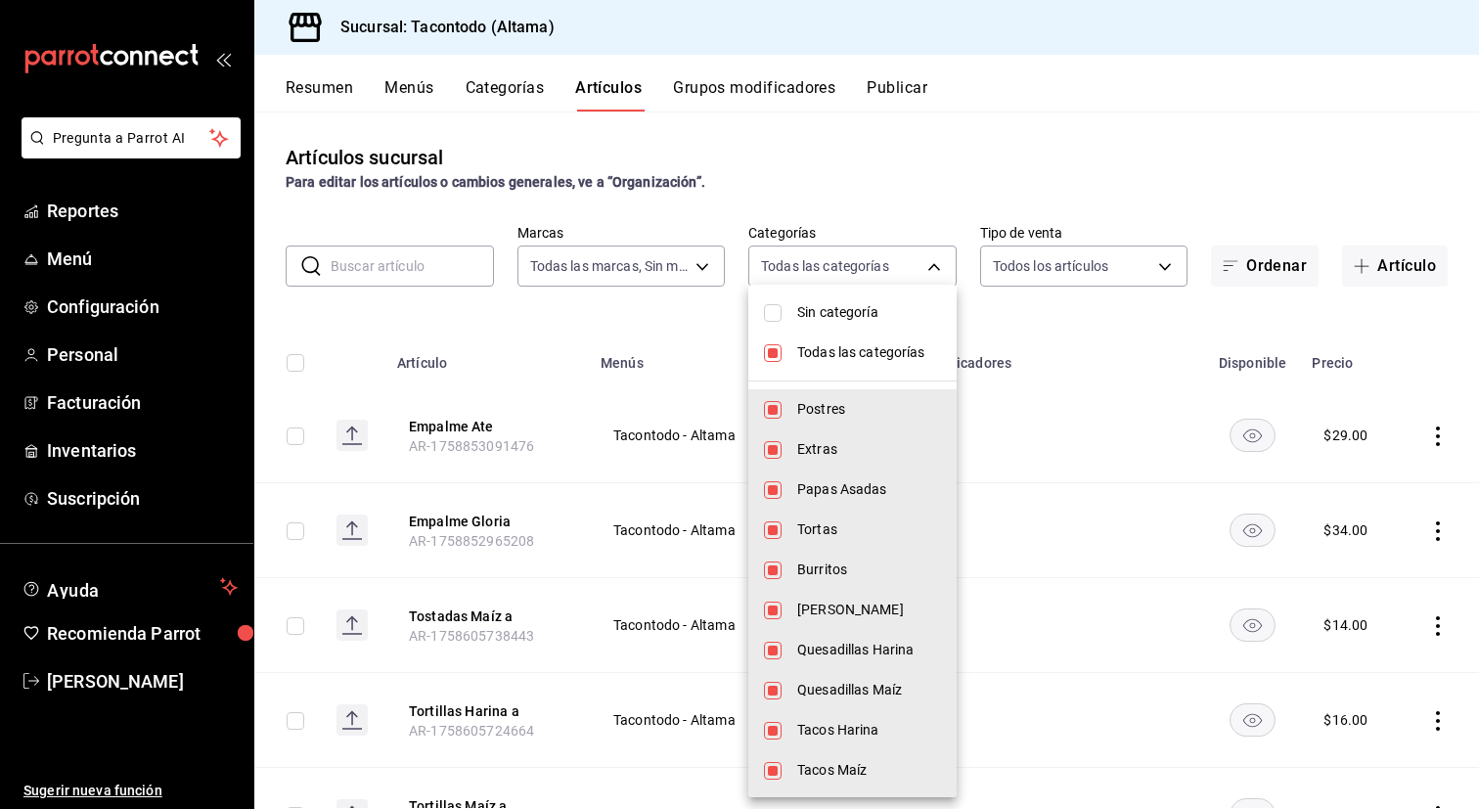
checkbox input "false"
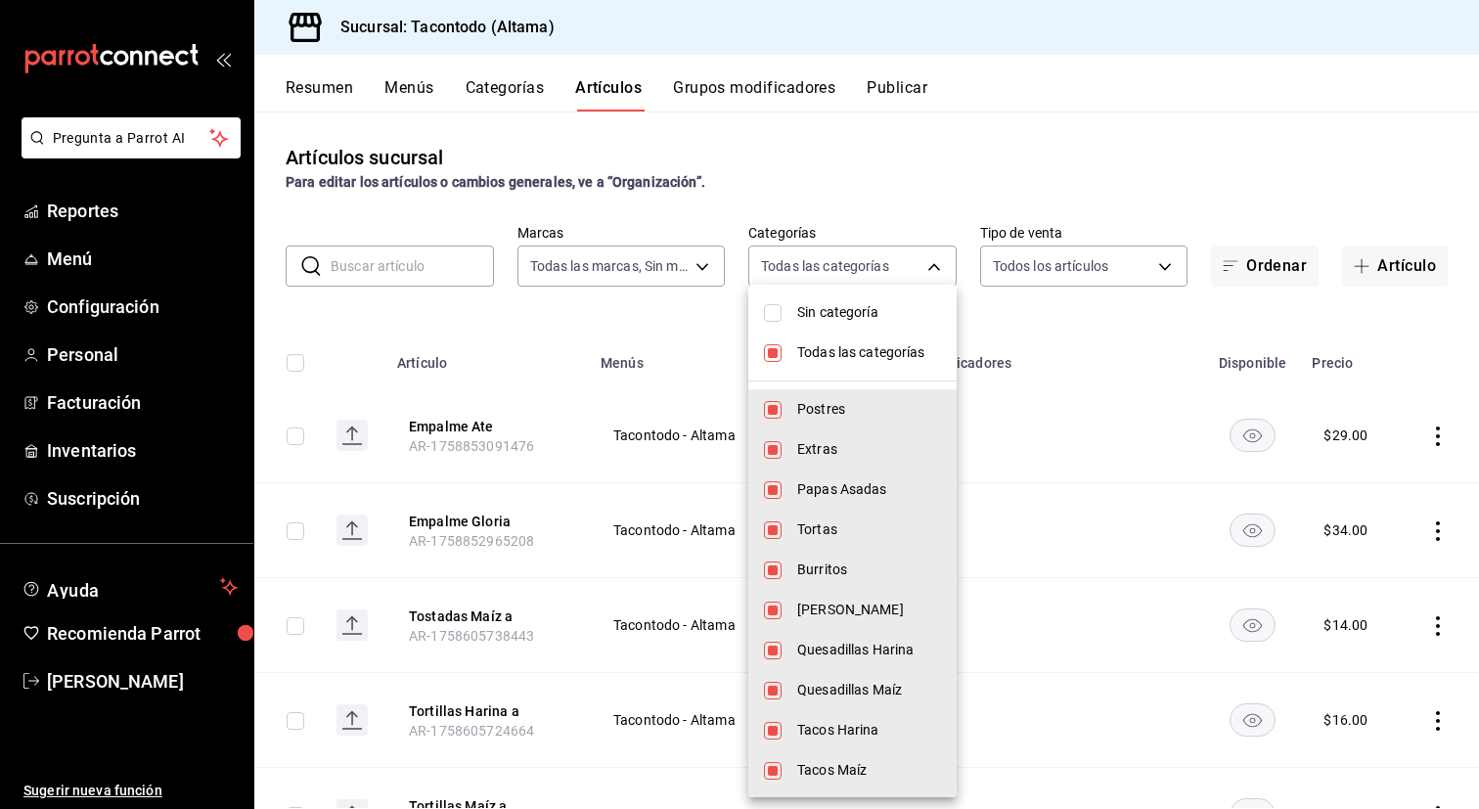
checkbox input "false"
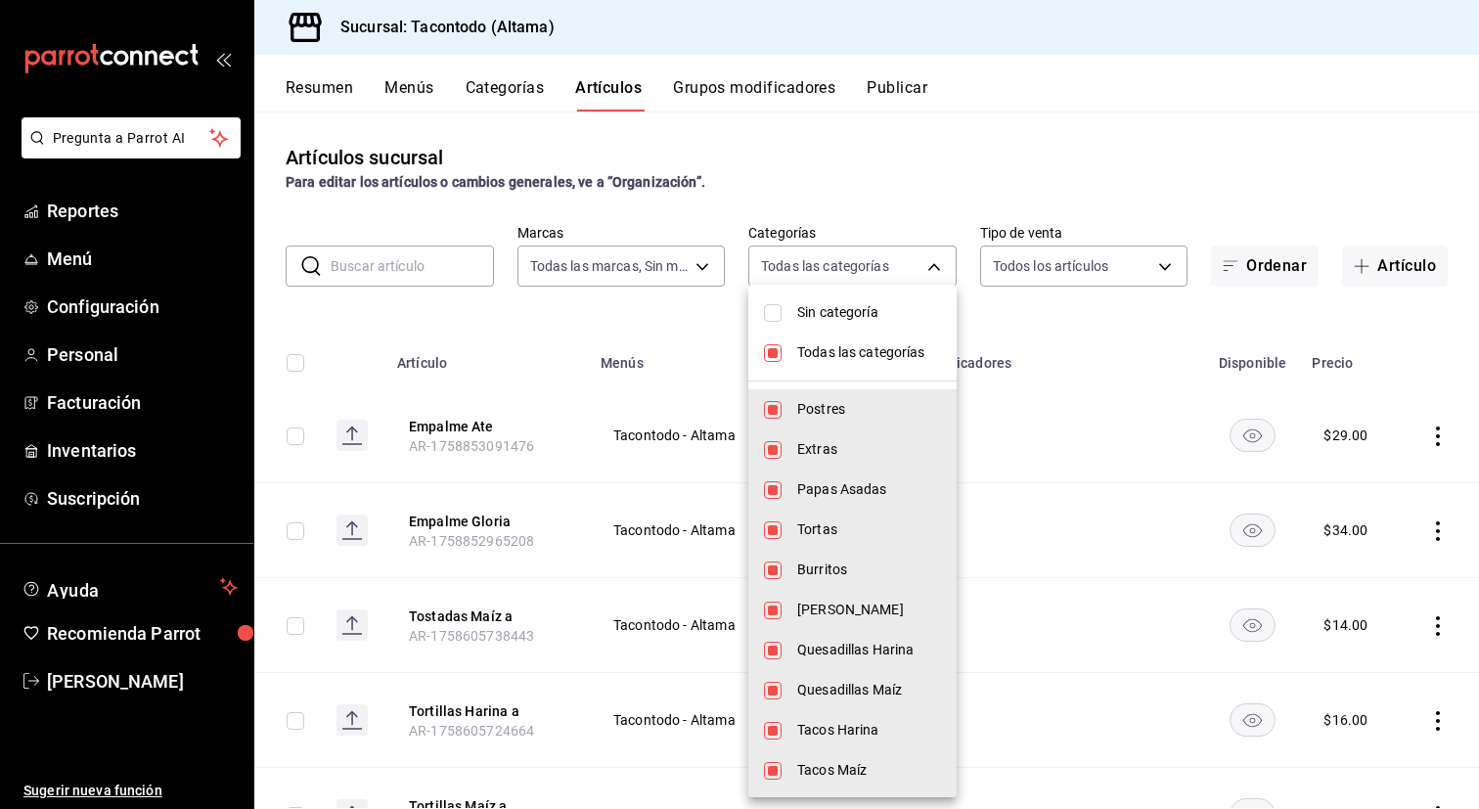
checkbox input "false"
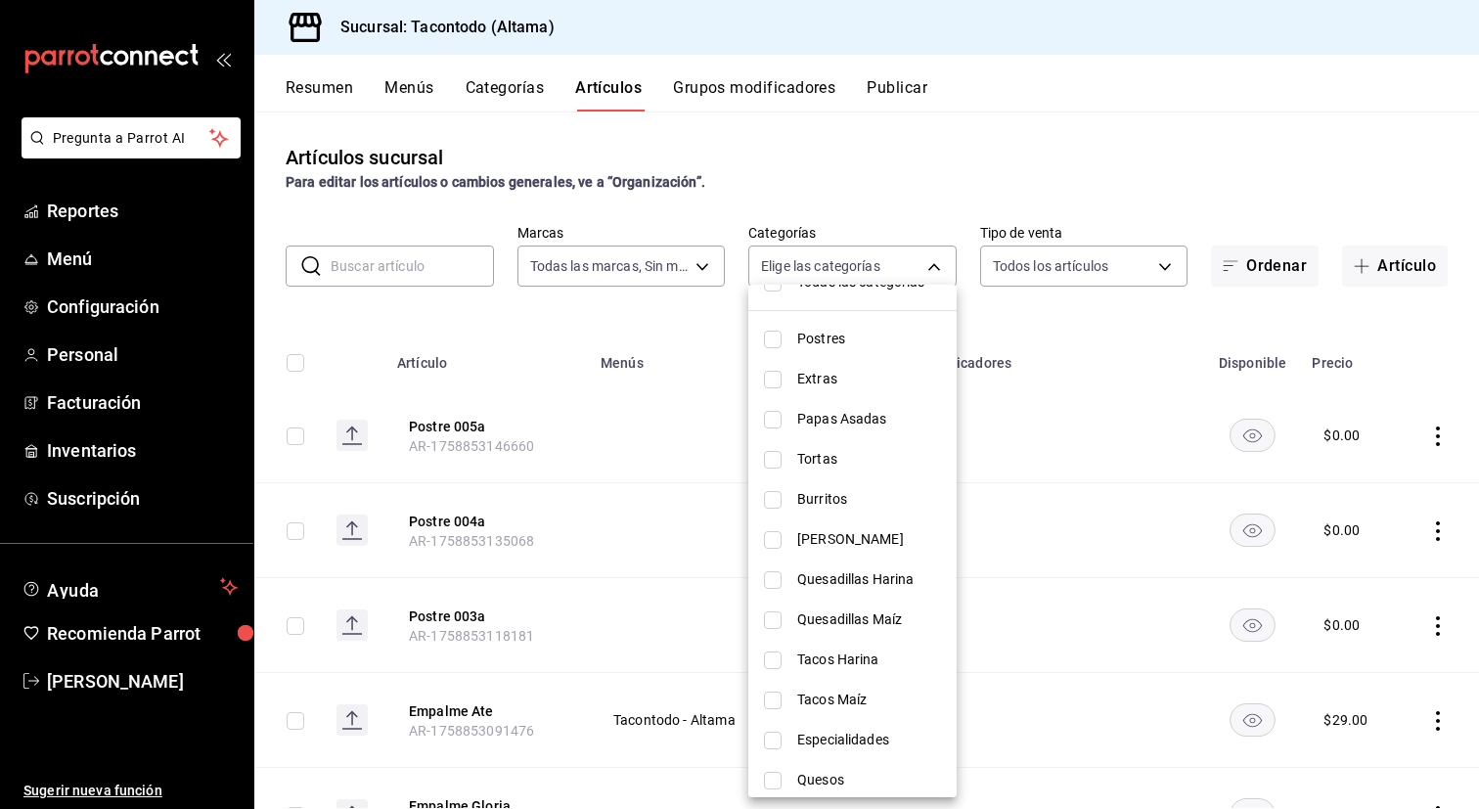
scroll to position [68, 0]
click at [844, 708] on span "Tacos Maíz" at bounding box center [869, 702] width 144 height 21
type input "7d112033-fc47-4141-9bac-2b1d398da5b5"
checkbox input "true"
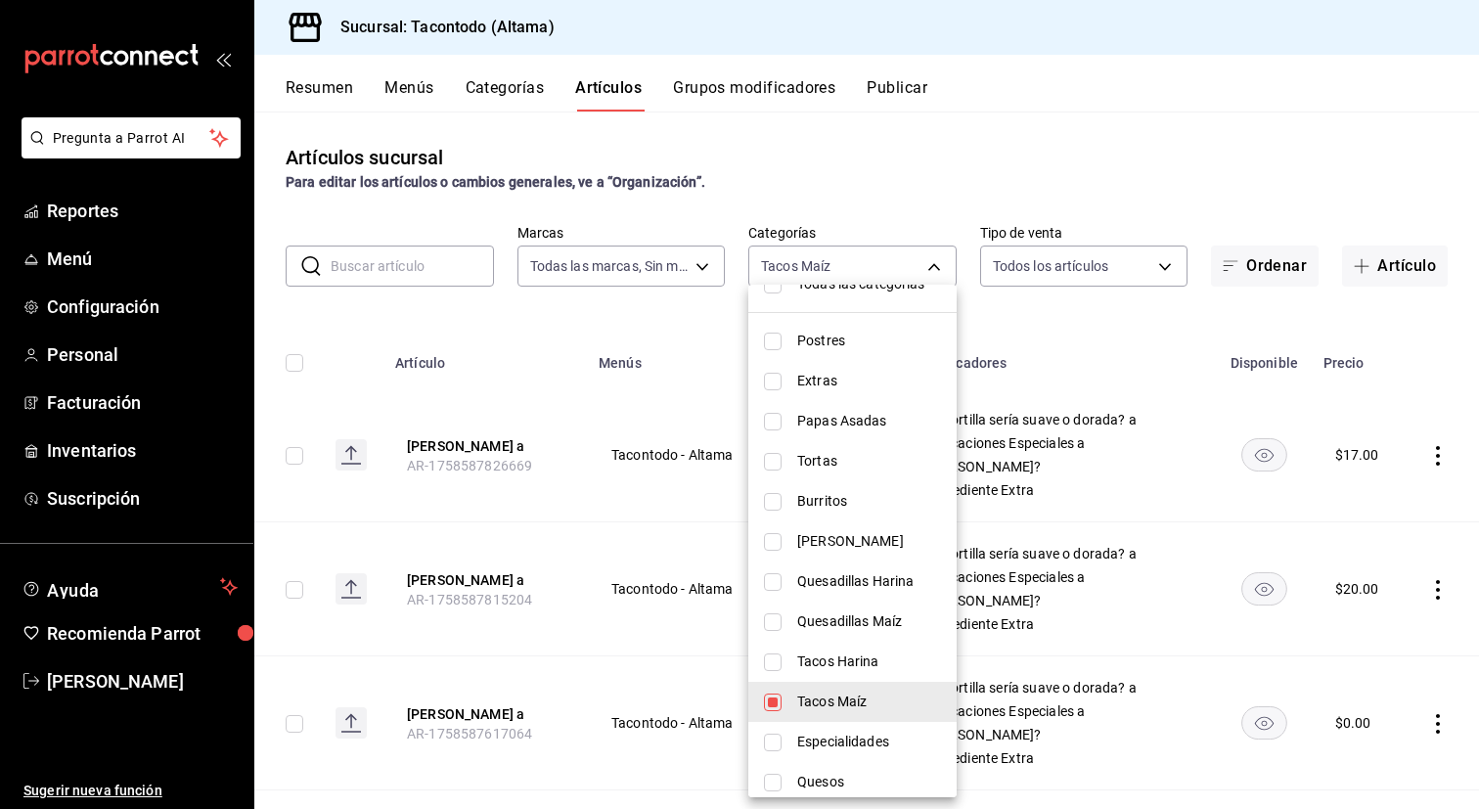
click at [701, 422] on div at bounding box center [739, 404] width 1479 height 809
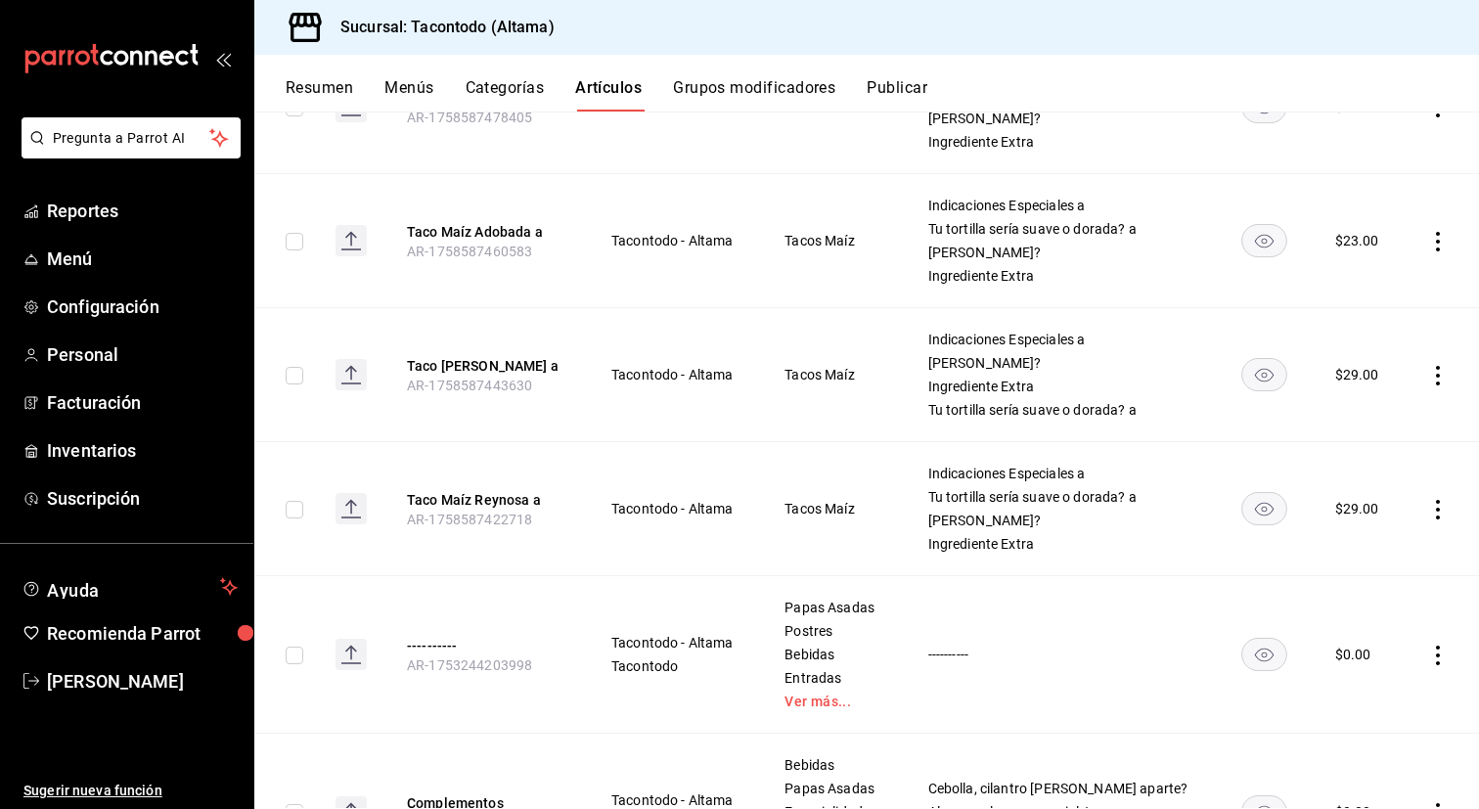
scroll to position [1402, 0]
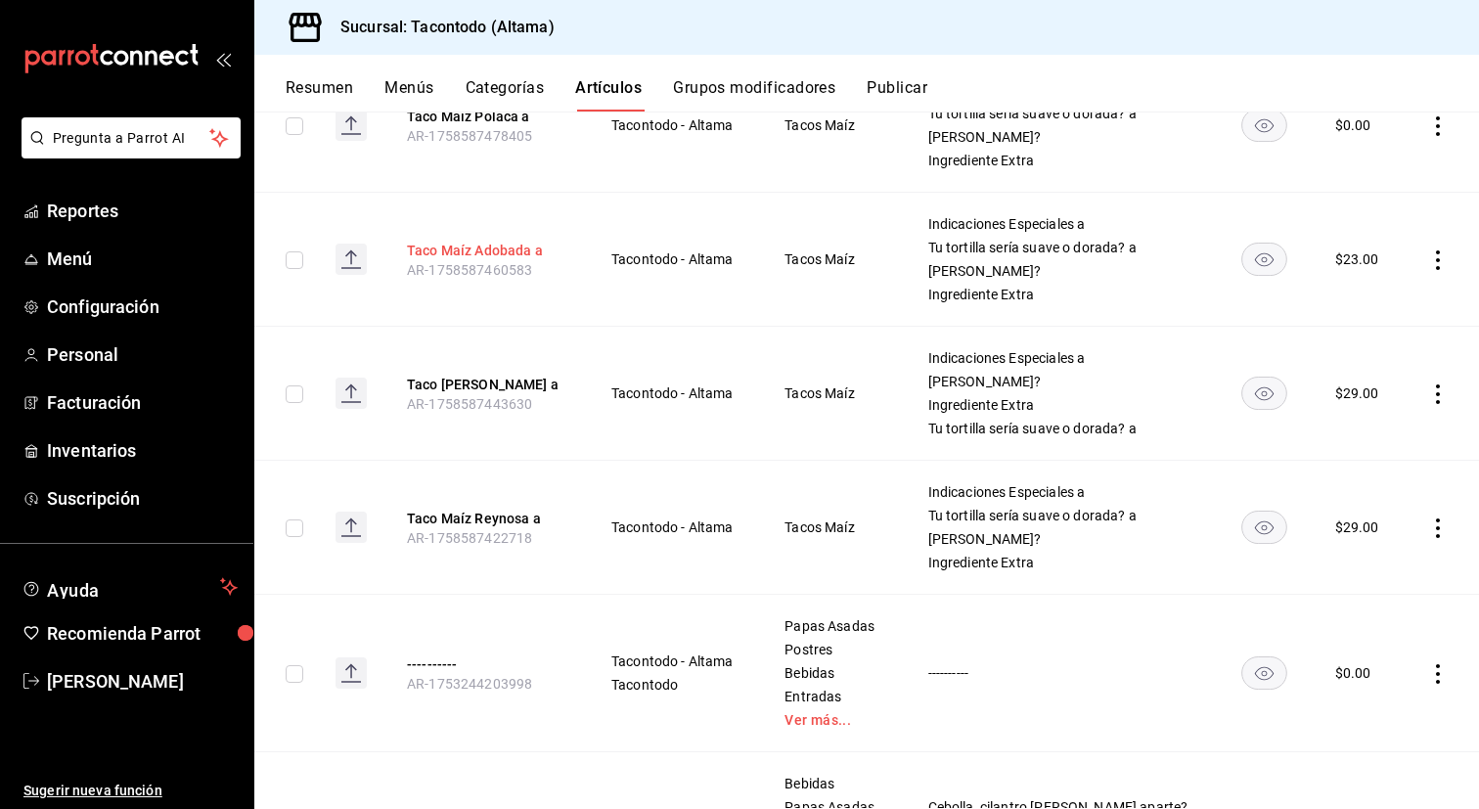
click at [516, 253] on button "Taco Maíz Adobada a" at bounding box center [485, 251] width 157 height 20
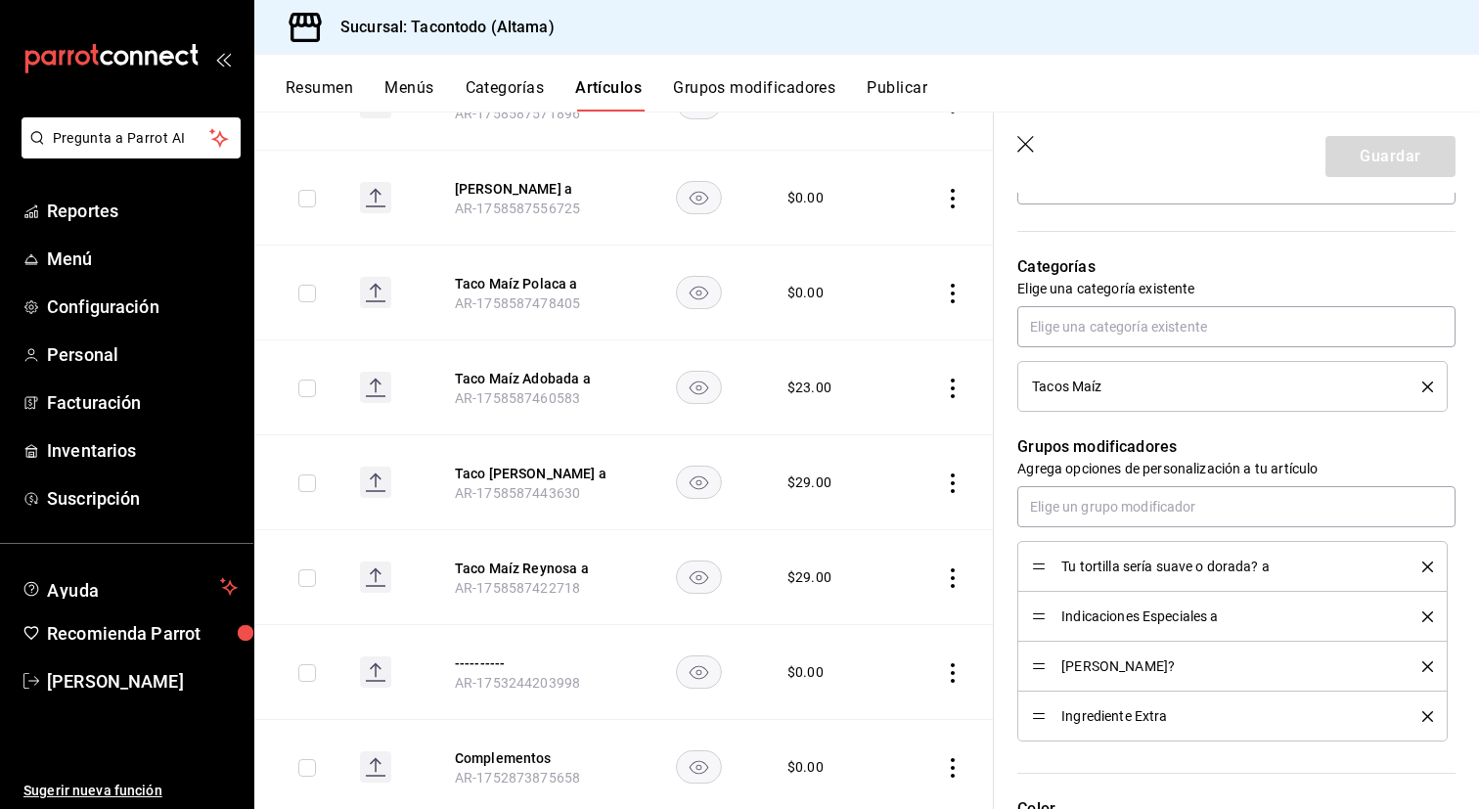
scroll to position [646, 0]
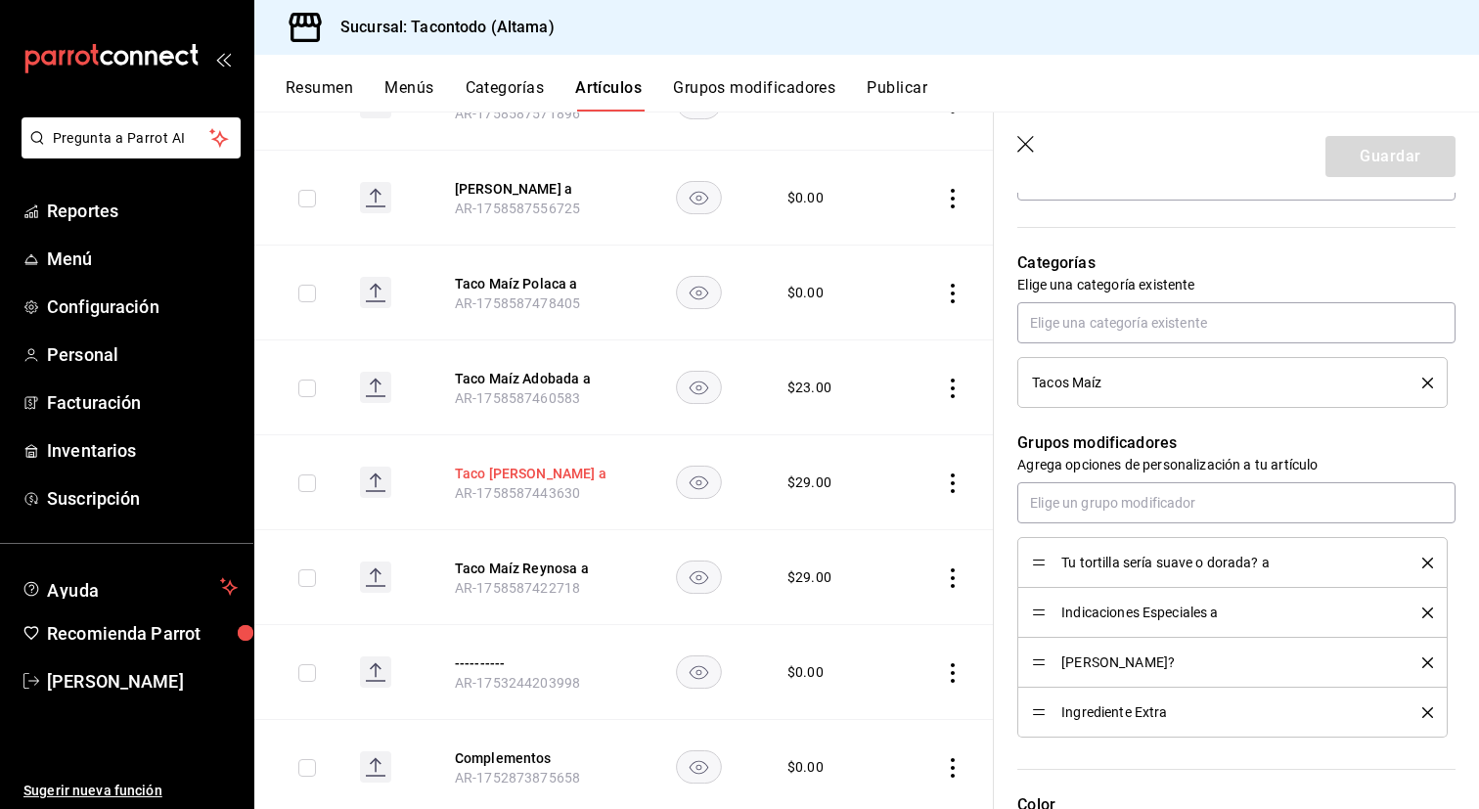
click at [578, 479] on button "Taco [PERSON_NAME] a" at bounding box center [533, 474] width 157 height 20
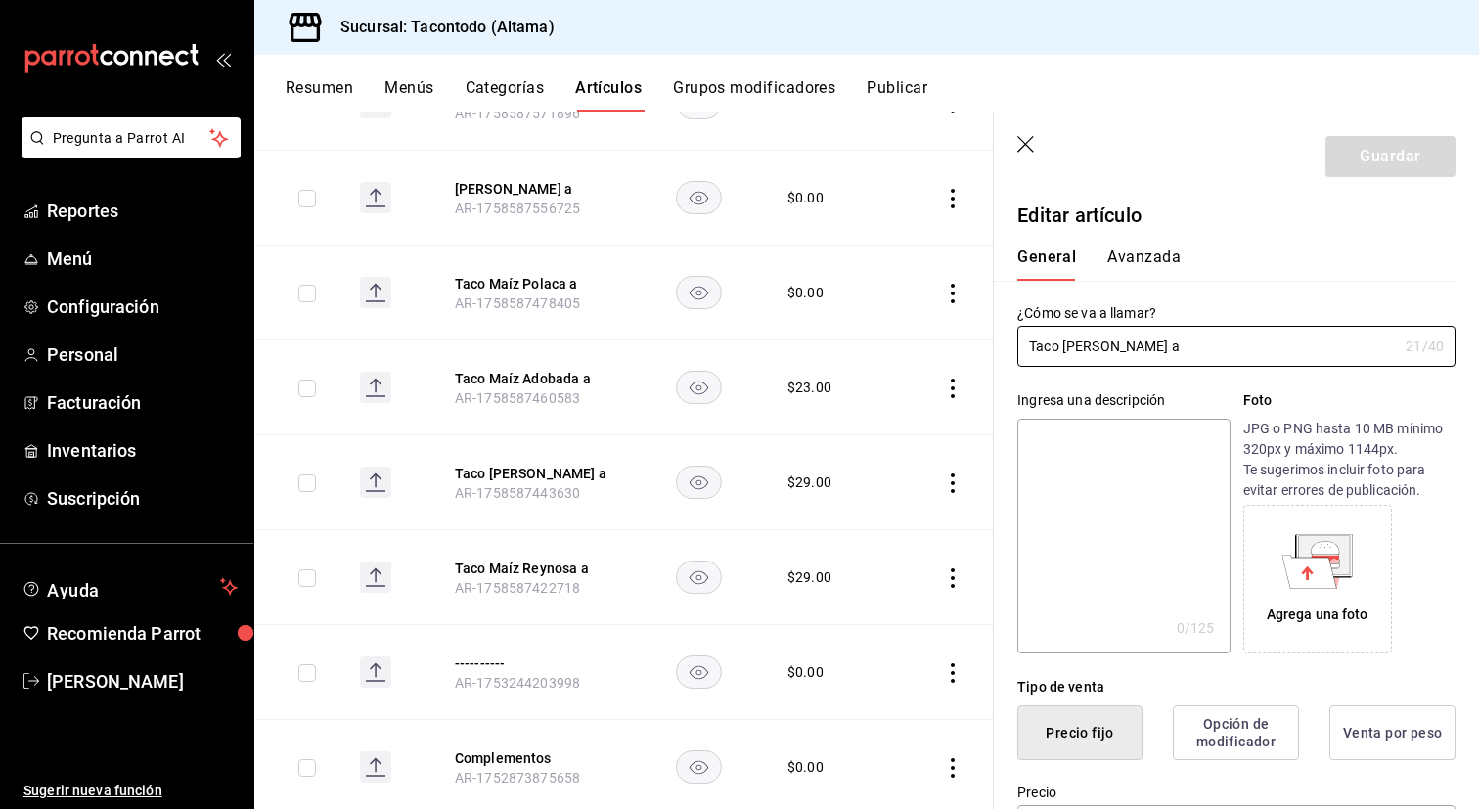
type input "$29.00"
click at [514, 570] on button "Taco Maíz Reynosa a" at bounding box center [533, 569] width 157 height 20
click at [1141, 353] on input "Taco Maíz Reynosa a" at bounding box center [1207, 346] width 380 height 39
click at [1106, 342] on input "Taco Maíz Reynosa a" at bounding box center [1207, 346] width 380 height 39
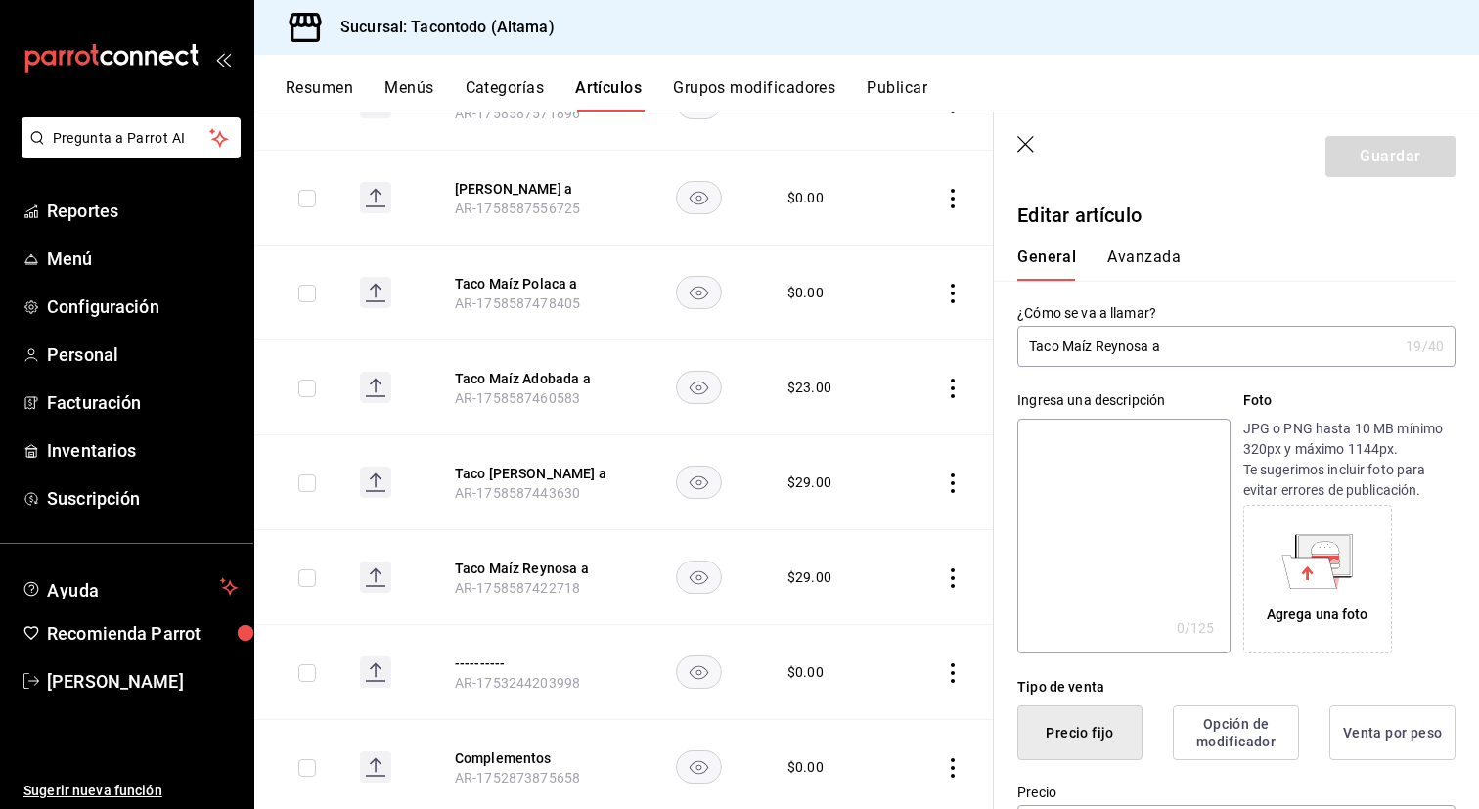
click at [1106, 342] on input "Taco Maíz Reynosa a" at bounding box center [1207, 346] width 380 height 39
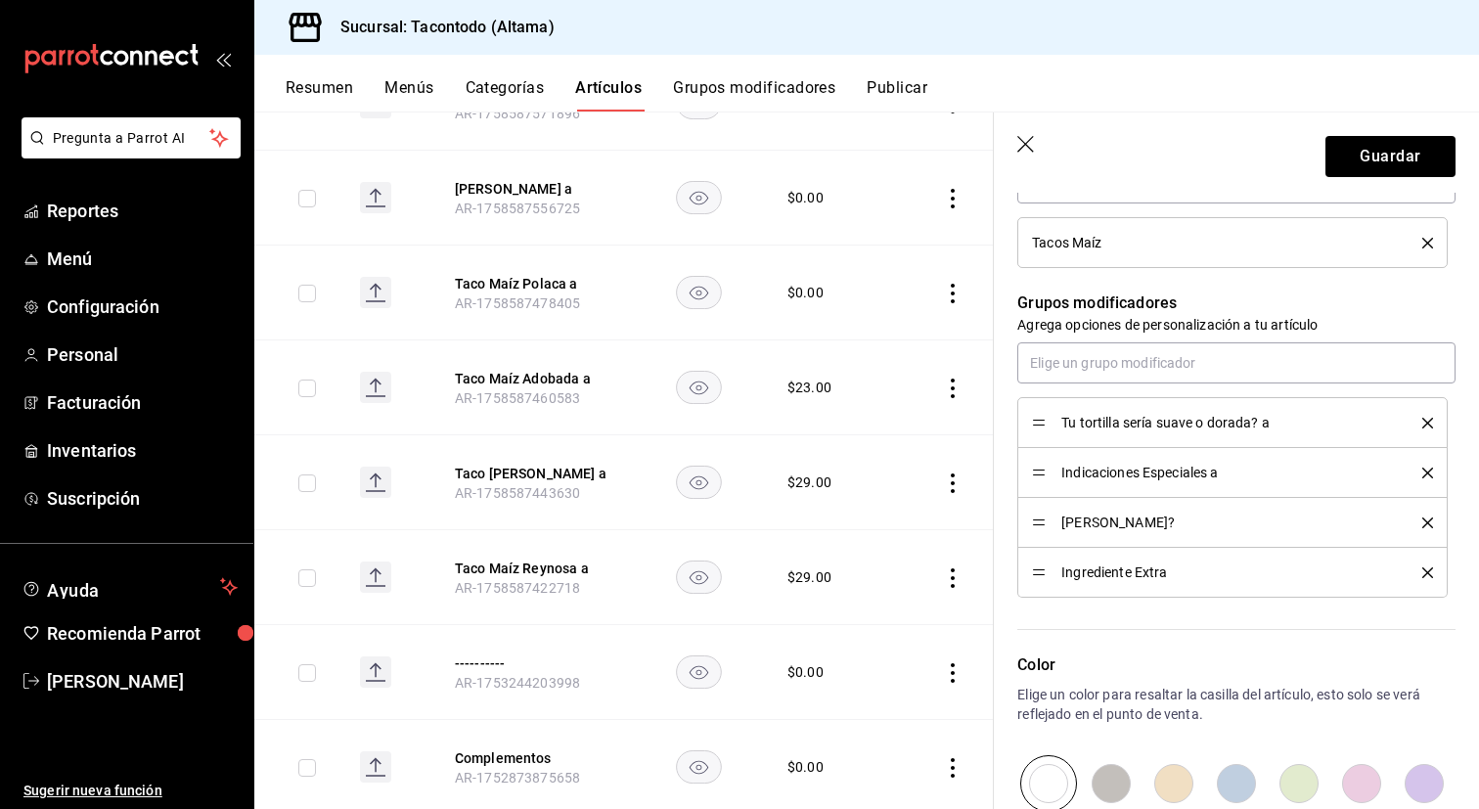
scroll to position [1034, 0]
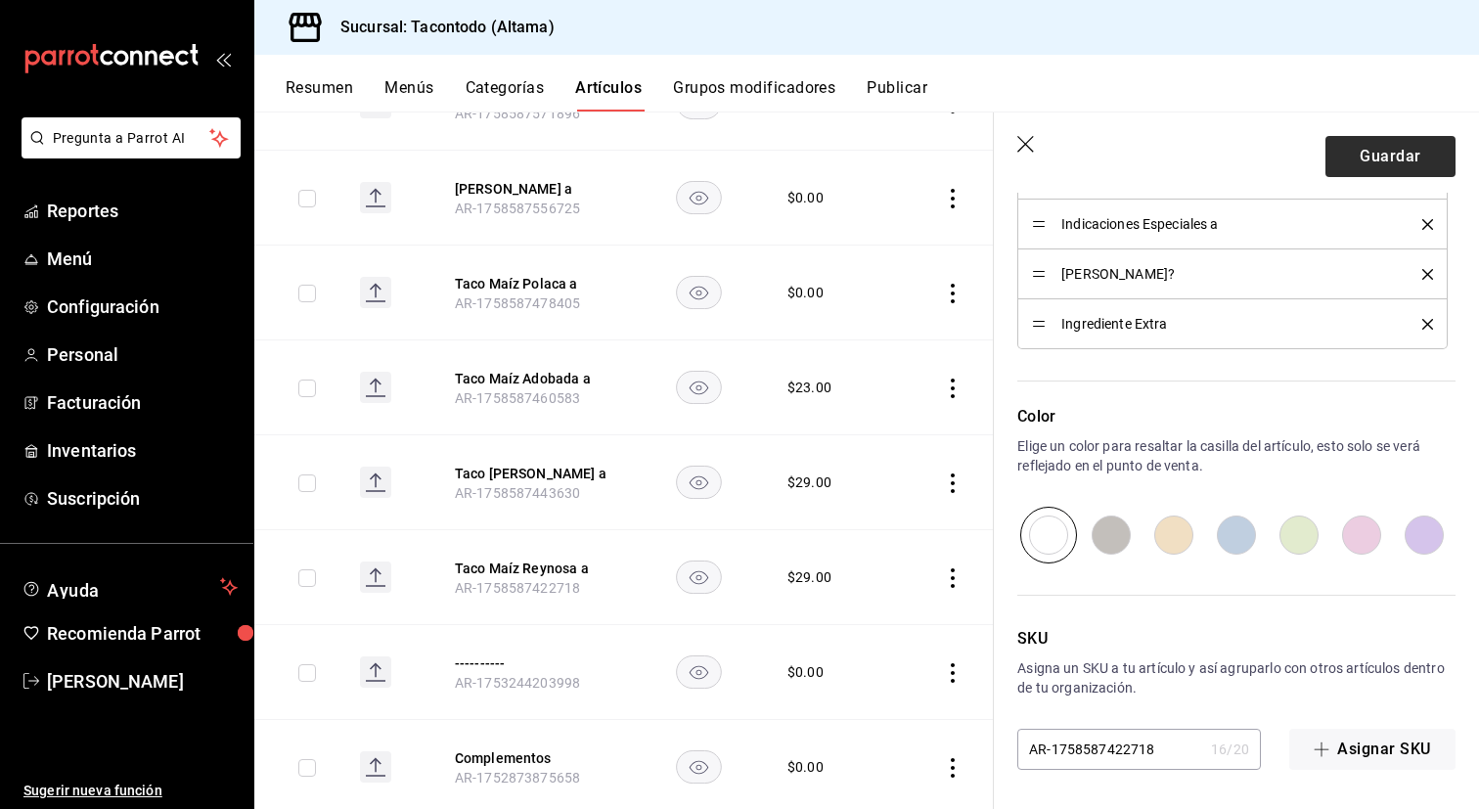
type input "[PERSON_NAME] a"
click at [1374, 172] on button "Guardar" at bounding box center [1390, 156] width 130 height 41
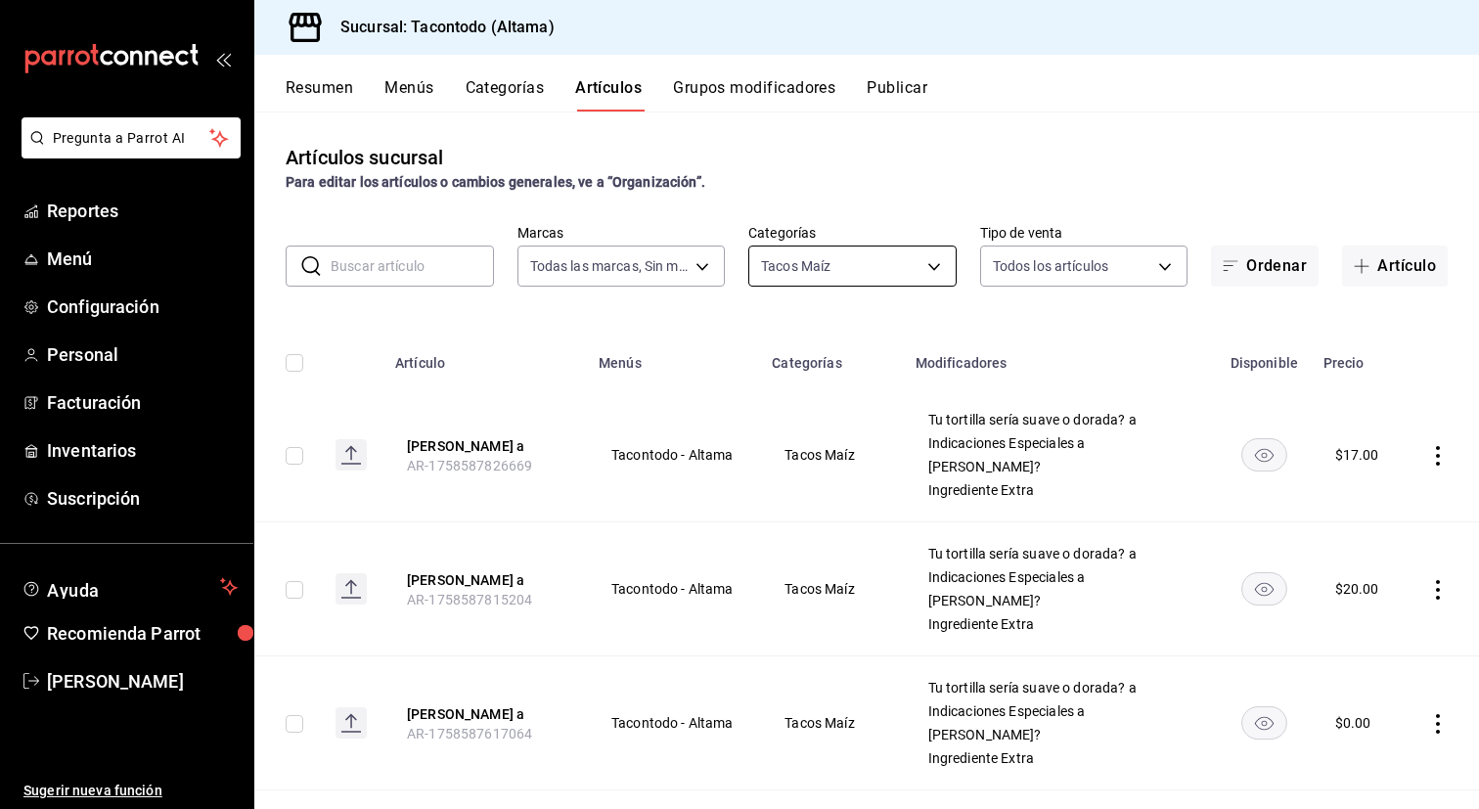
click at [928, 262] on body "Pregunta a Parrot AI Reportes Menú Configuración Personal Facturación Inventari…" at bounding box center [739, 404] width 1479 height 809
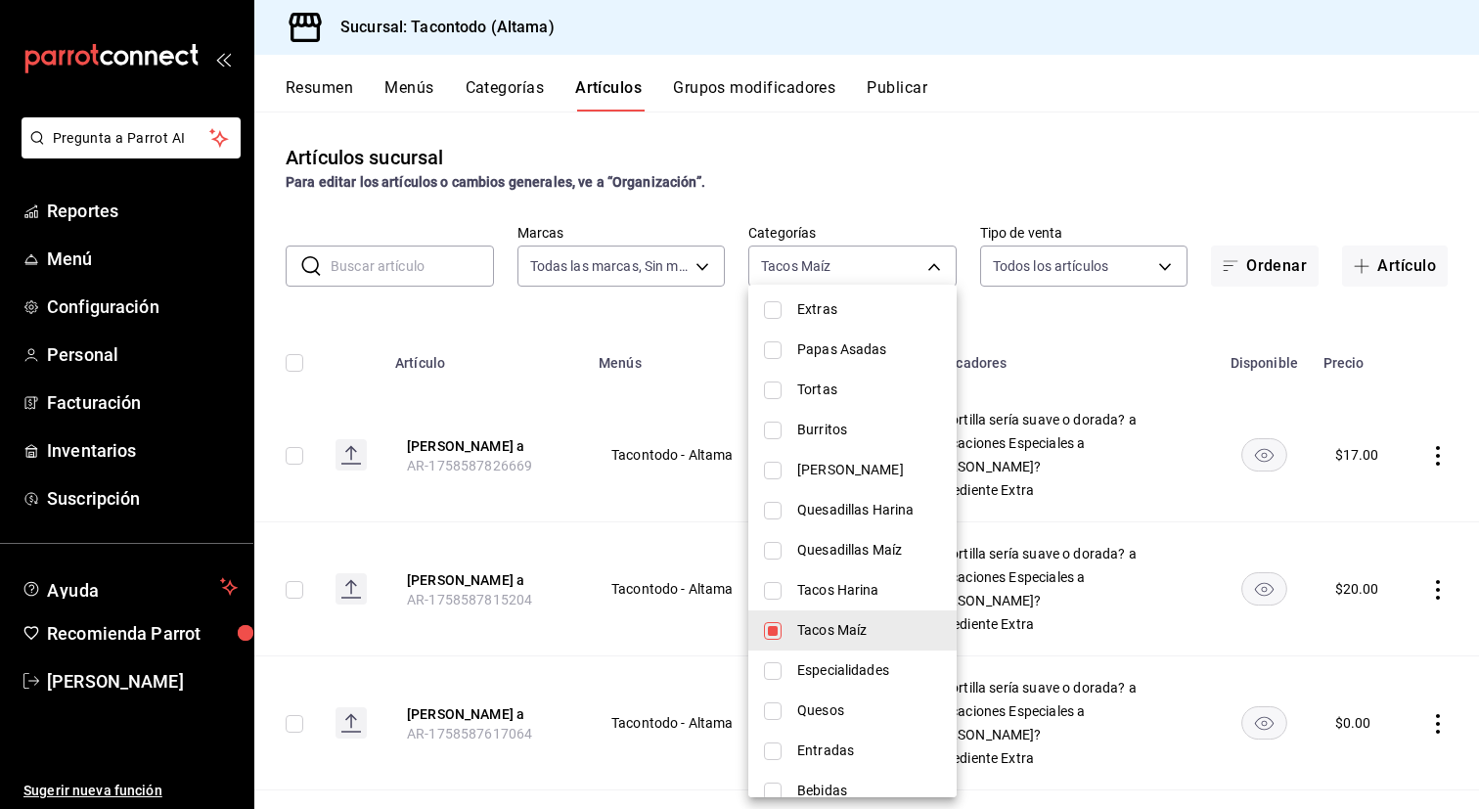
scroll to position [145, 0]
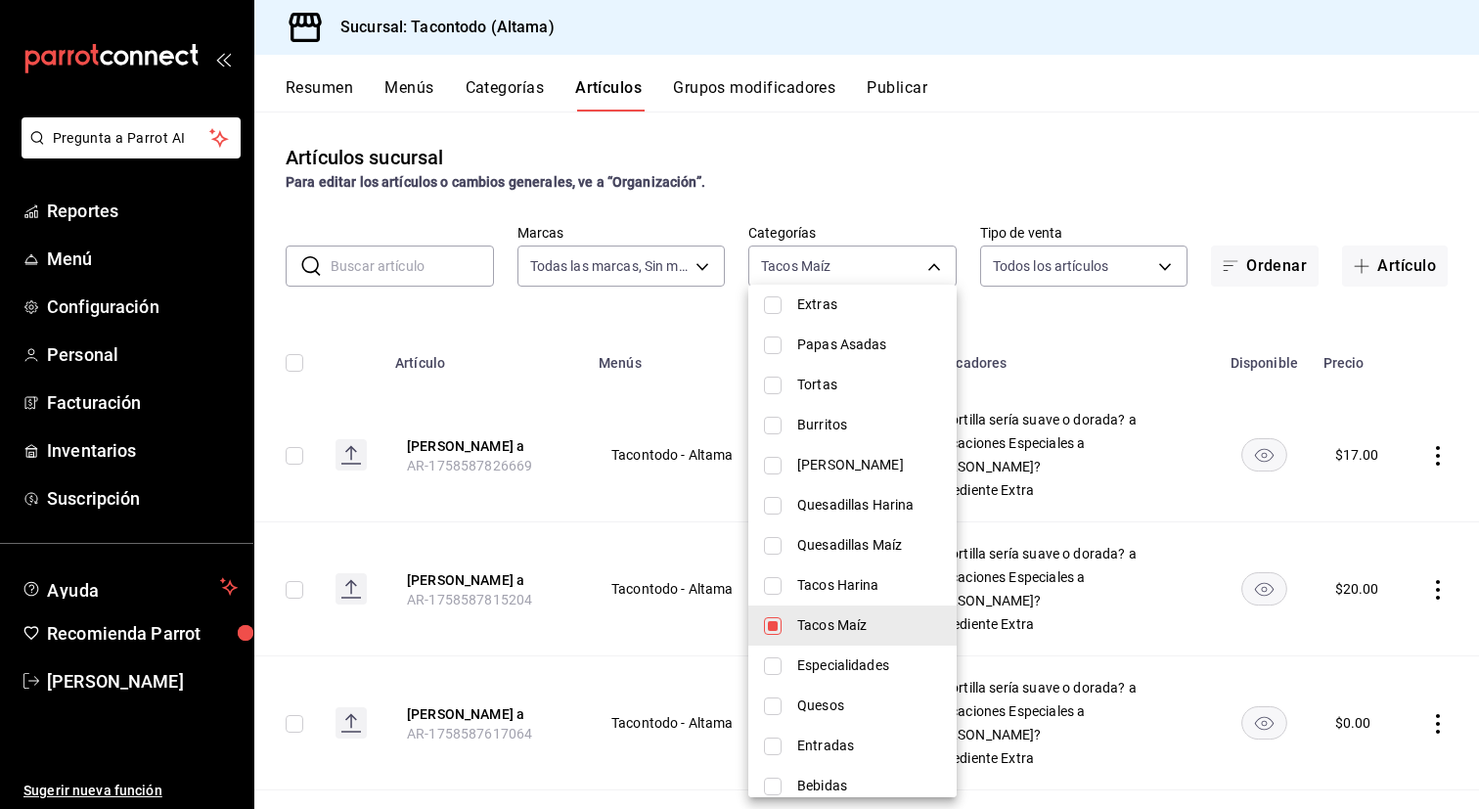
click at [828, 581] on span "Tacos Harina" at bounding box center [869, 585] width 144 height 21
type input "7d112033-fc47-4141-9bac-2b1d398da5b5,8465a975-bdba-42e7-9cb7-9ba01d8f7b37"
checkbox input "true"
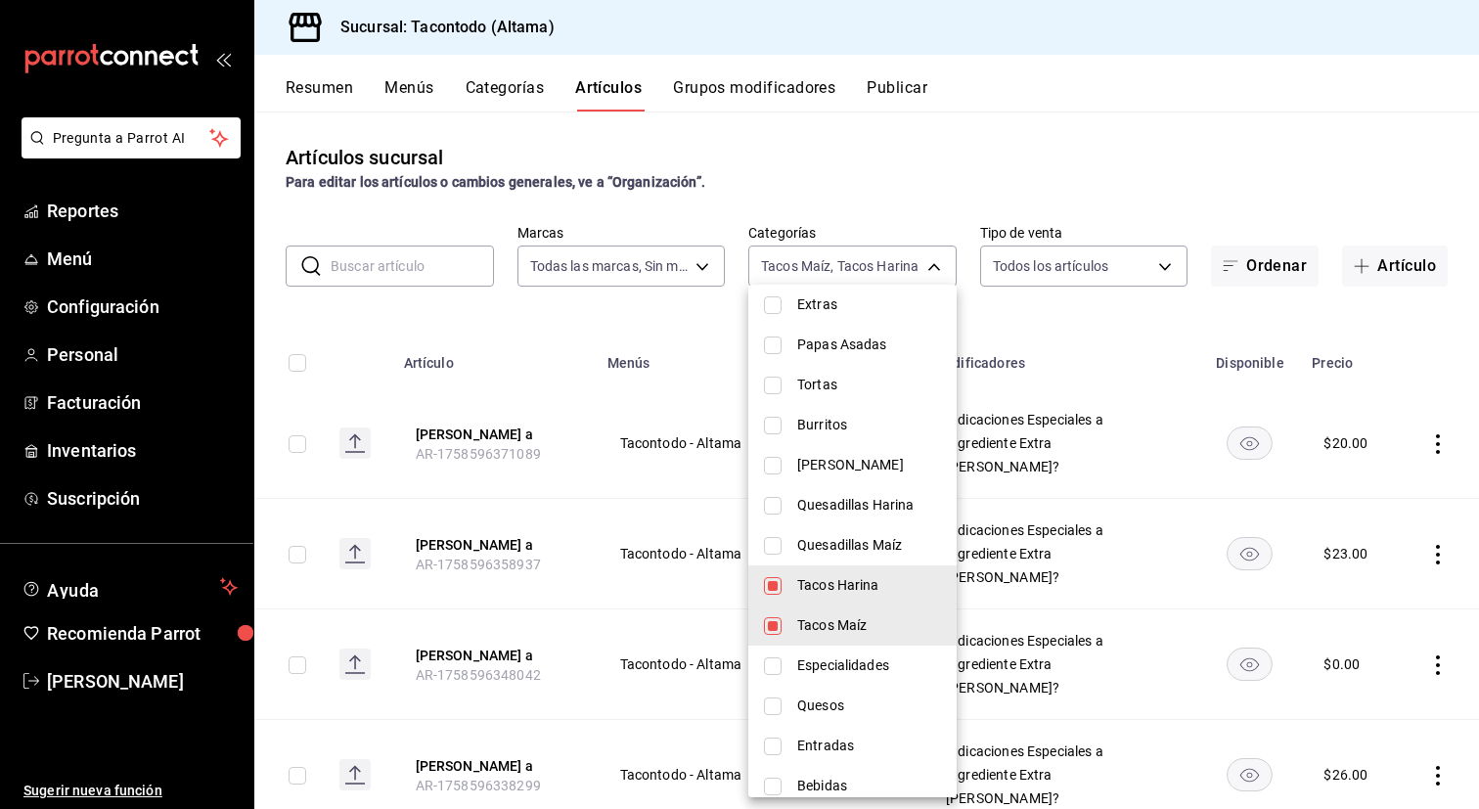
click at [816, 624] on span "Tacos Maíz" at bounding box center [869, 625] width 144 height 21
type input "8465a975-bdba-42e7-9cb7-9ba01d8f7b37"
checkbox input "false"
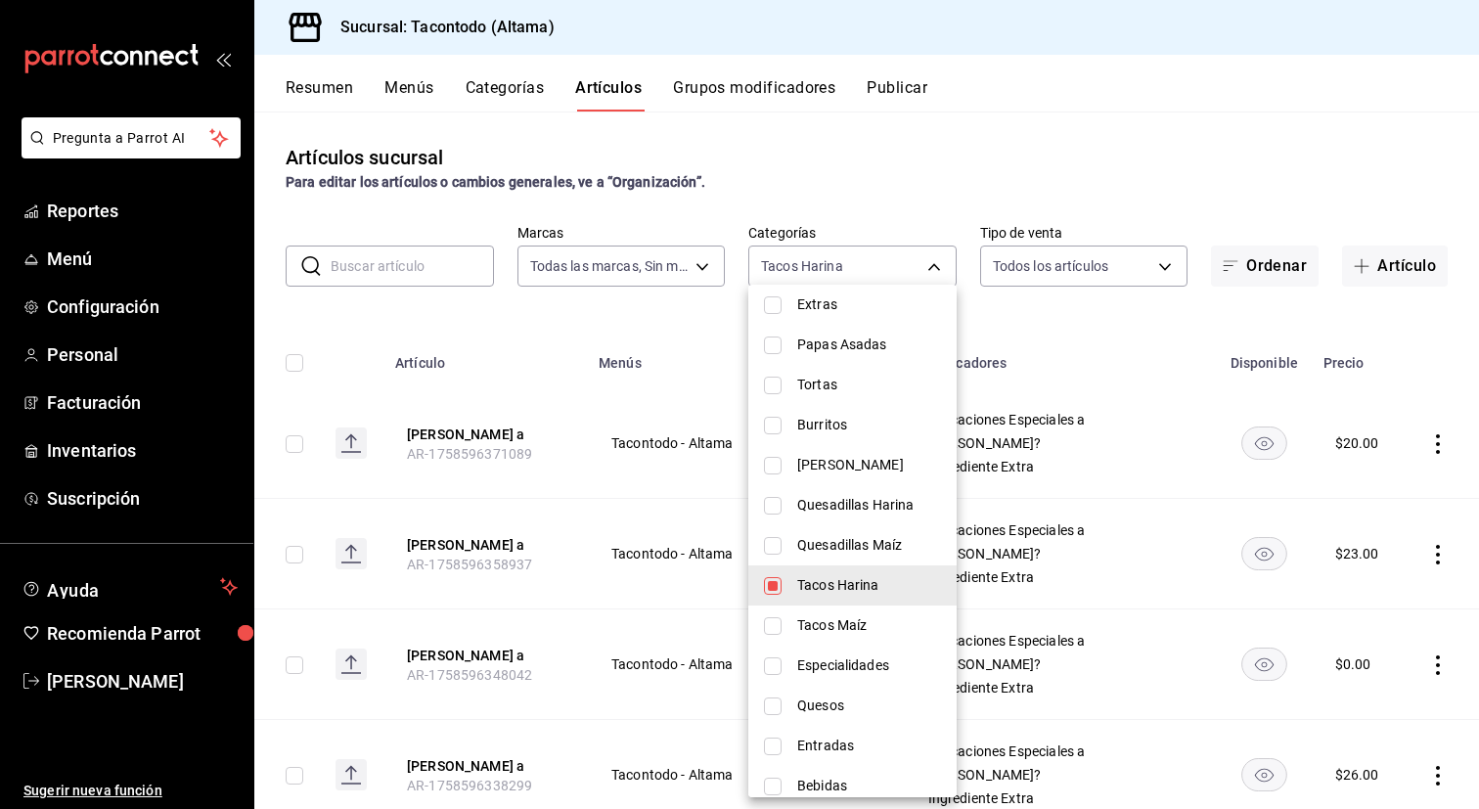
click at [596, 474] on div at bounding box center [739, 404] width 1479 height 809
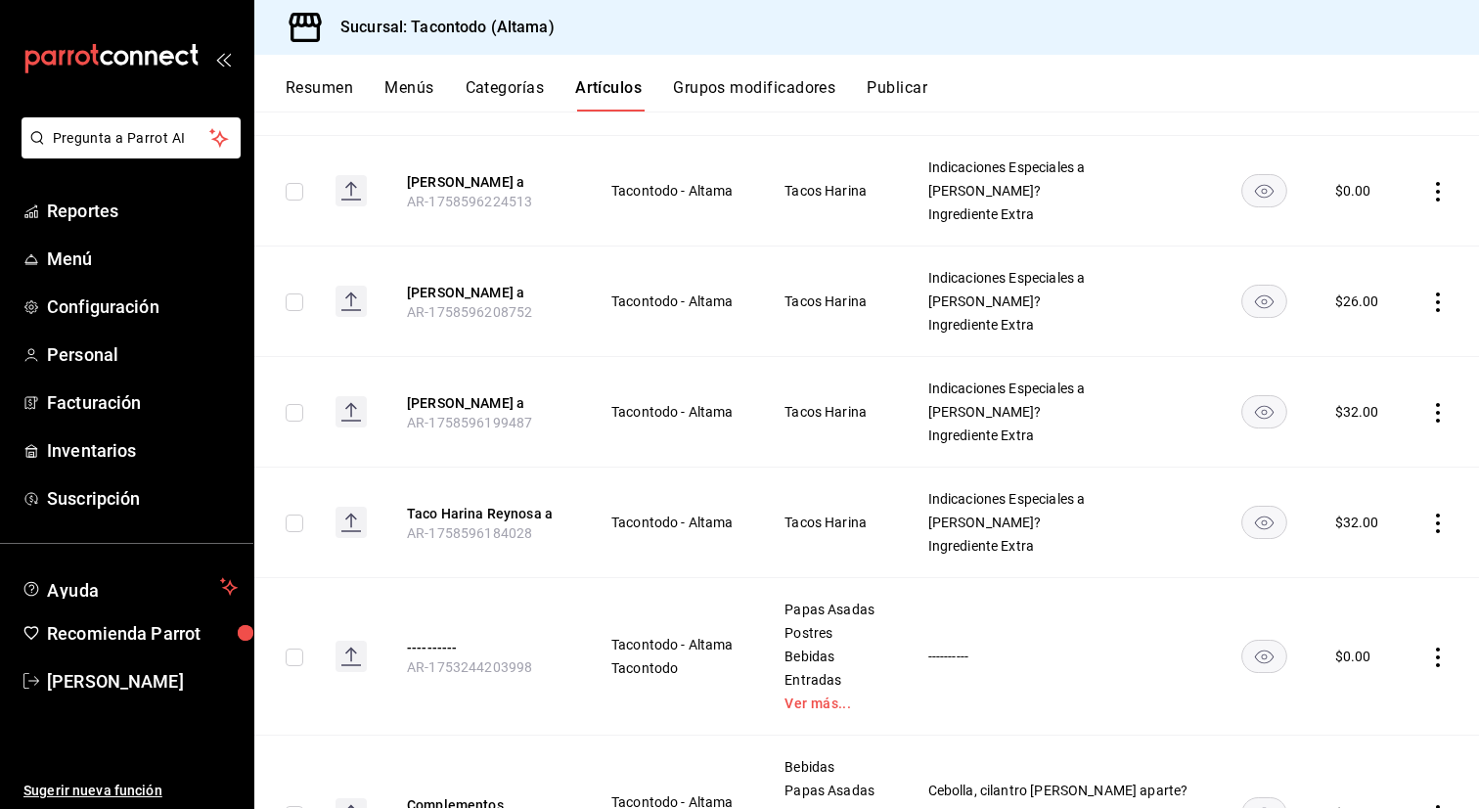
scroll to position [1143, 0]
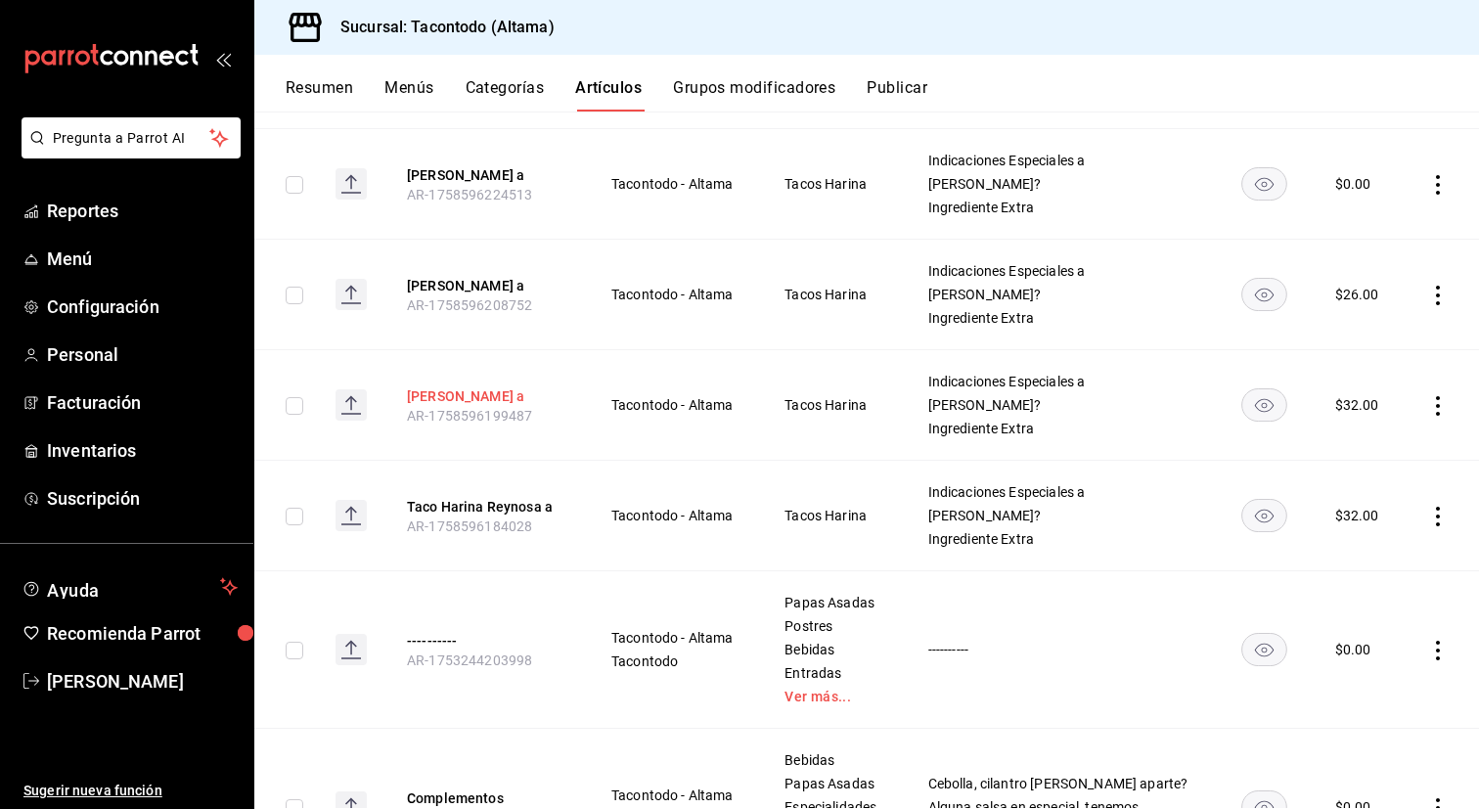
click at [523, 386] on button "[PERSON_NAME] a" at bounding box center [485, 396] width 157 height 20
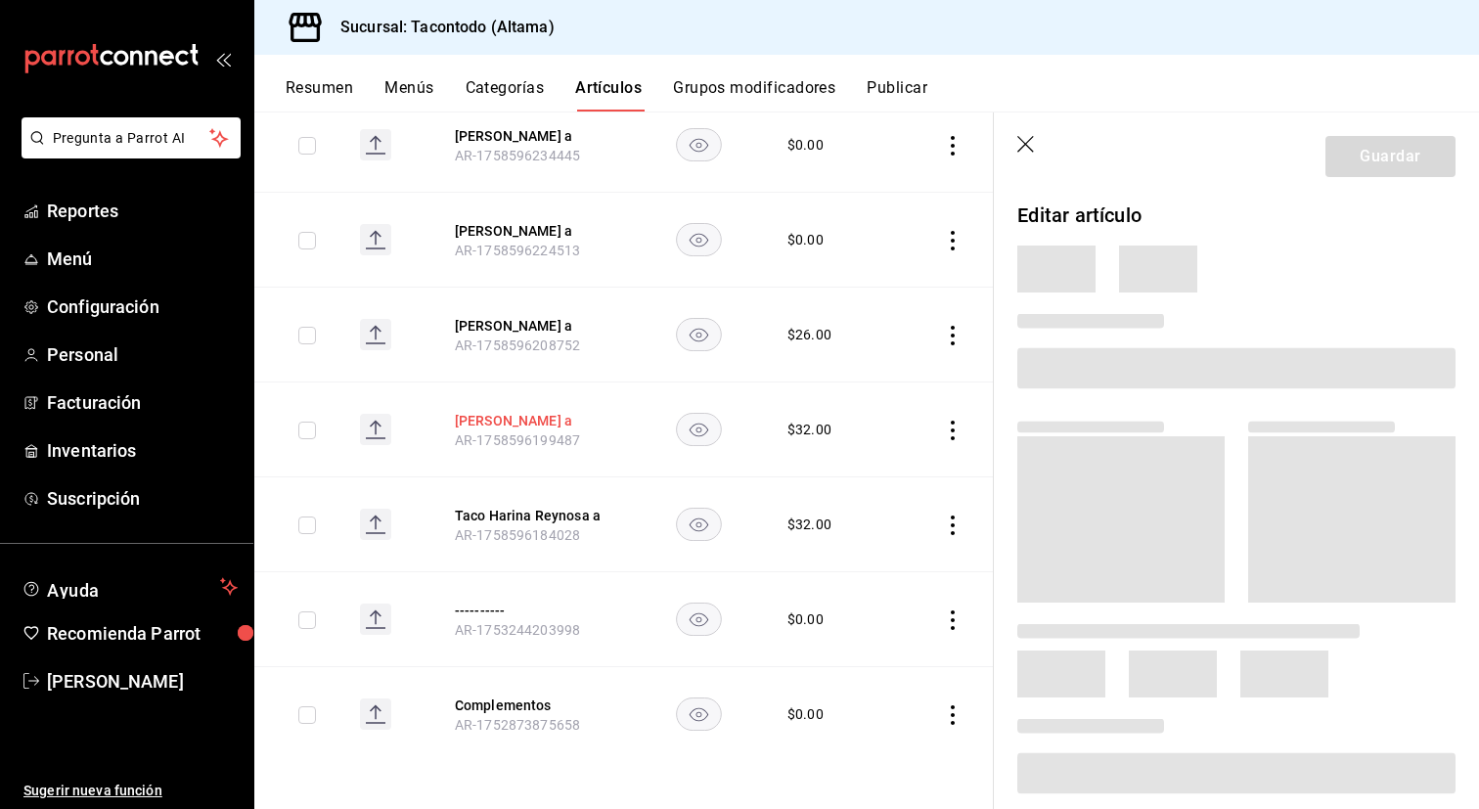
scroll to position [990, 0]
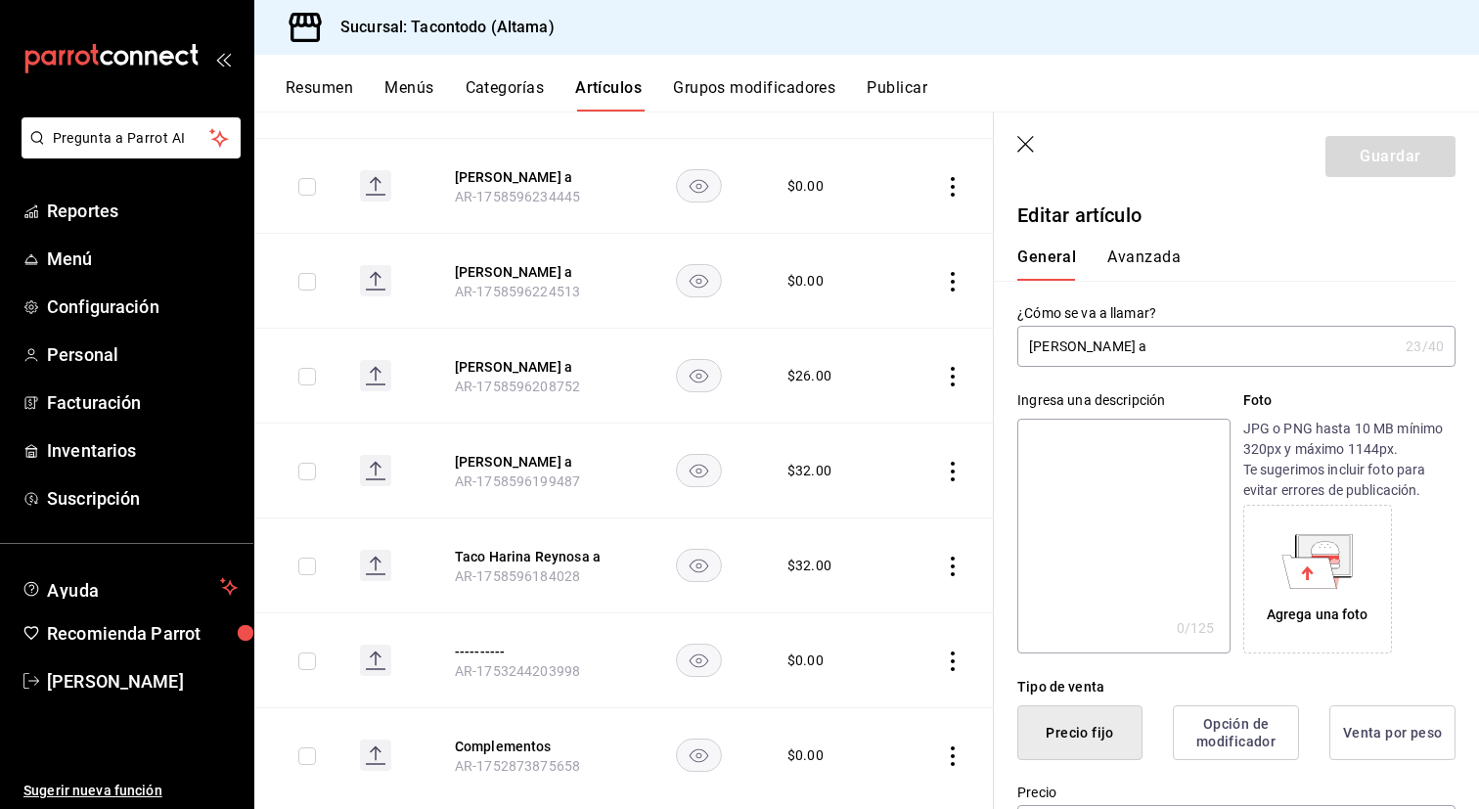
click at [1152, 353] on input "[PERSON_NAME] a" at bounding box center [1207, 346] width 380 height 39
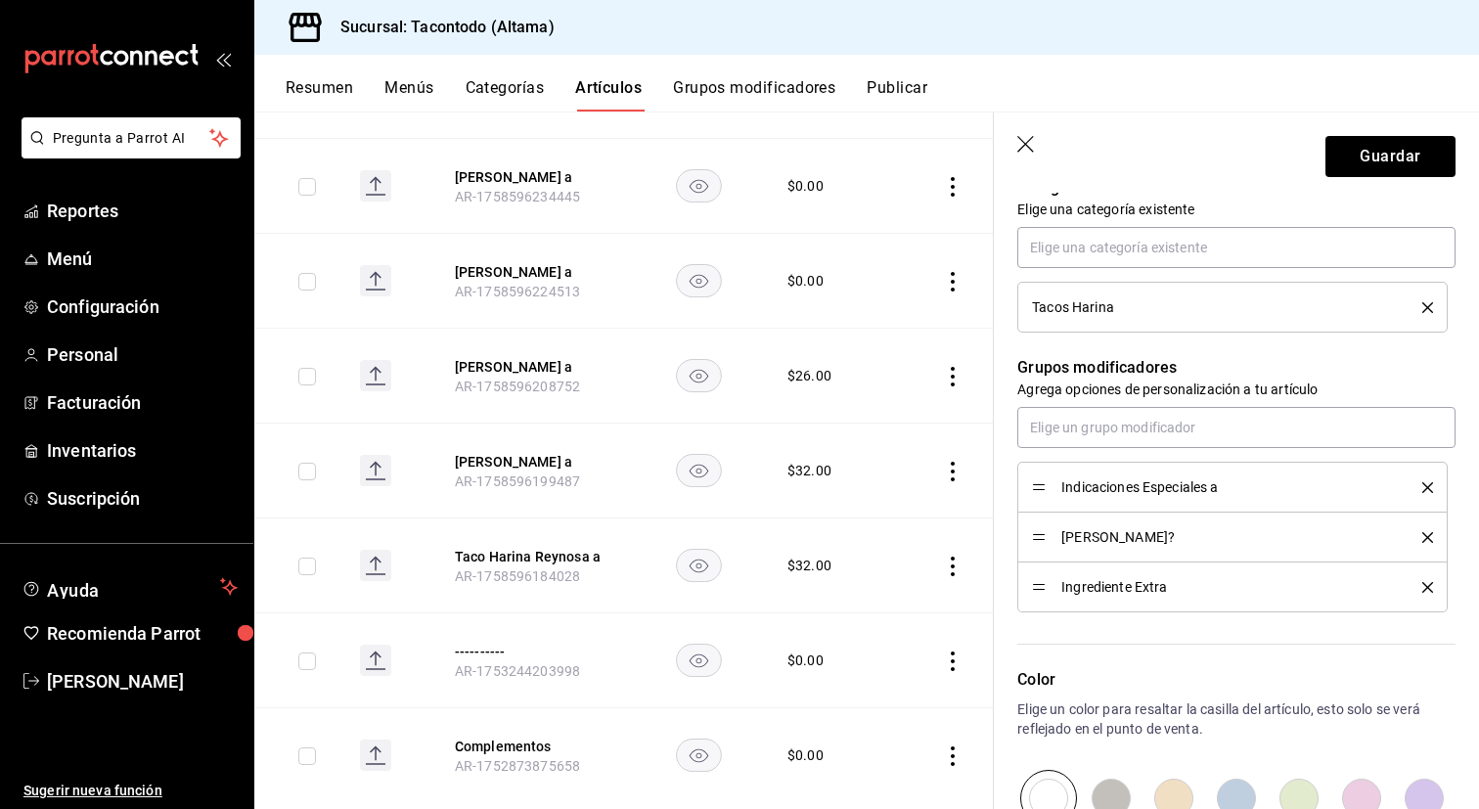
scroll to position [723, 0]
type input "[PERSON_NAME] a"
click at [1129, 421] on input "text" at bounding box center [1236, 425] width 438 height 41
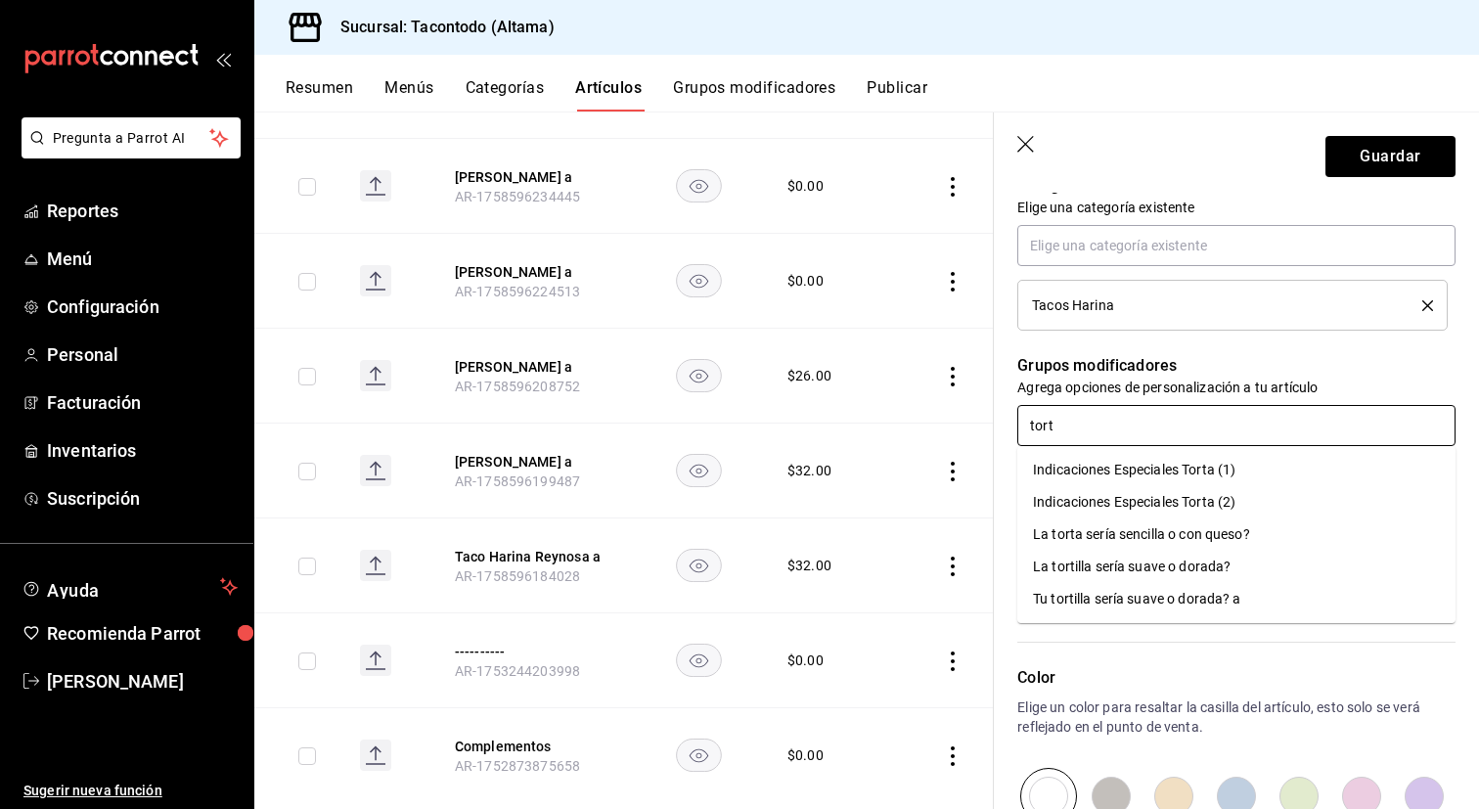
type input "torti"
click at [1136, 467] on div "La tortilla sería suave o dorada?" at bounding box center [1132, 470] width 198 height 21
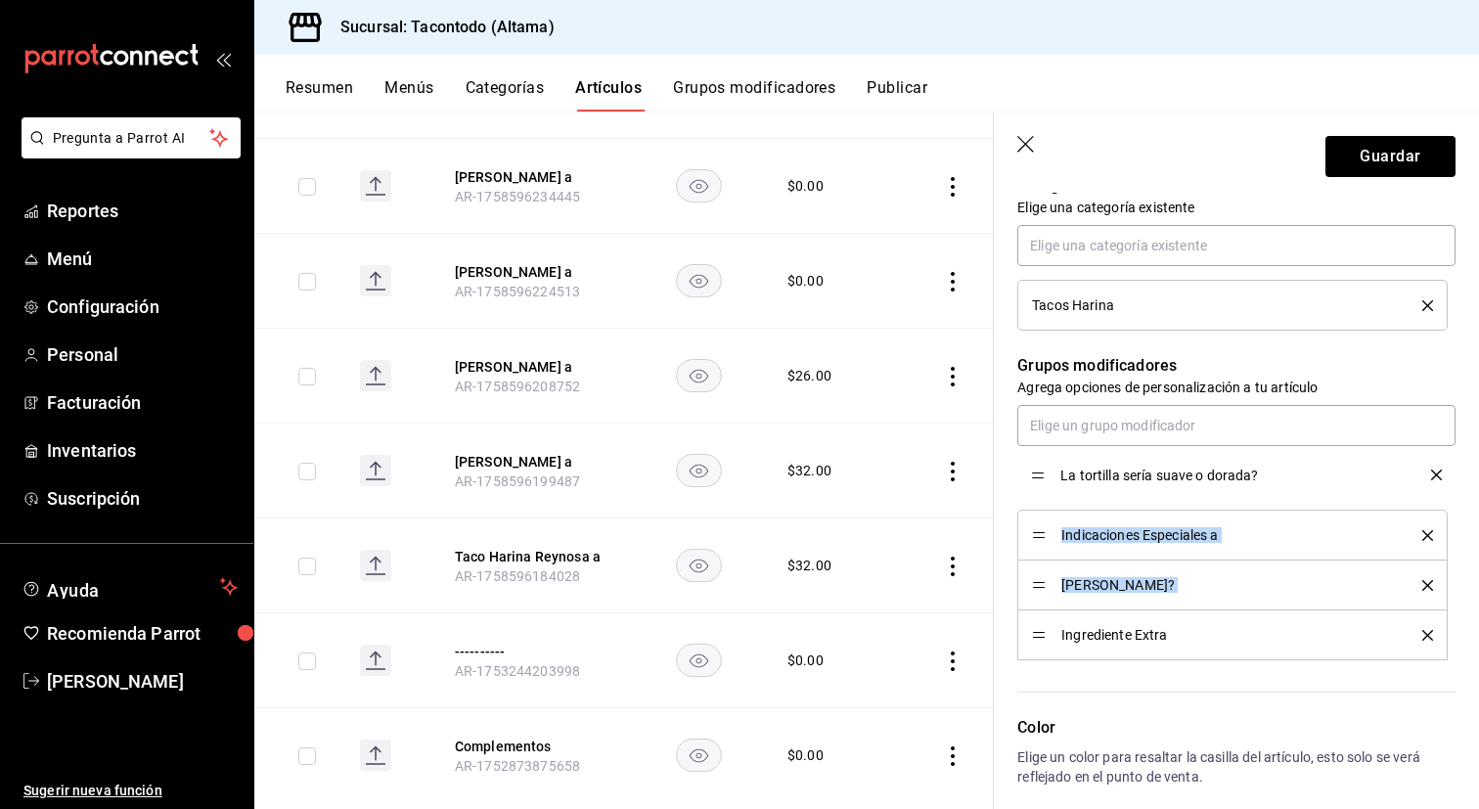
drag, startPoint x: 1037, startPoint y: 638, endPoint x: 1035, endPoint y: 477, distance: 160.4
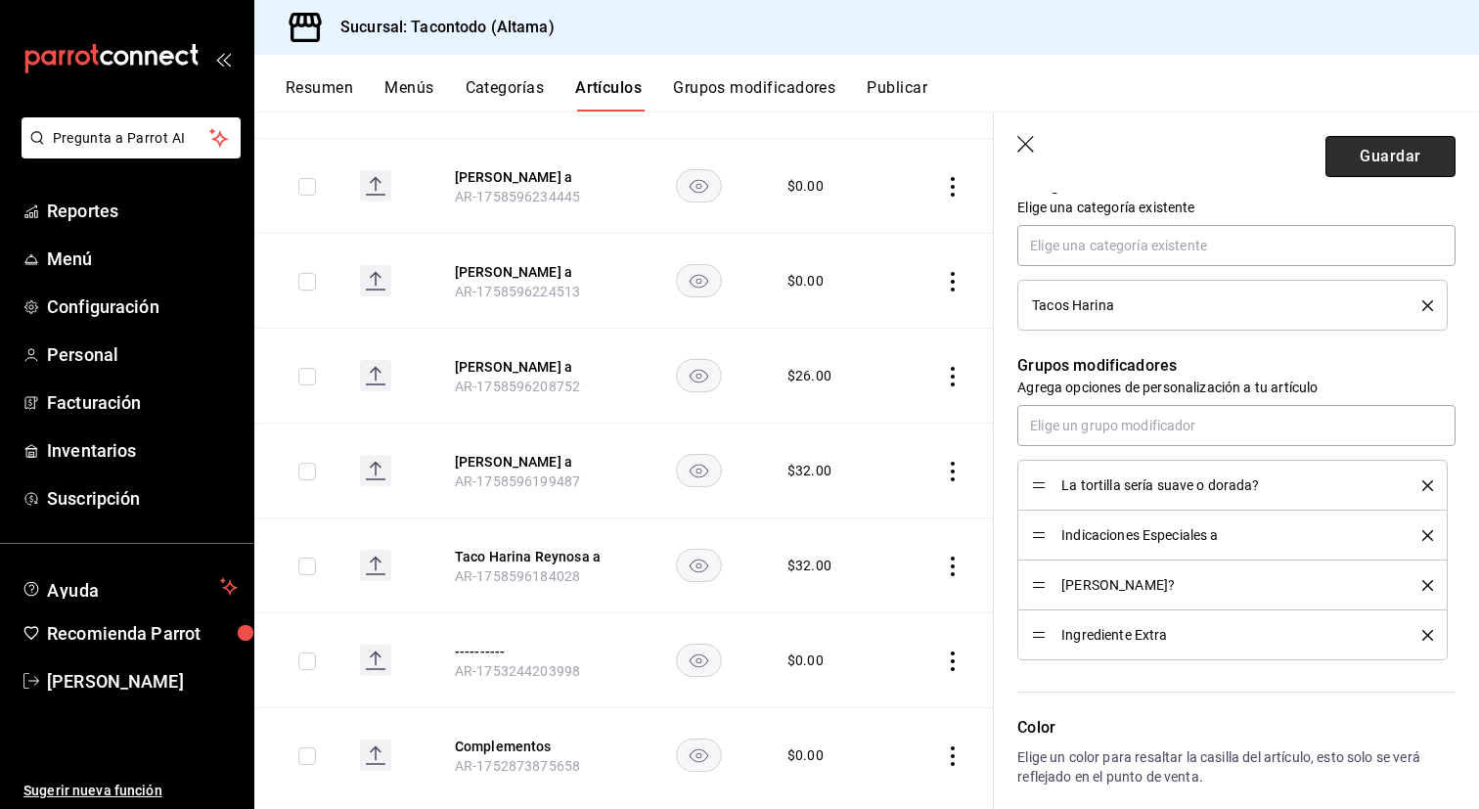
click at [1373, 158] on button "Guardar" at bounding box center [1390, 156] width 130 height 41
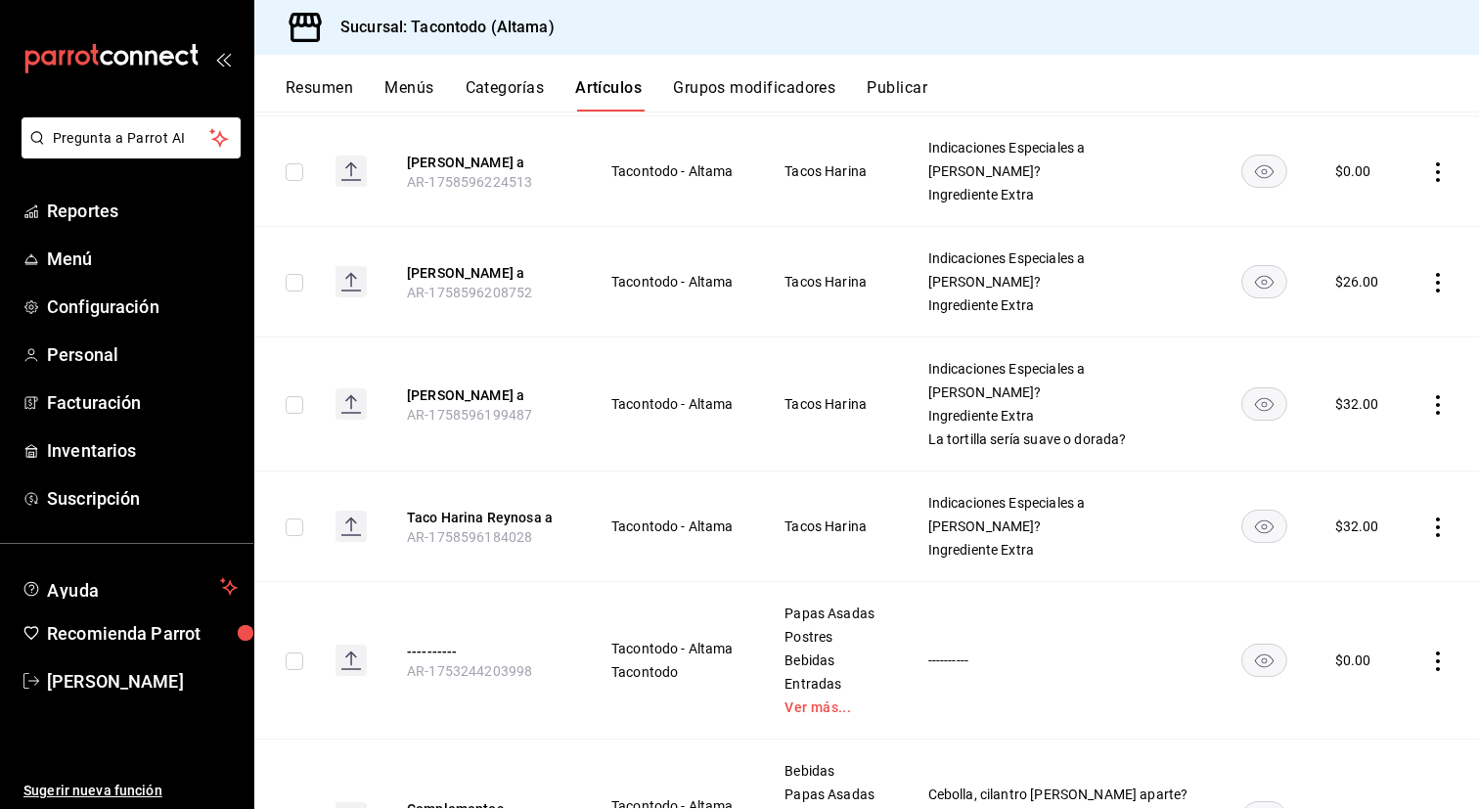
scroll to position [1291, 0]
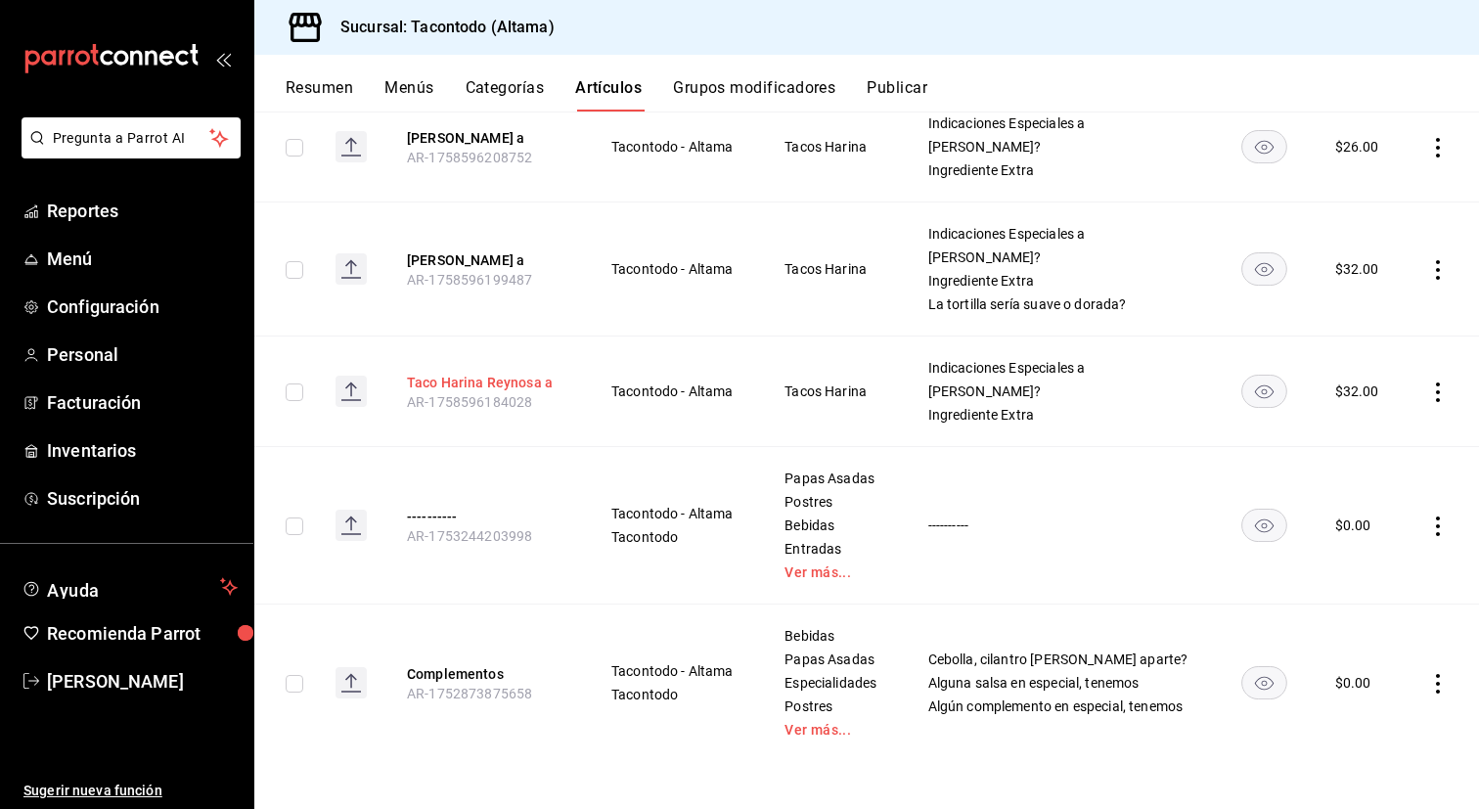
click at [521, 382] on button "Taco Harina Reynosa a" at bounding box center [485, 383] width 157 height 20
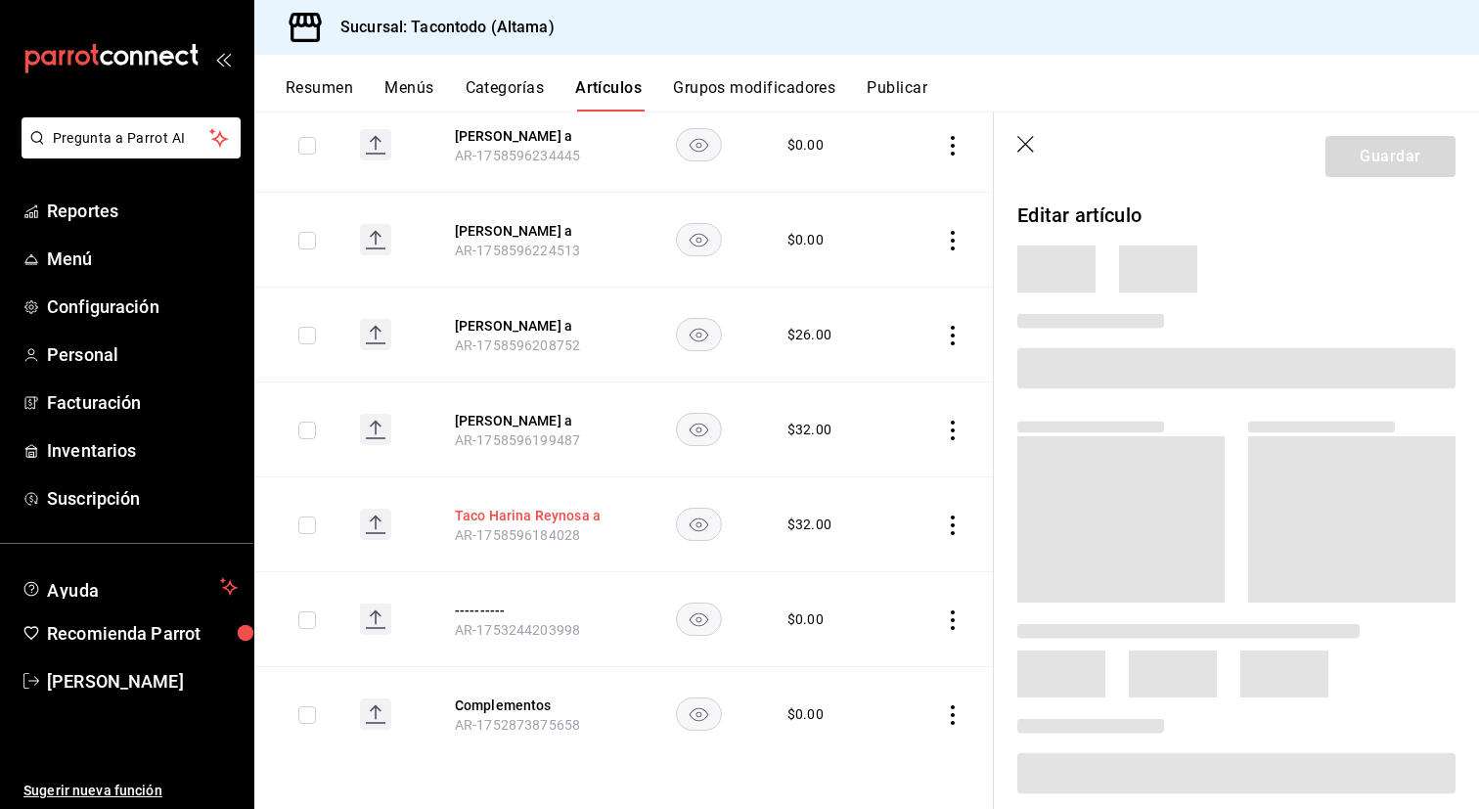
scroll to position [978, 0]
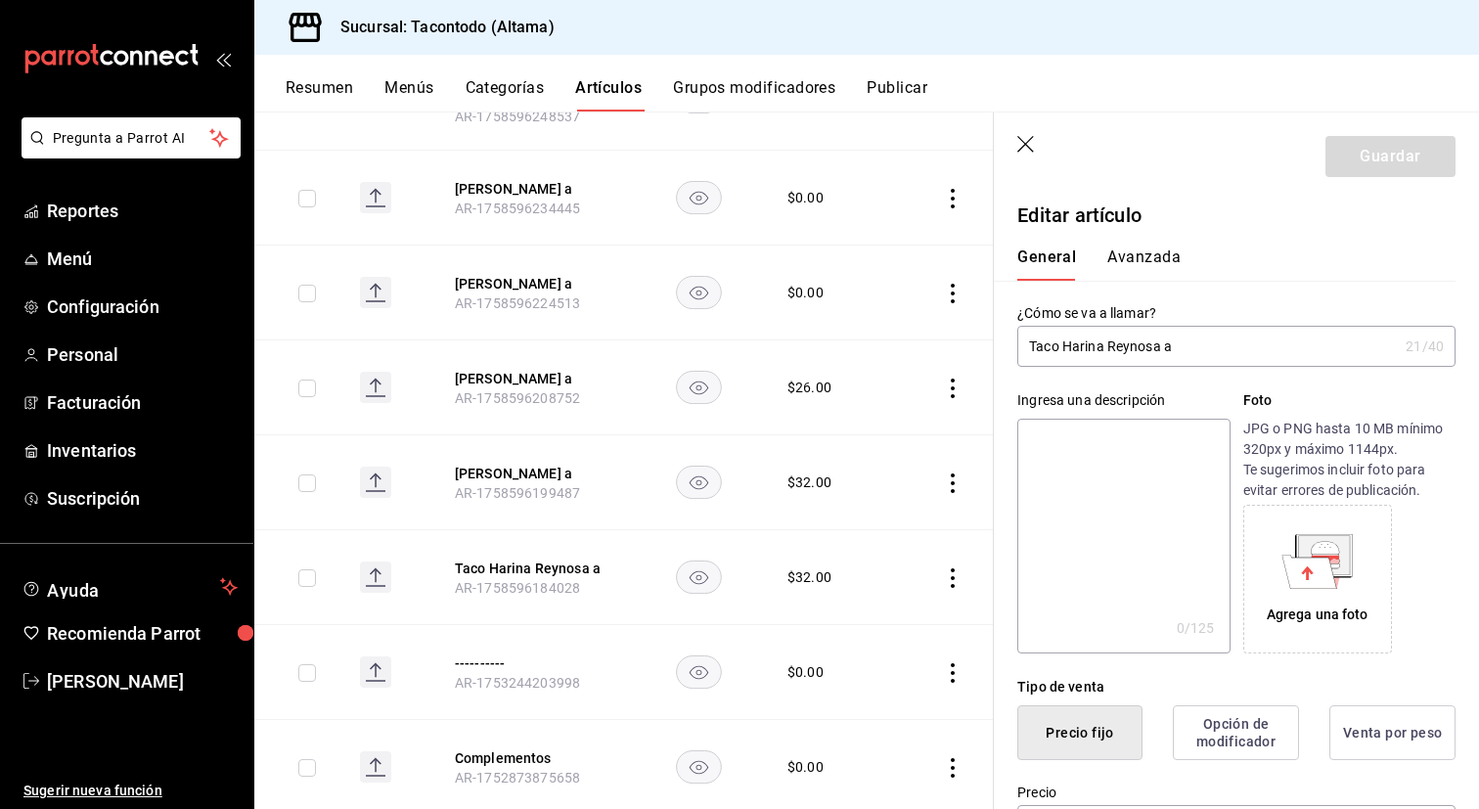
click at [1145, 352] on input "Taco Harina Reynosa a" at bounding box center [1207, 346] width 380 height 39
type input "[PERSON_NAME] a"
click at [1368, 148] on button "Guardar" at bounding box center [1390, 156] width 130 height 41
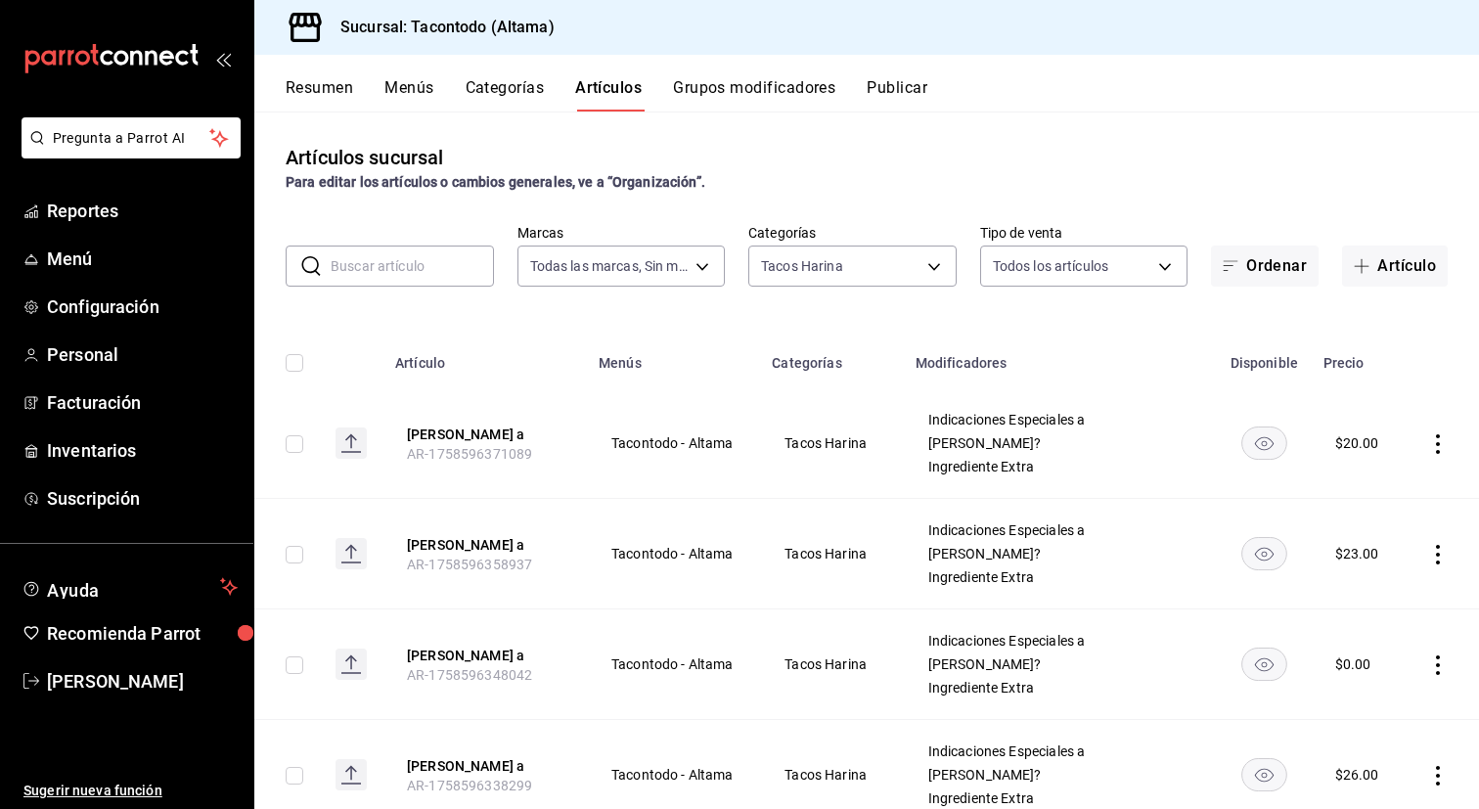
click at [694, 96] on button "Grupos modificadores" at bounding box center [754, 94] width 162 height 33
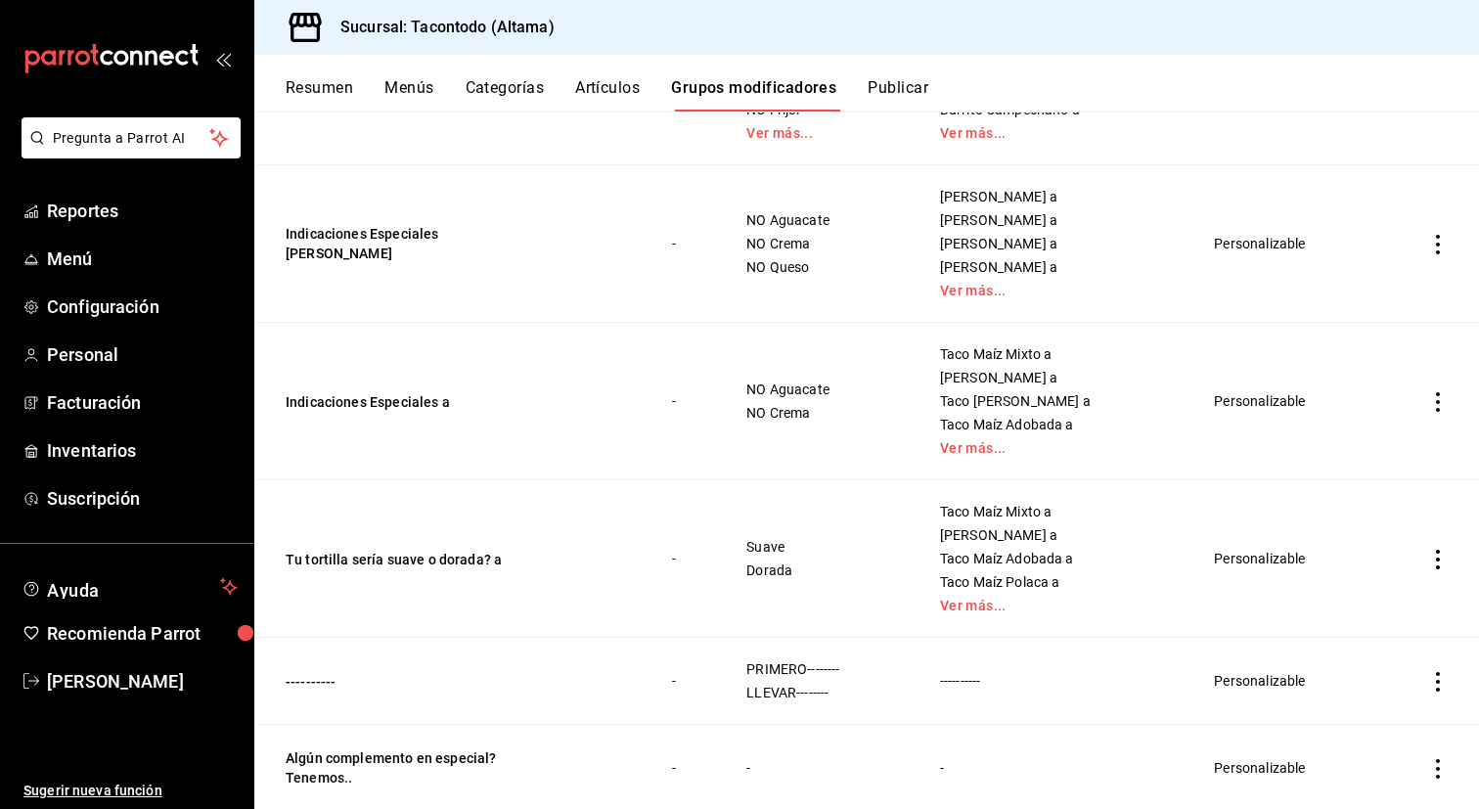
scroll to position [1267, 0]
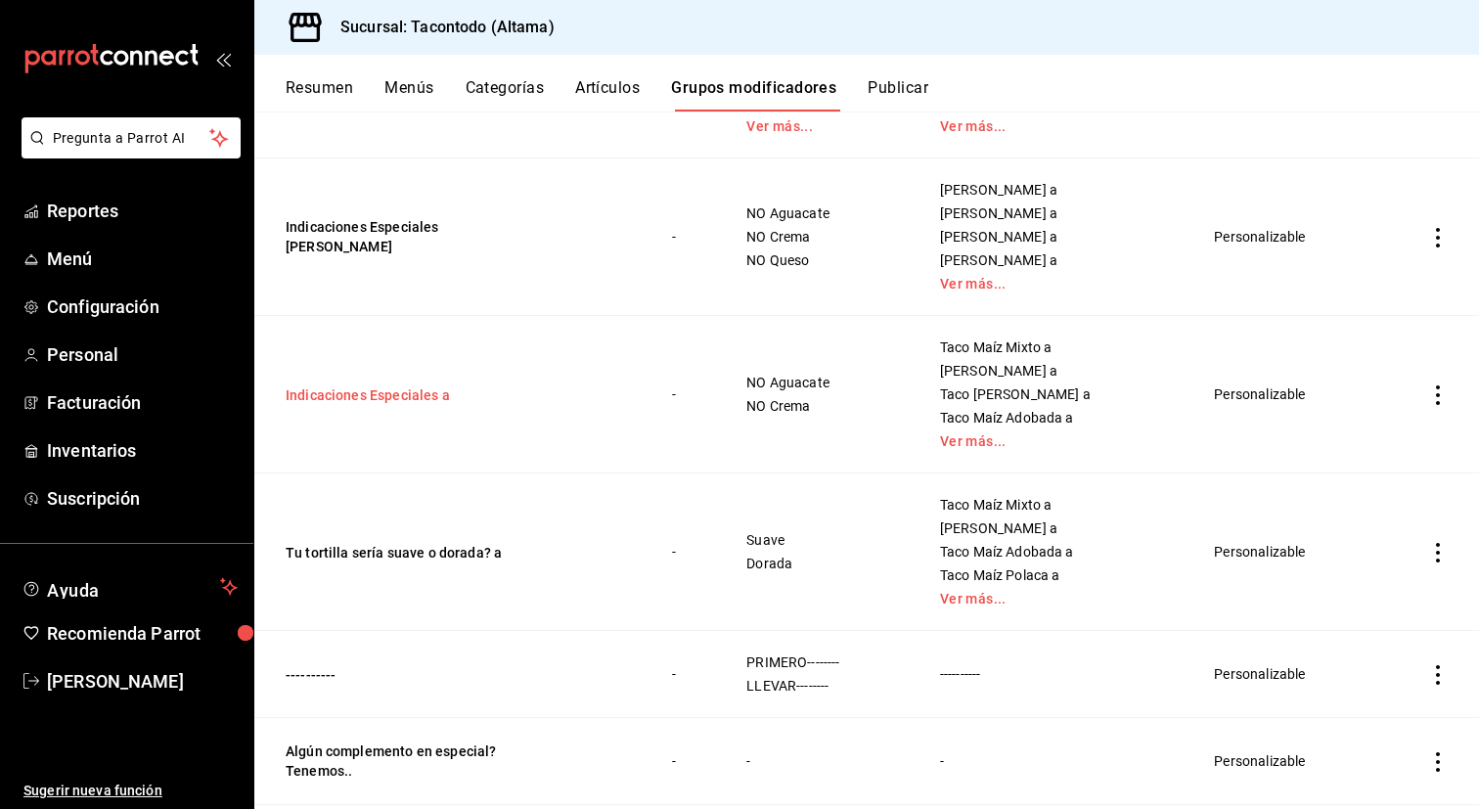
click at [379, 386] on button "Indicaciones Especiales a" at bounding box center [403, 395] width 235 height 20
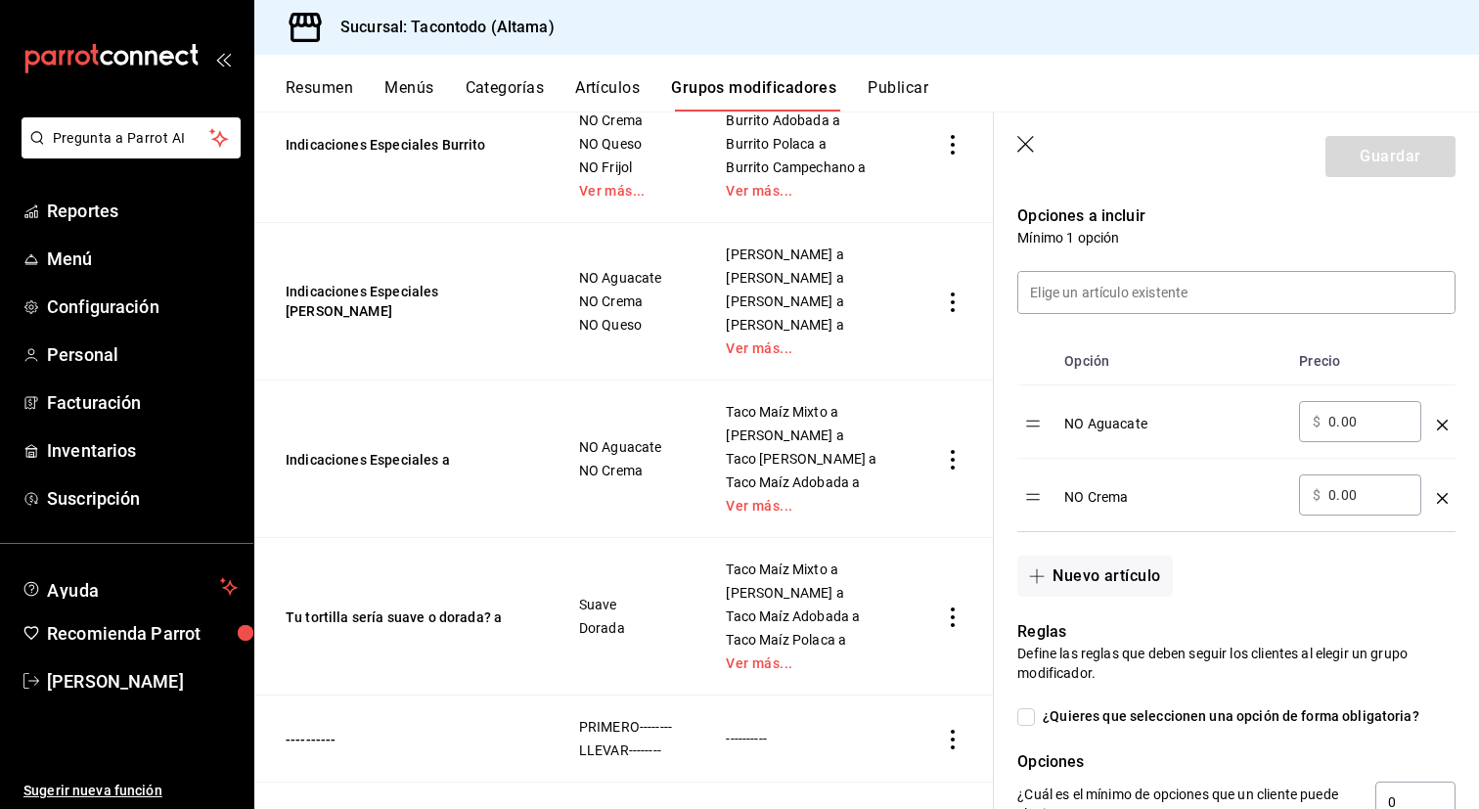
scroll to position [501, 0]
click at [1445, 499] on icon "optionsTable" at bounding box center [1442, 496] width 11 height 11
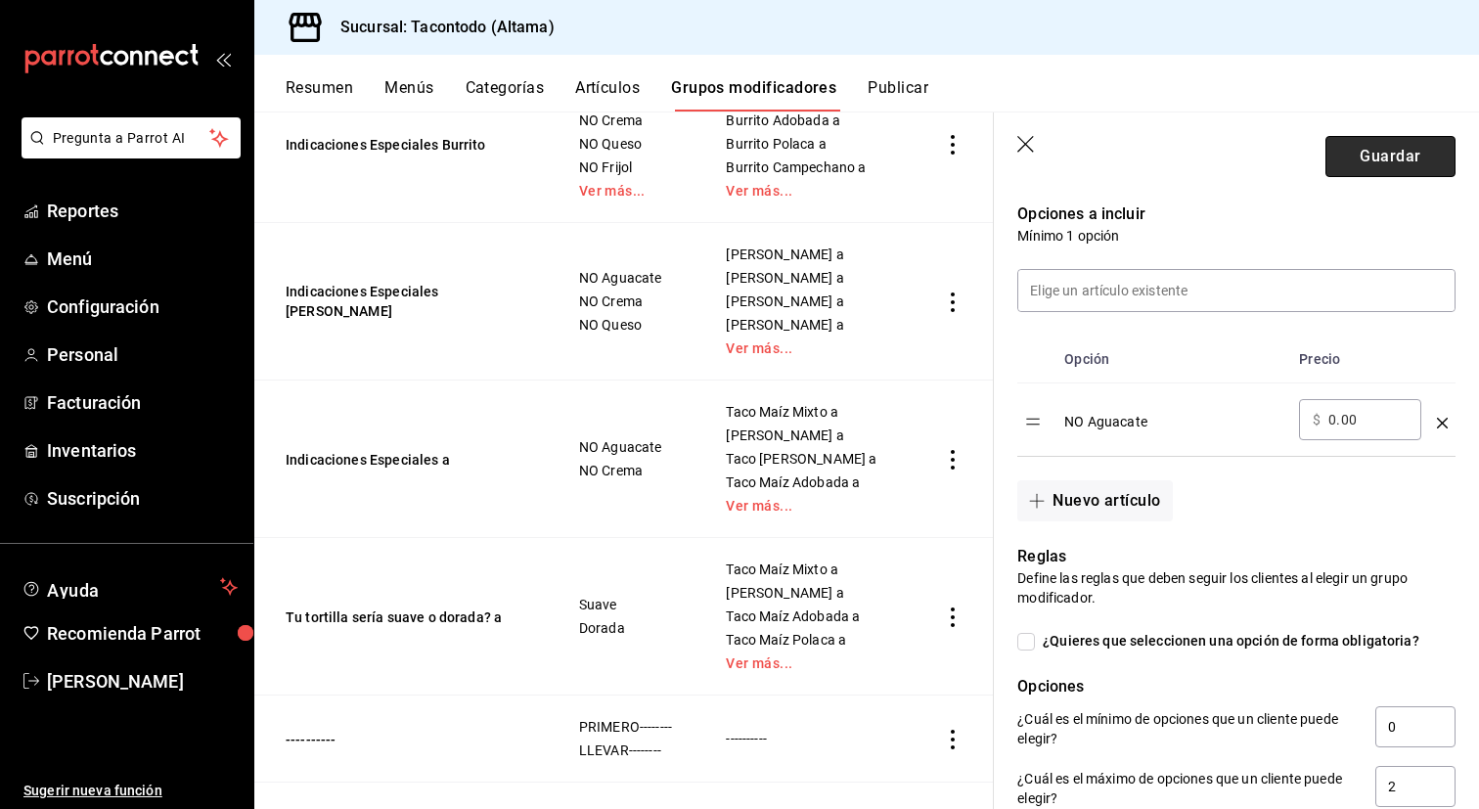
click at [1348, 149] on button "Guardar" at bounding box center [1390, 156] width 130 height 41
